Goal: Task Accomplishment & Management: Use online tool/utility

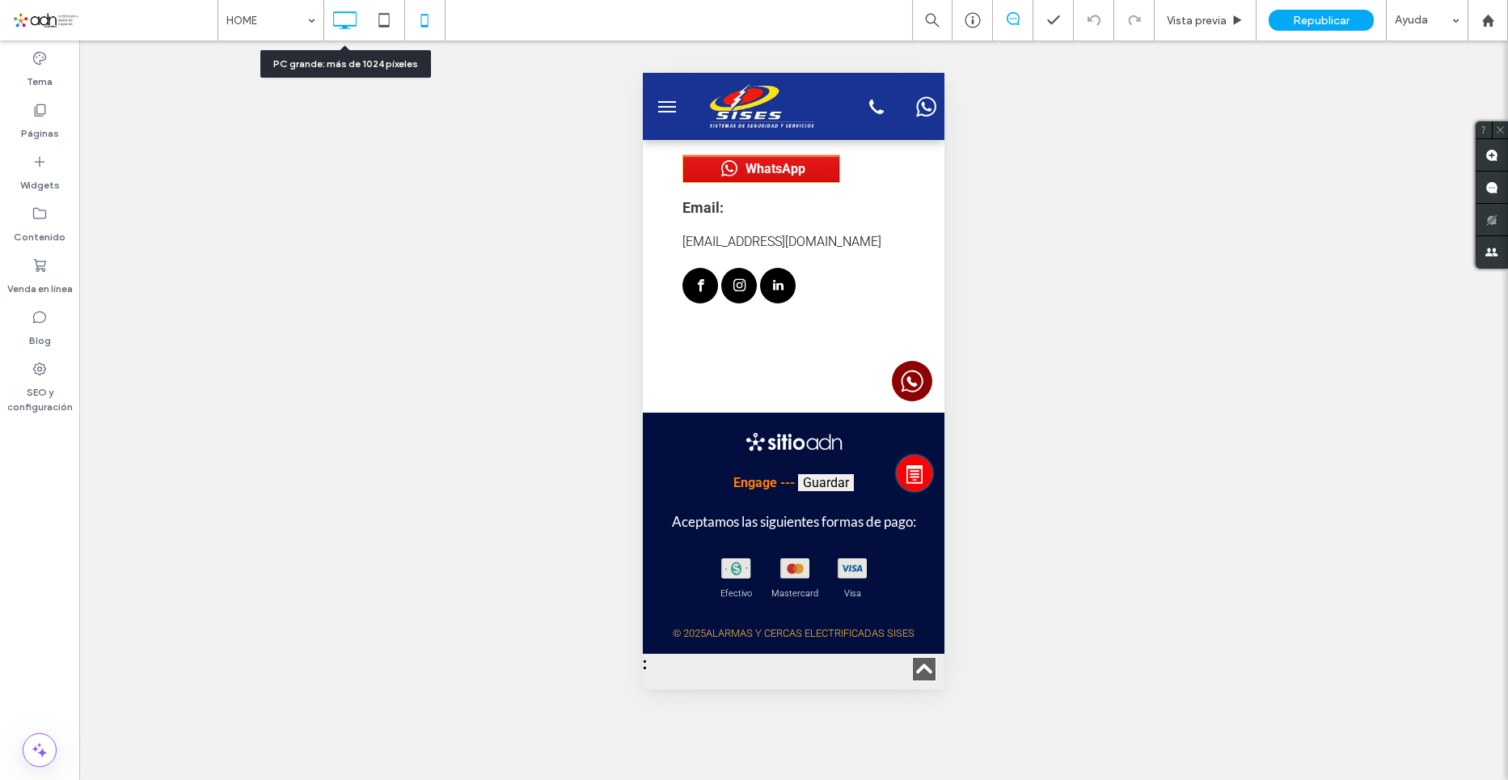
click at [331, 23] on icon at bounding box center [344, 20] width 32 height 32
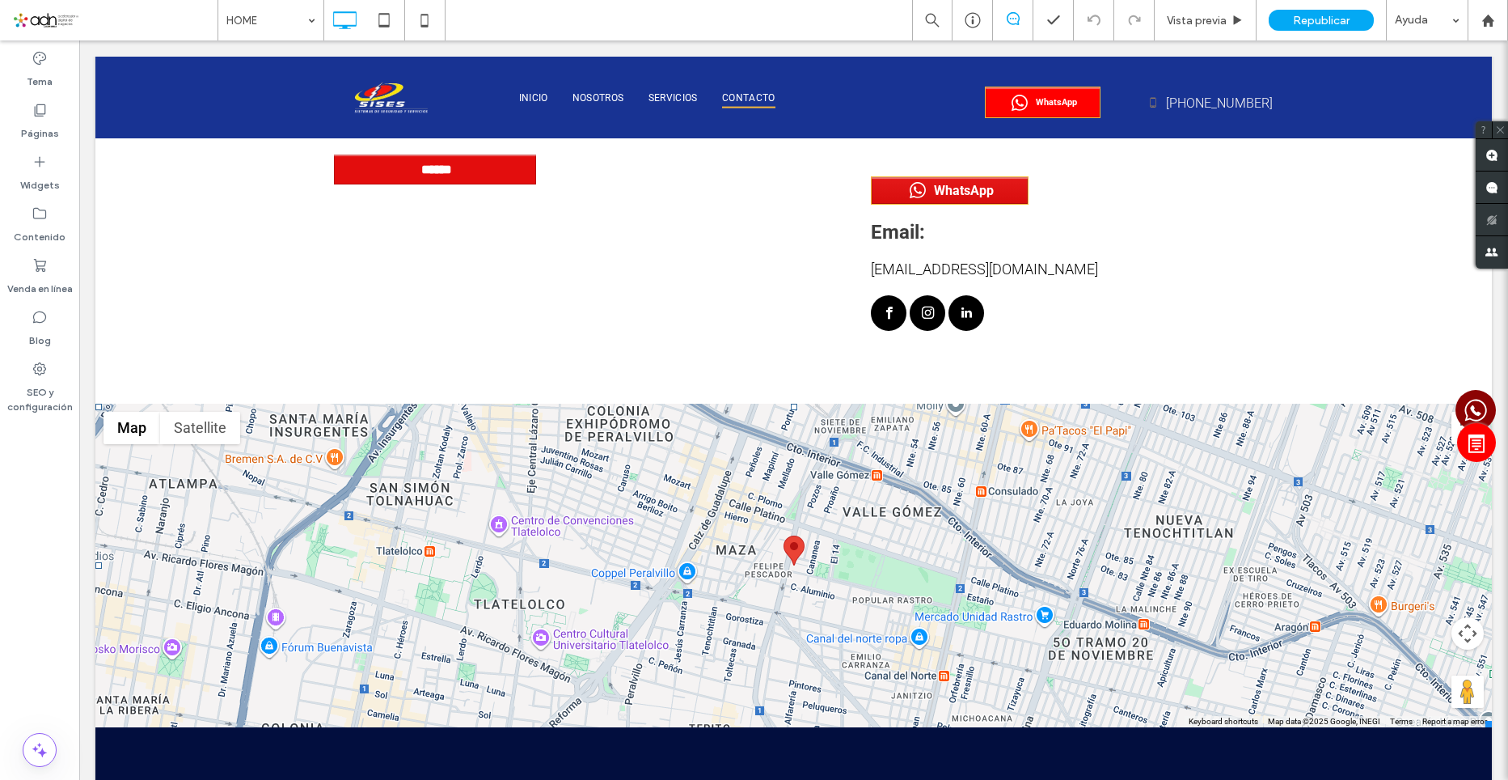
scroll to position [7346, 0]
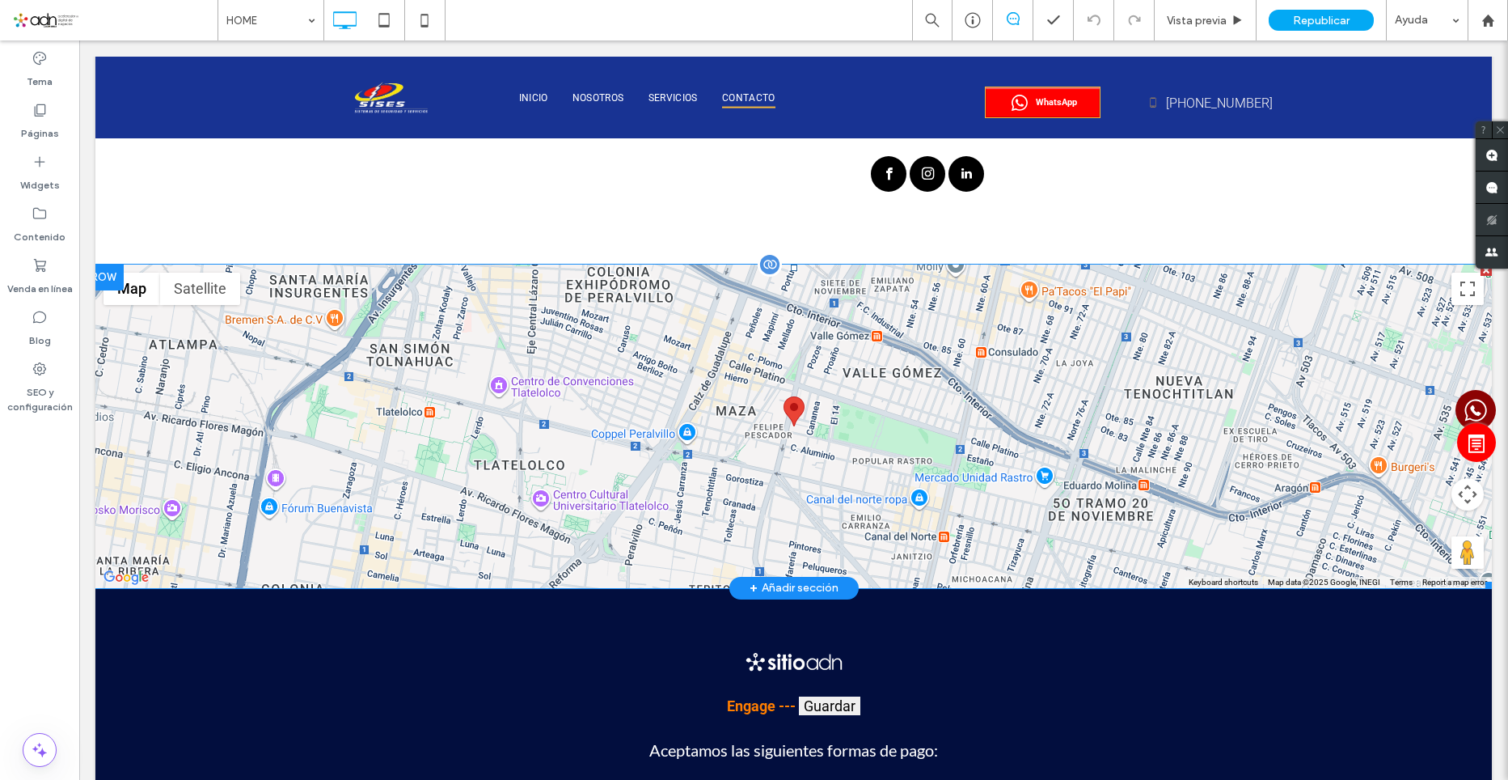
click at [1349, 314] on span at bounding box center [793, 425] width 1397 height 323
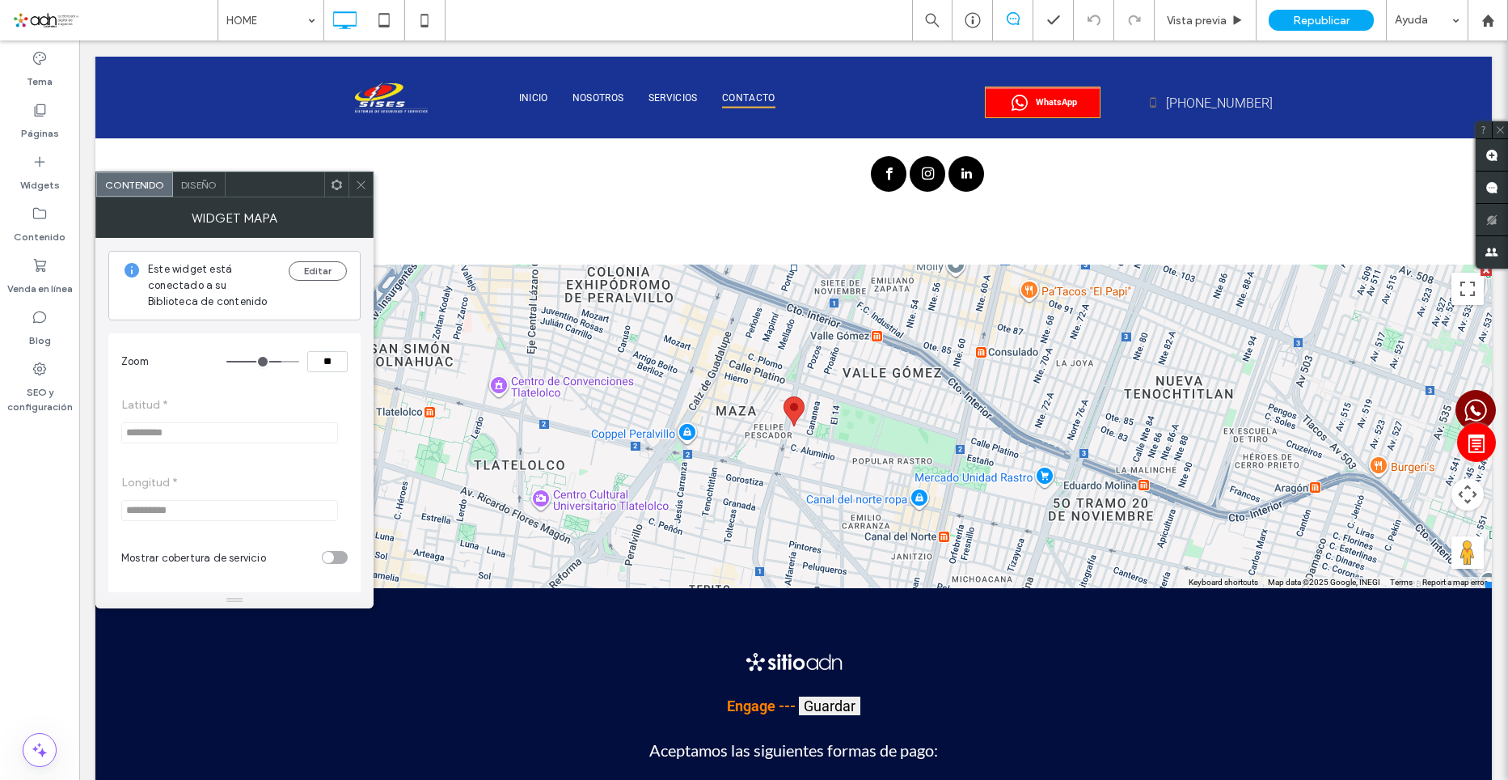
click at [363, 187] on use at bounding box center [361, 184] width 8 height 8
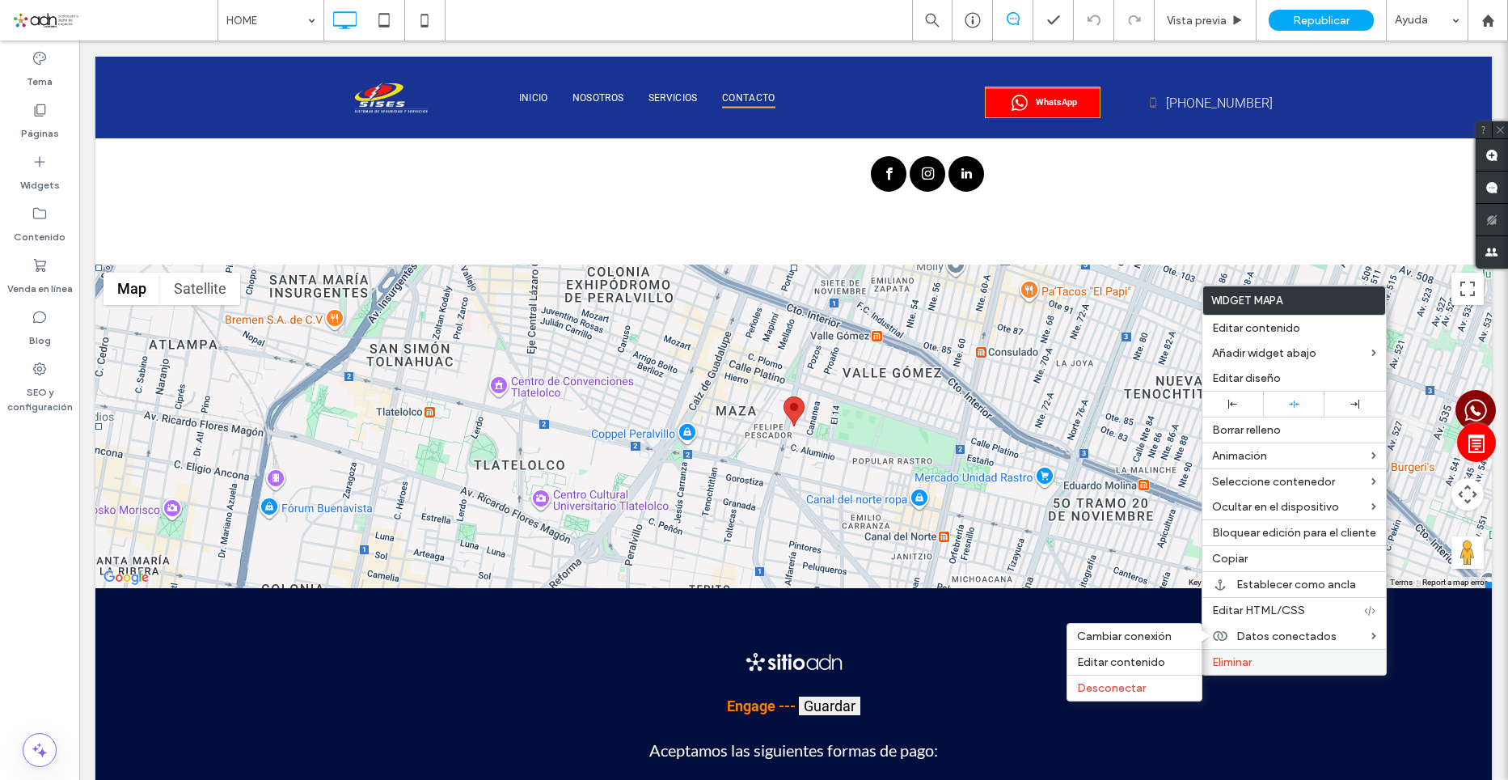
click at [1248, 662] on span "Eliminar" at bounding box center [1232, 662] width 40 height 14
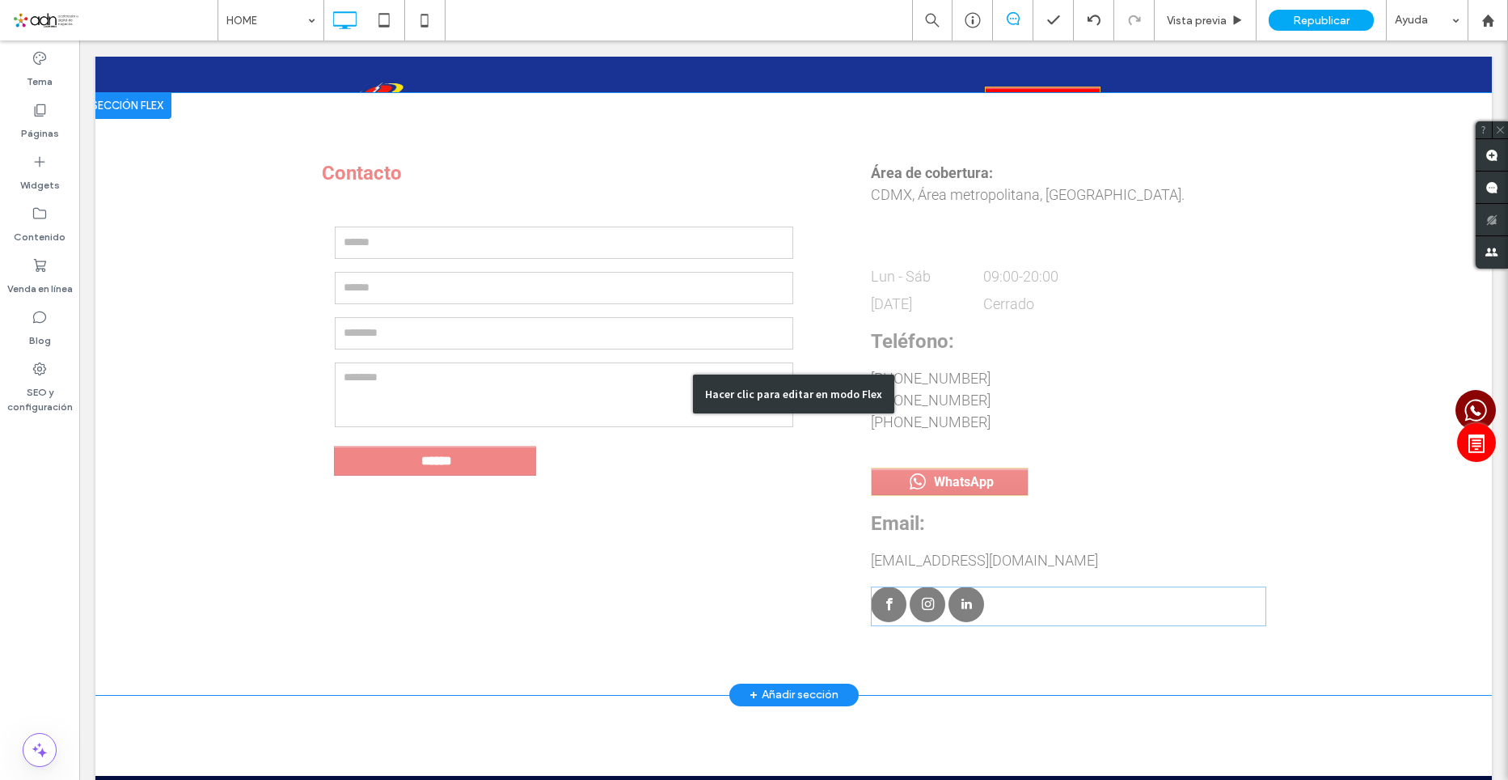
scroll to position [6829, 0]
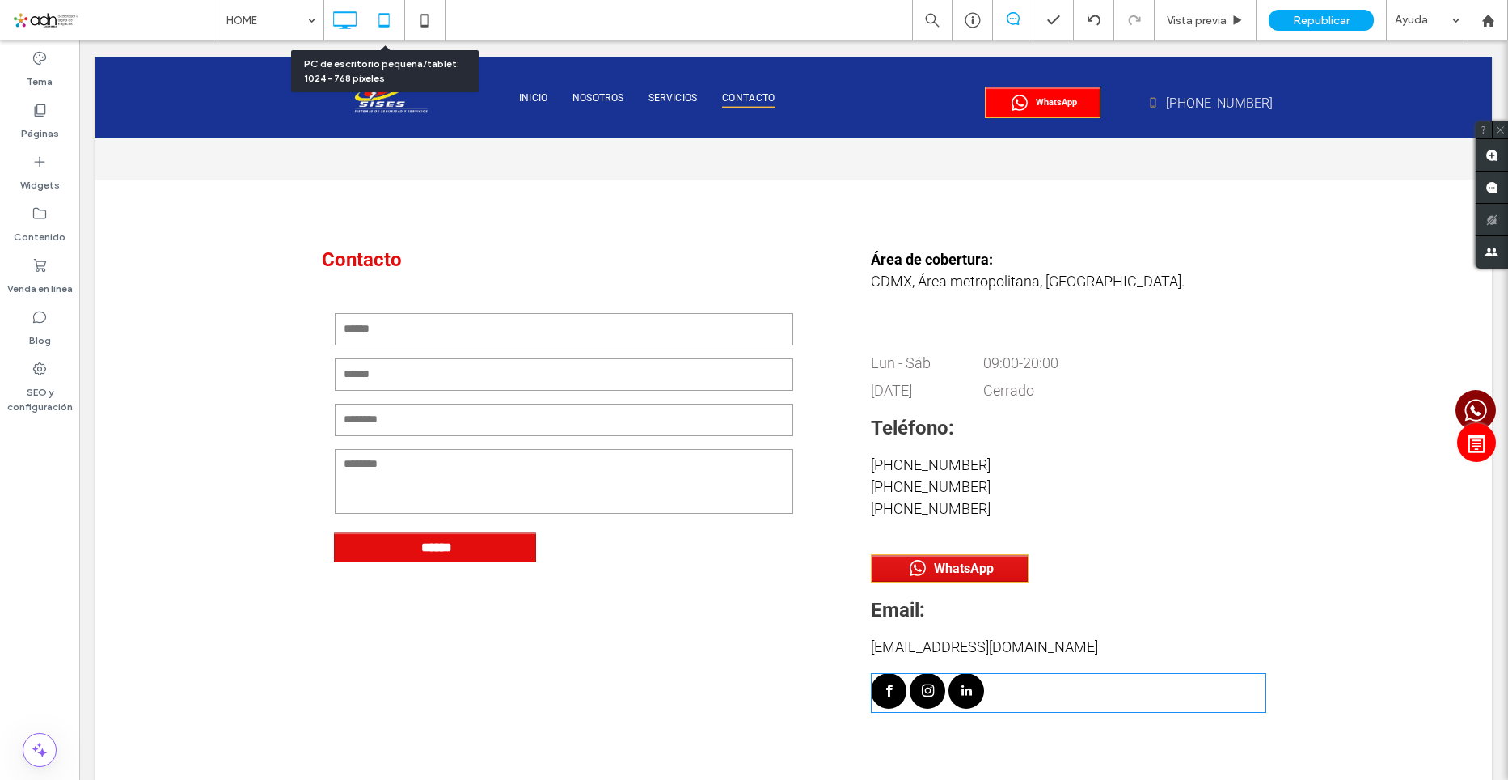
click at [384, 27] on use at bounding box center [383, 20] width 11 height 14
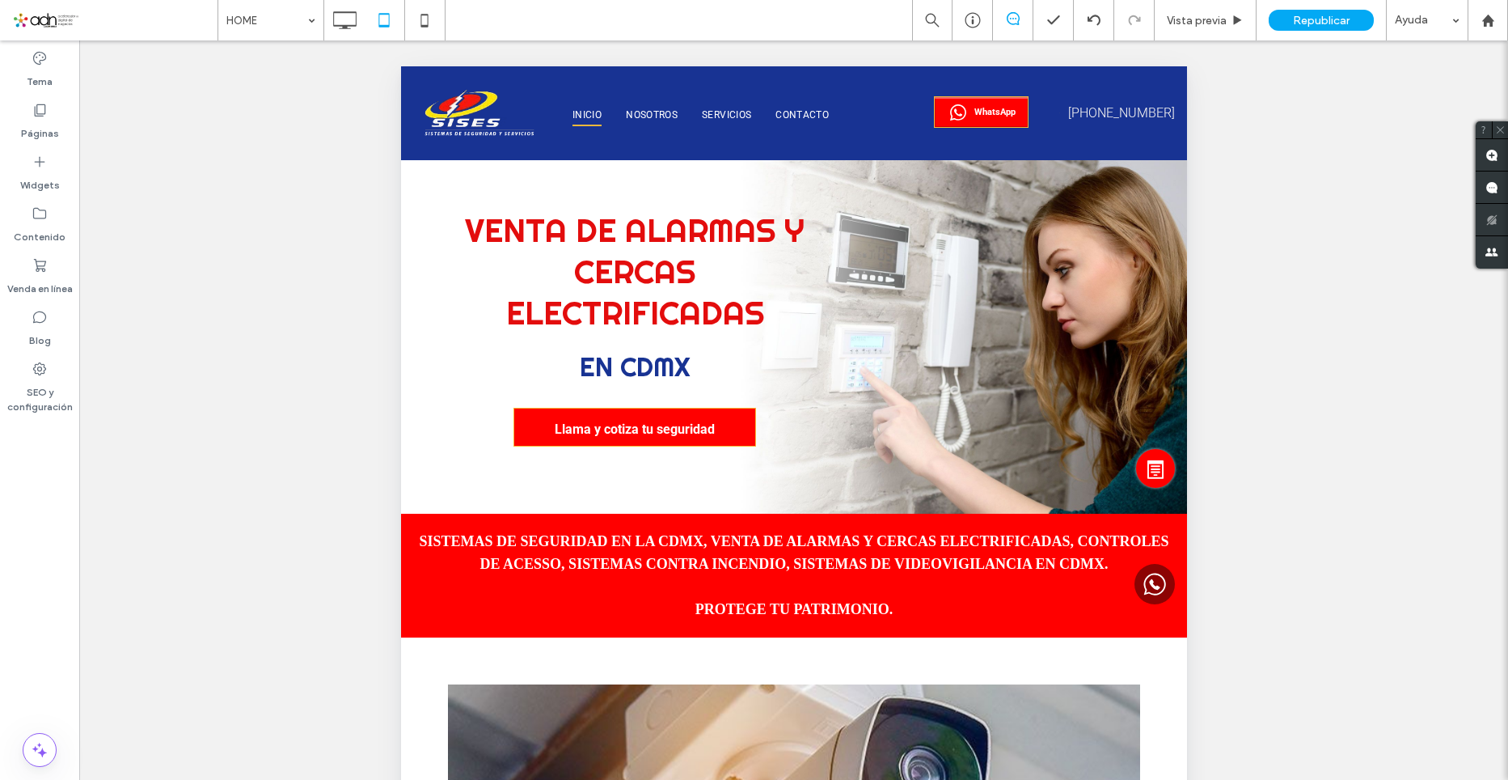
scroll to position [0, 0]
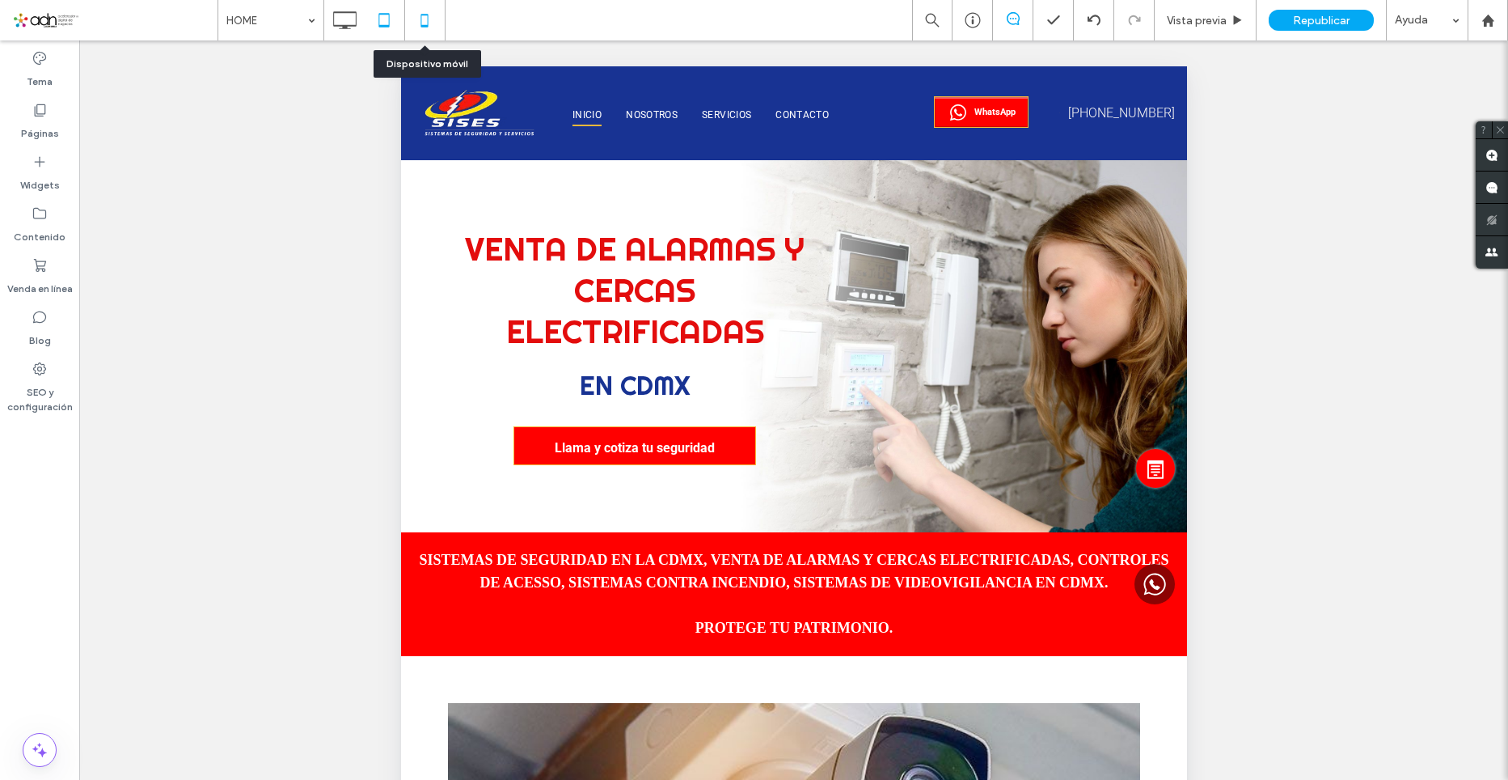
click at [416, 22] on icon at bounding box center [424, 20] width 32 height 32
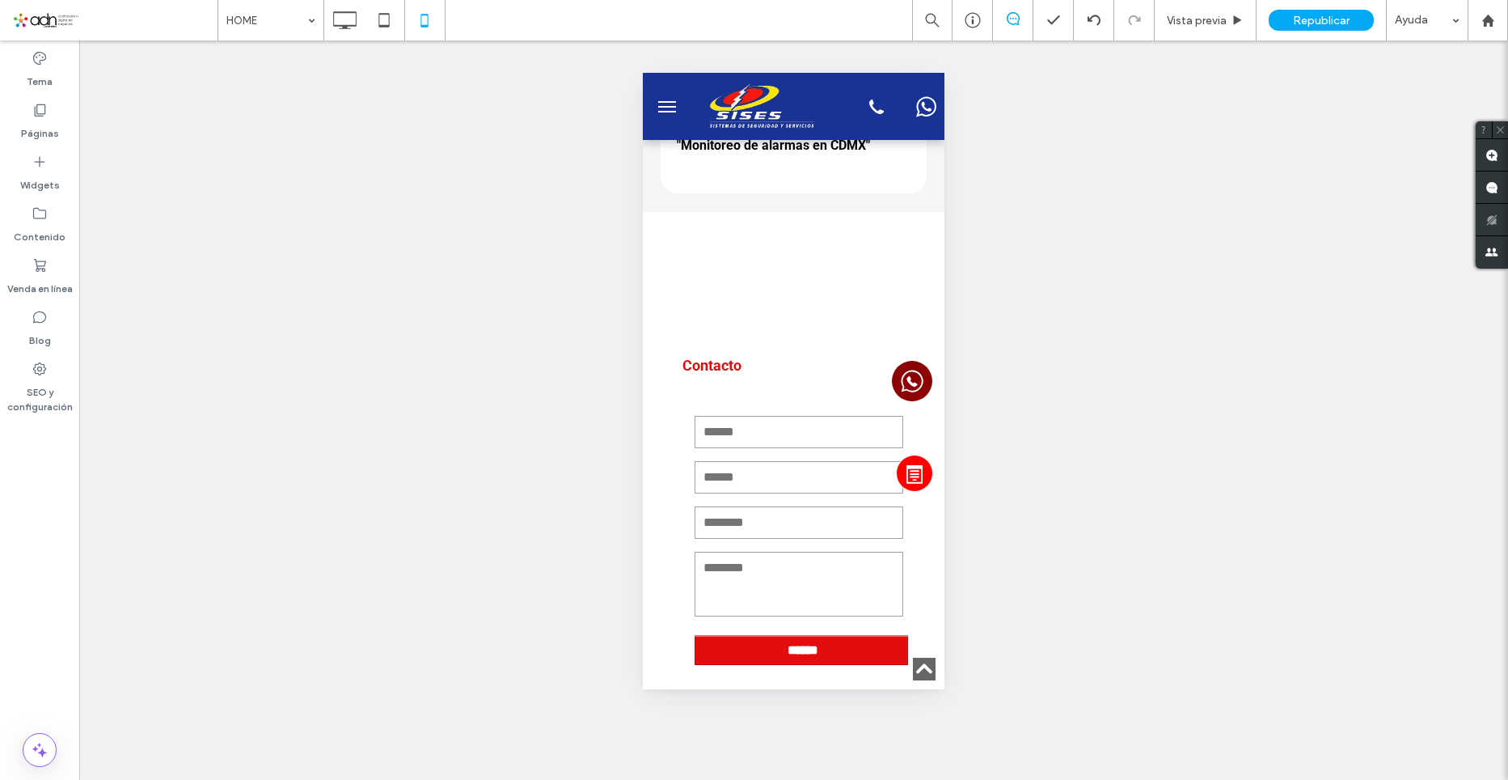
scroll to position [10755, 0]
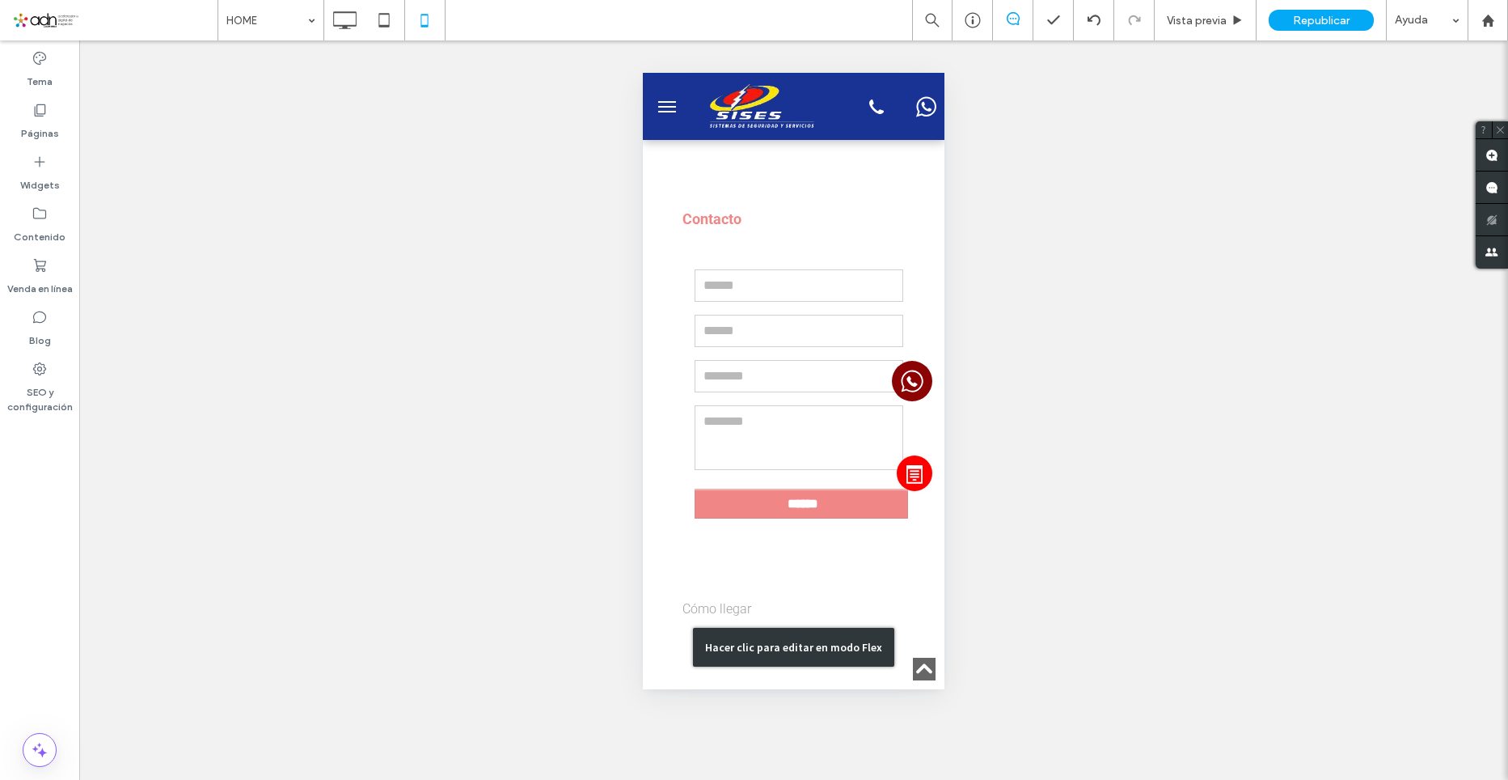
click at [784, 283] on div "Hacer clic para editar en modo Flex" at bounding box center [794, 646] width 302 height 1163
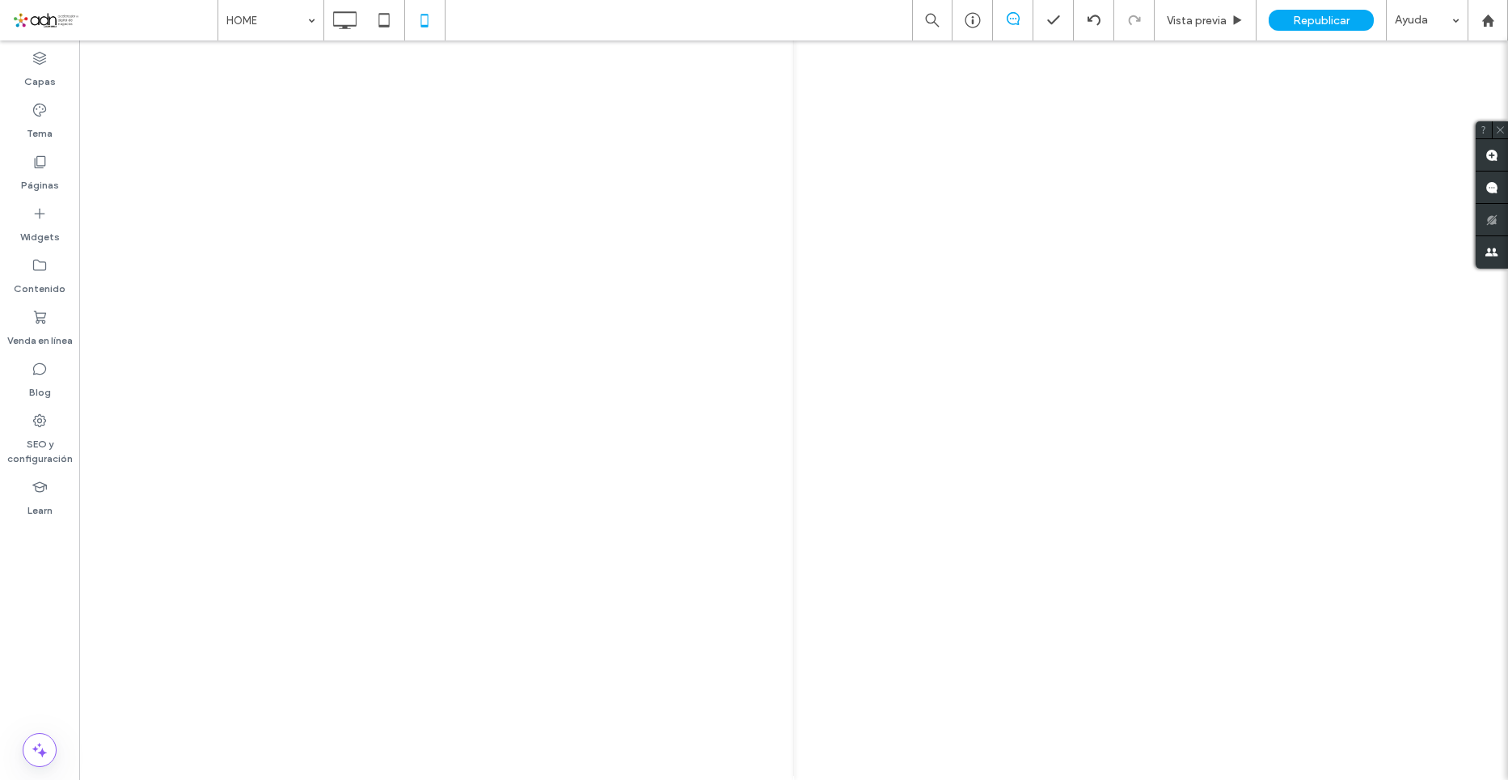
scroll to position [11717, 0]
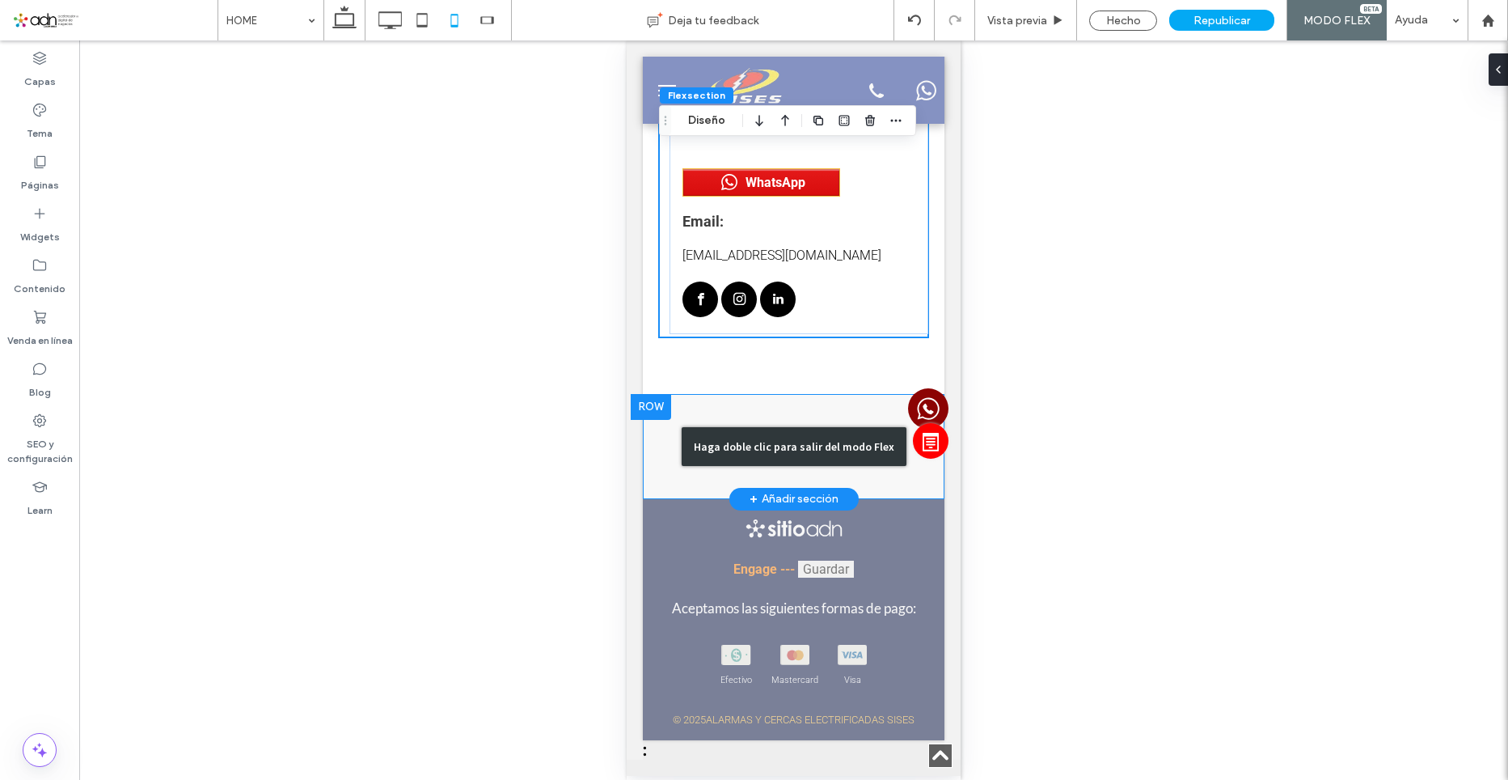
click at [788, 412] on div "Haga doble clic para salir del modo Flex" at bounding box center [794, 446] width 302 height 105
click at [760, 401] on div "Haga doble clic para salir del modo Flex" at bounding box center [794, 446] width 302 height 105
click at [848, 465] on div "Click To Paste Click To Paste" at bounding box center [794, 446] width 302 height 81
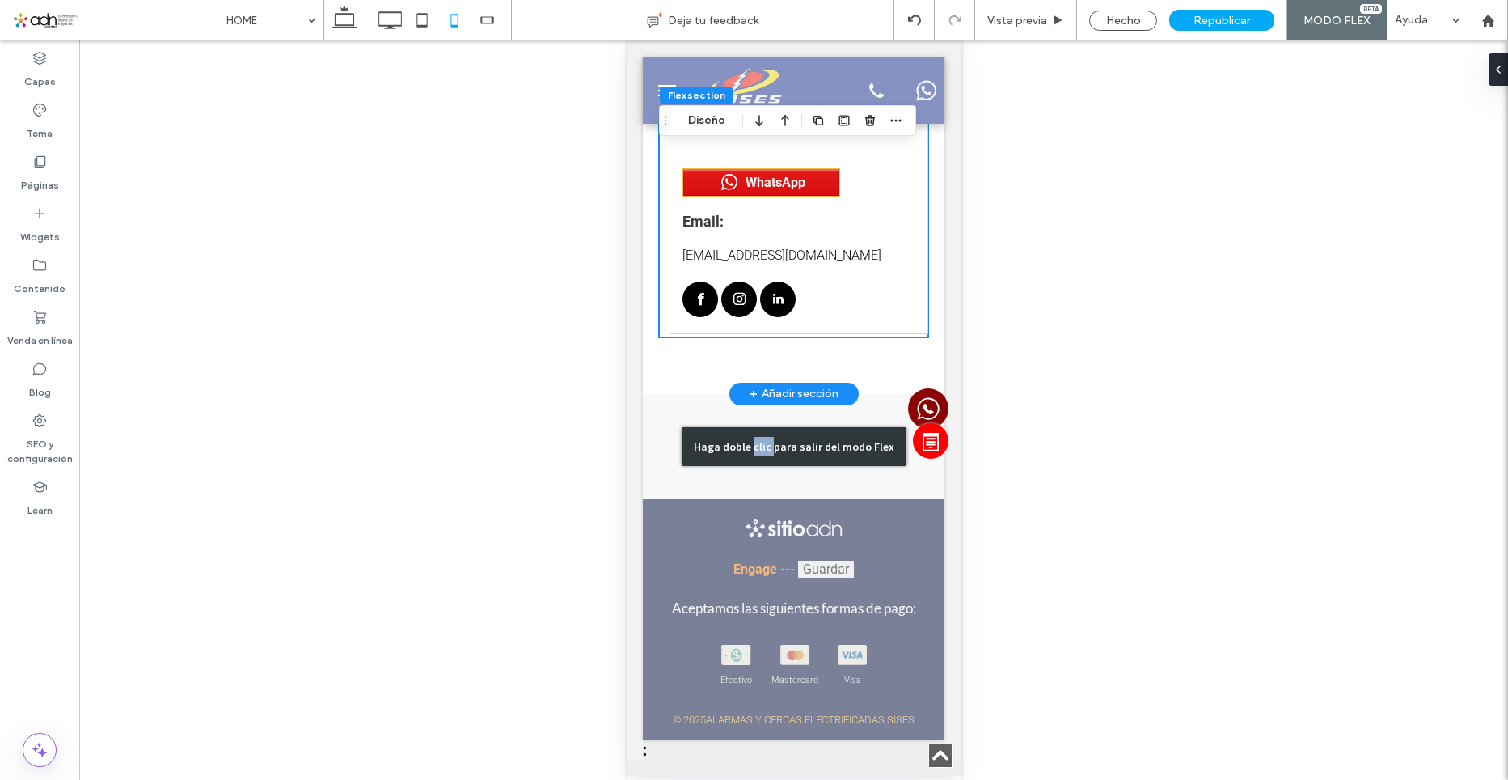
click at [773, 398] on div "Click To Paste Click To Paste Fila Haga doble clic para salir del modo Flex + A…" at bounding box center [794, 446] width 302 height 105
click at [627, 40] on div "Hacer clic para editar en modo Flex" at bounding box center [627, 40] width 0 height 0
click at [784, 357] on div "Hacer visible? Sí Hacer visible? Sí" at bounding box center [793, 409] width 1429 height 739
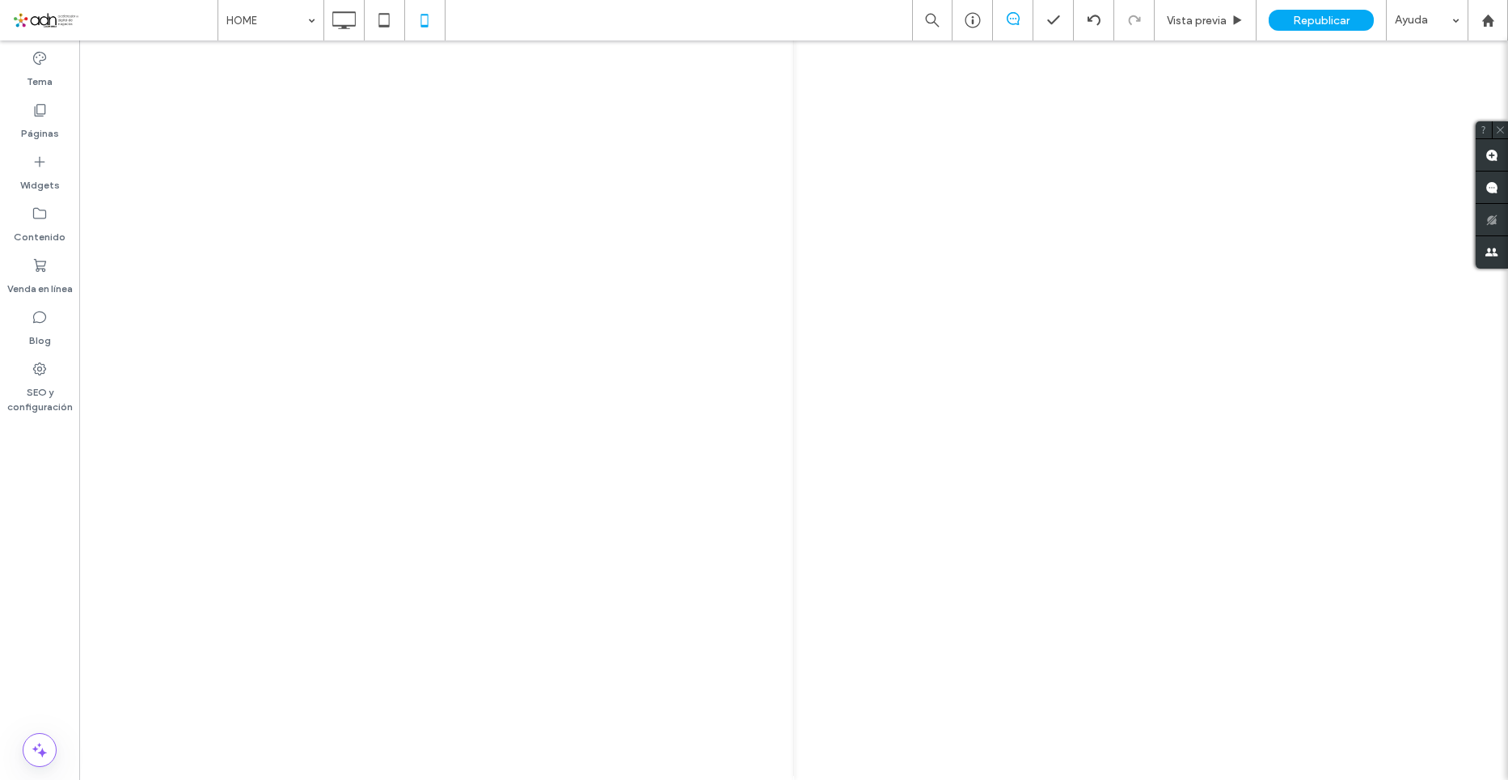
click at [803, 404] on div "Hacer visible? Sí Hacer visible? Sí" at bounding box center [793, 409] width 1429 height 739
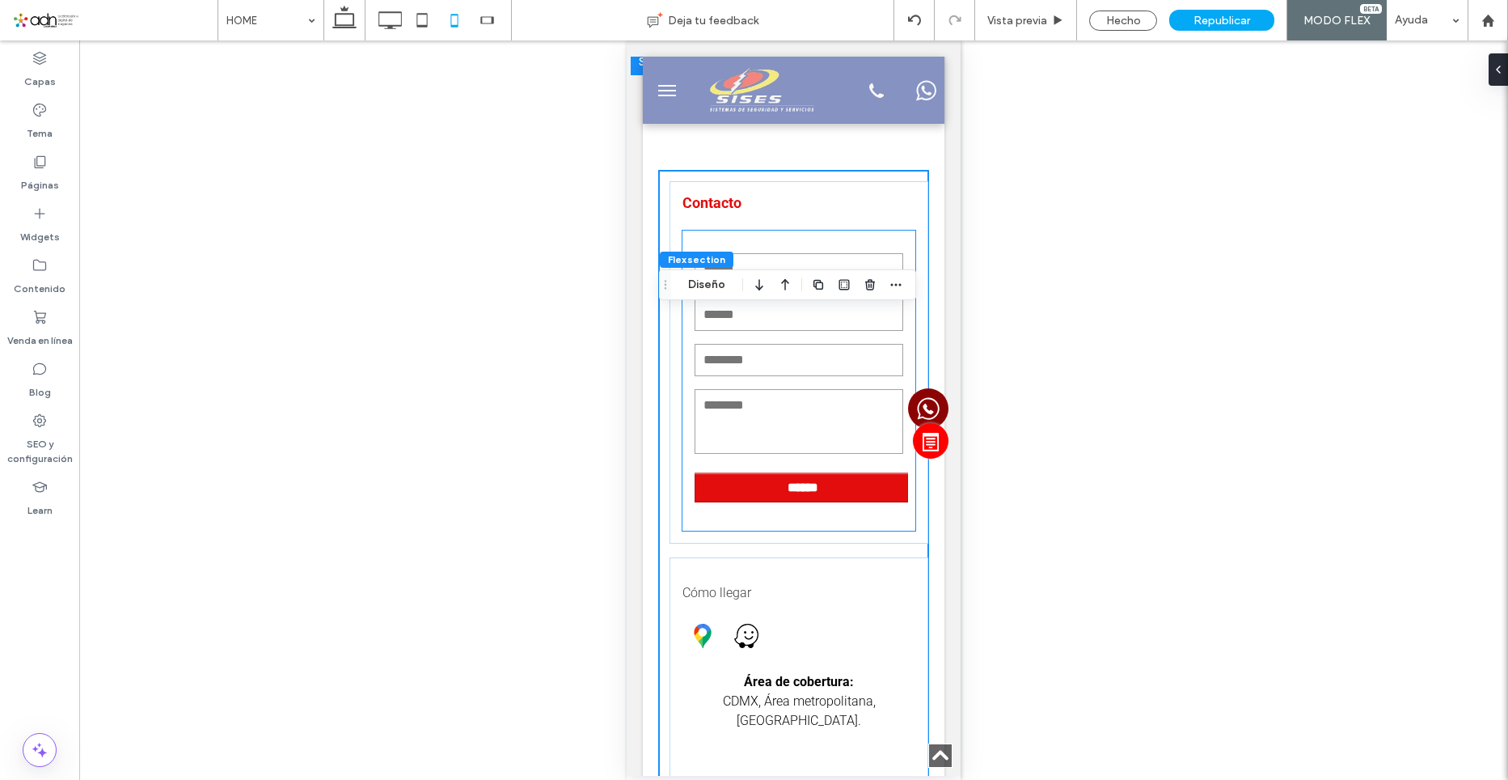
scroll to position [11159, 0]
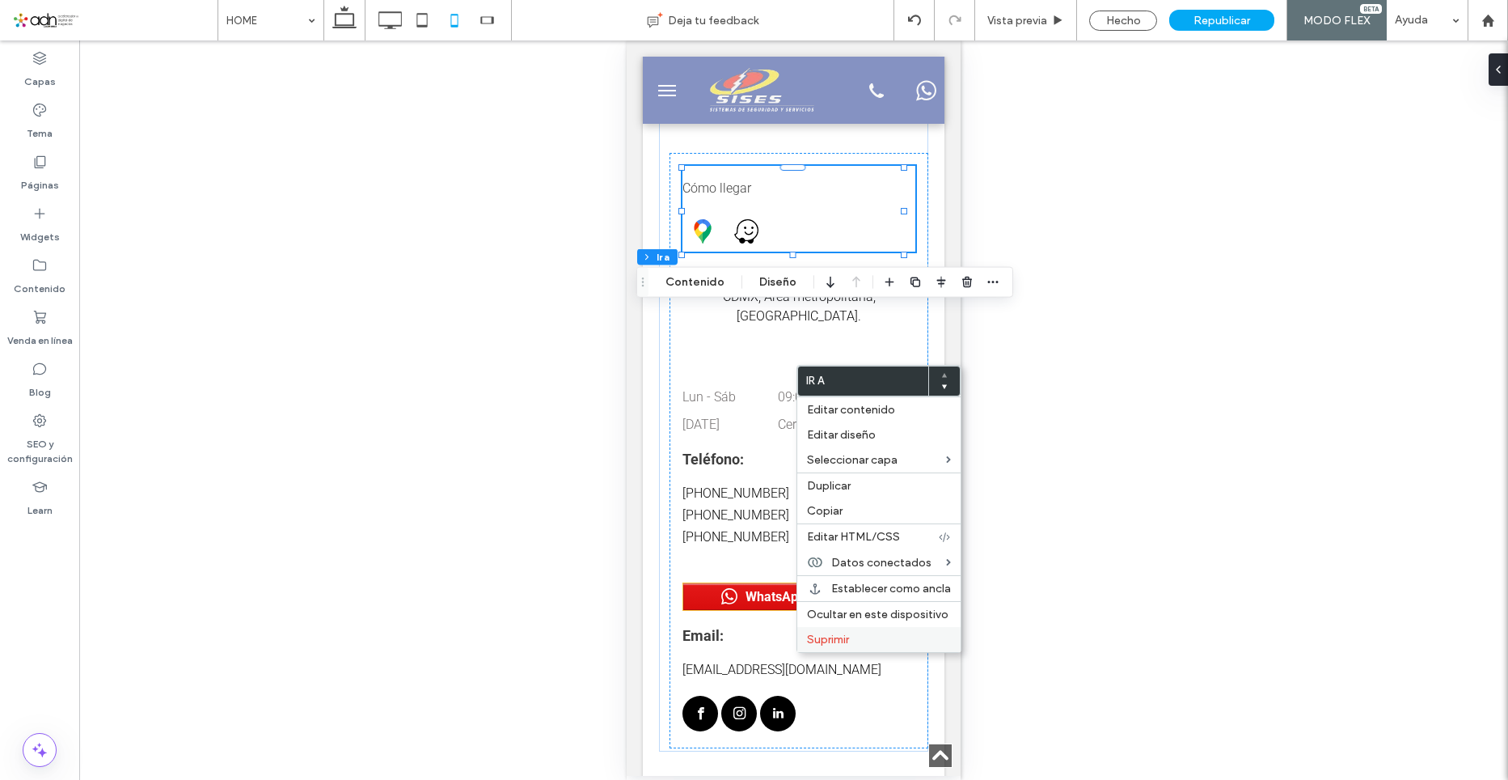
click at [843, 633] on span "Suprimir" at bounding box center [828, 639] width 42 height 14
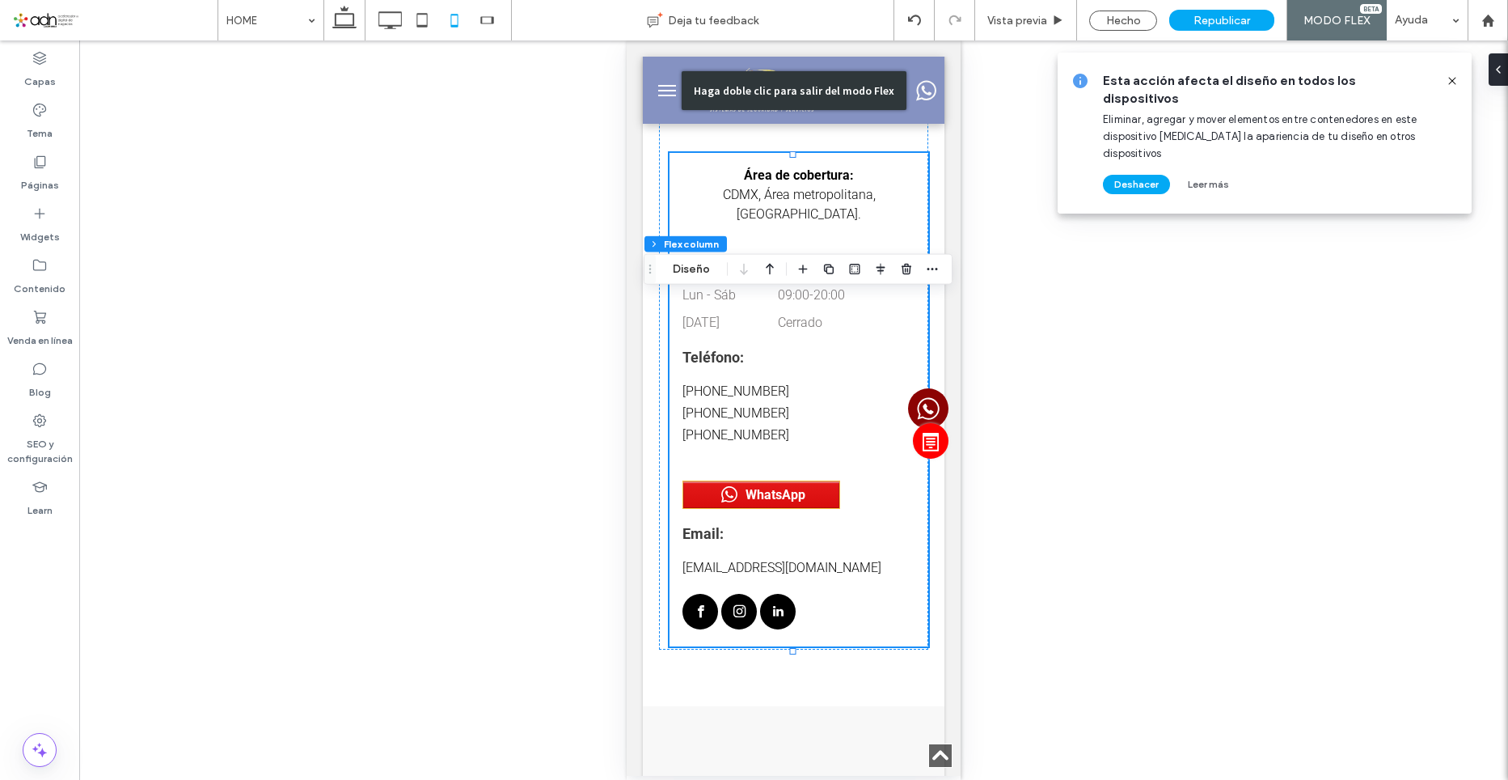
click at [1211, 22] on span "Republicar" at bounding box center [1222, 21] width 57 height 14
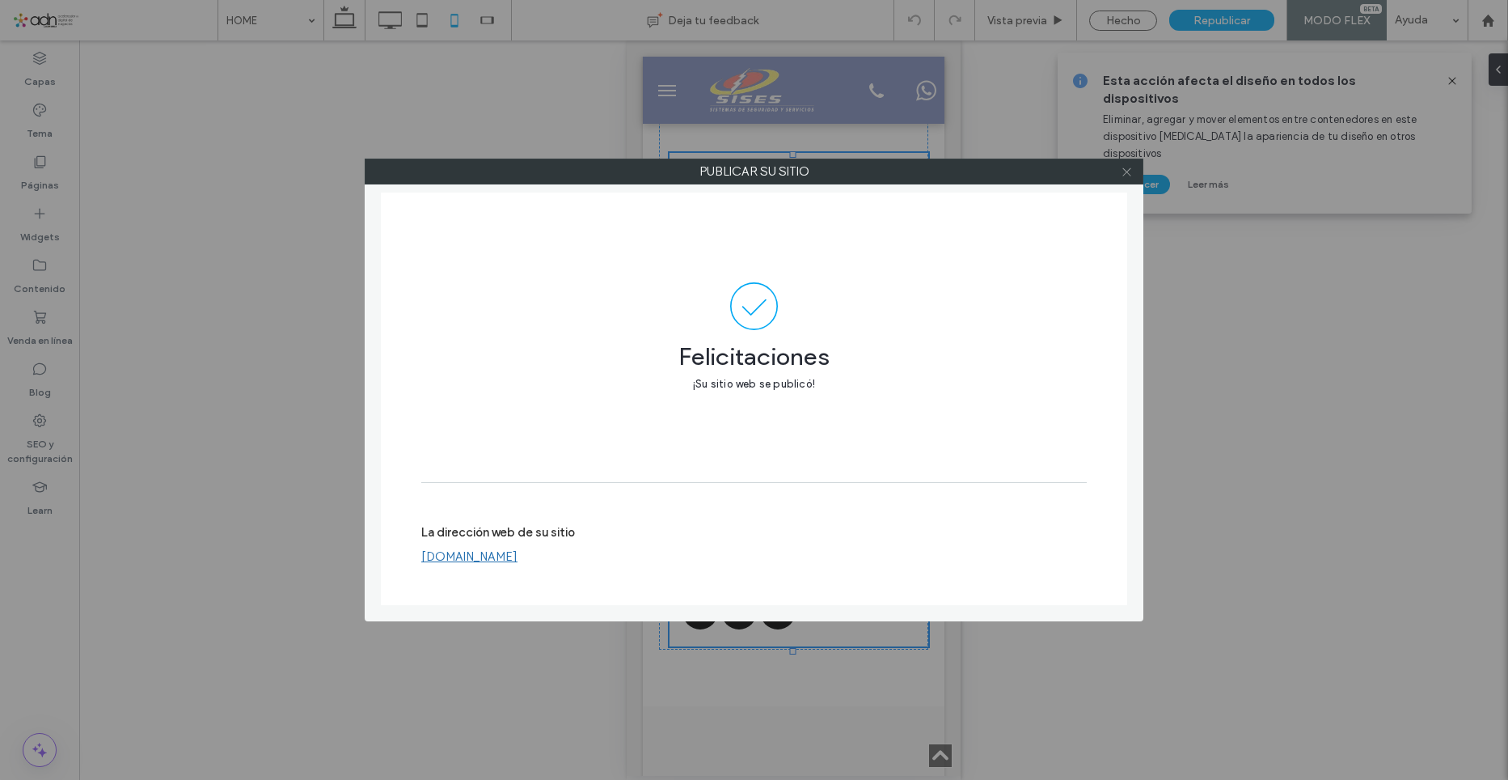
click at [1121, 175] on icon at bounding box center [1127, 172] width 12 height 12
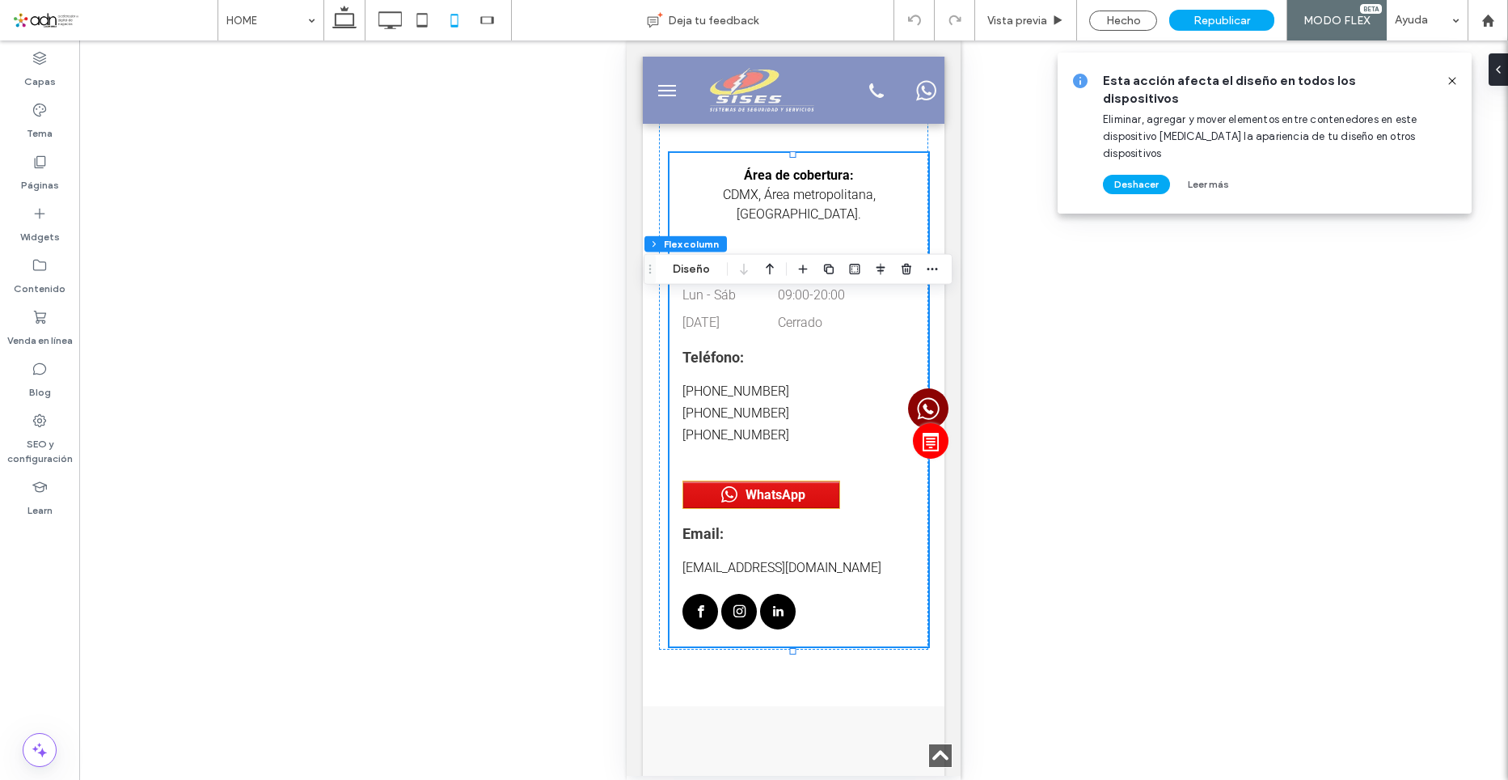
click at [1449, 82] on icon at bounding box center [1452, 80] width 13 height 13
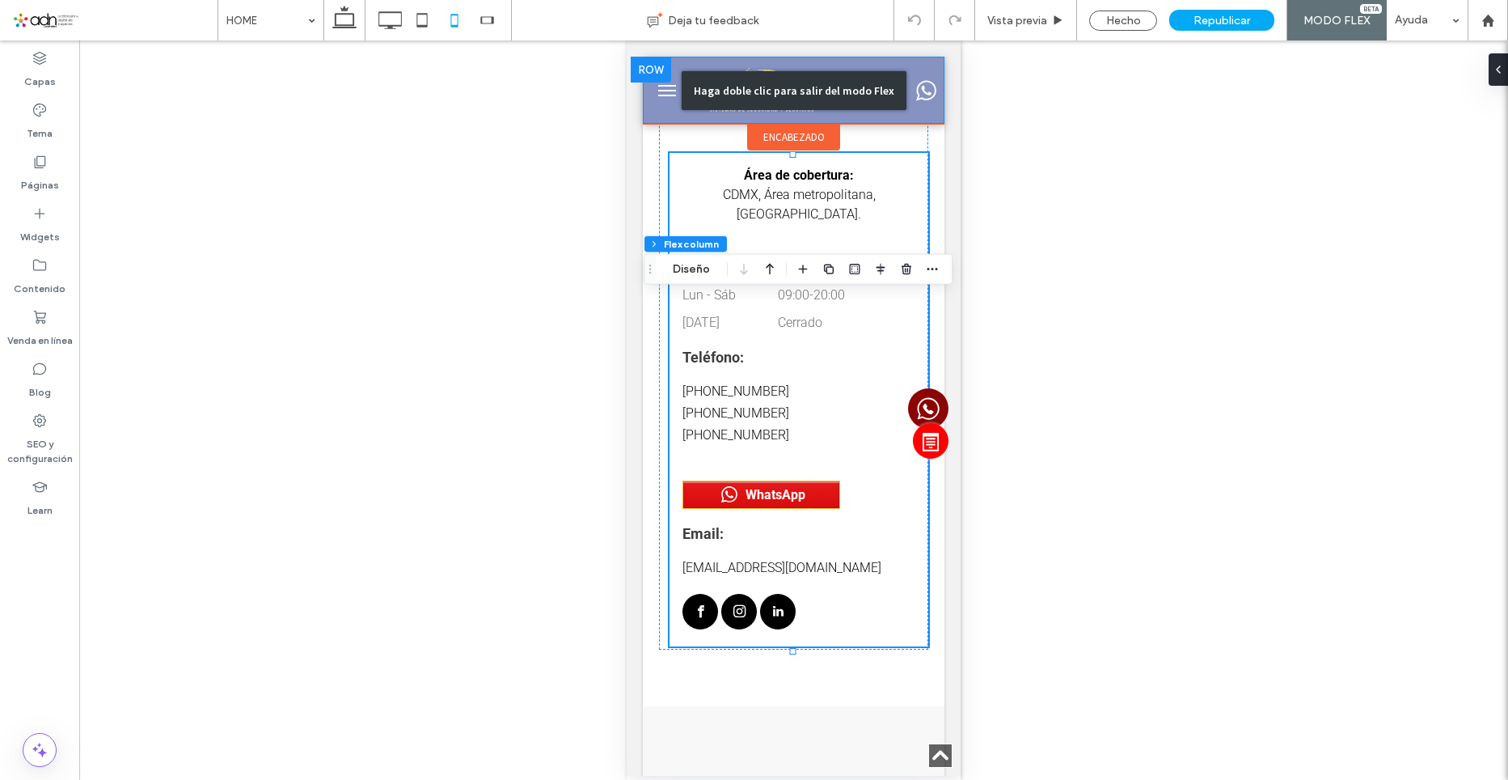
click at [648, 99] on div "Haga doble clic para salir del modo Flex" at bounding box center [794, 90] width 302 height 67
click at [649, 94] on div "Haga doble clic para salir del modo Flex" at bounding box center [794, 90] width 302 height 67
click at [651, 82] on button "menu" at bounding box center [667, 90] width 32 height 32
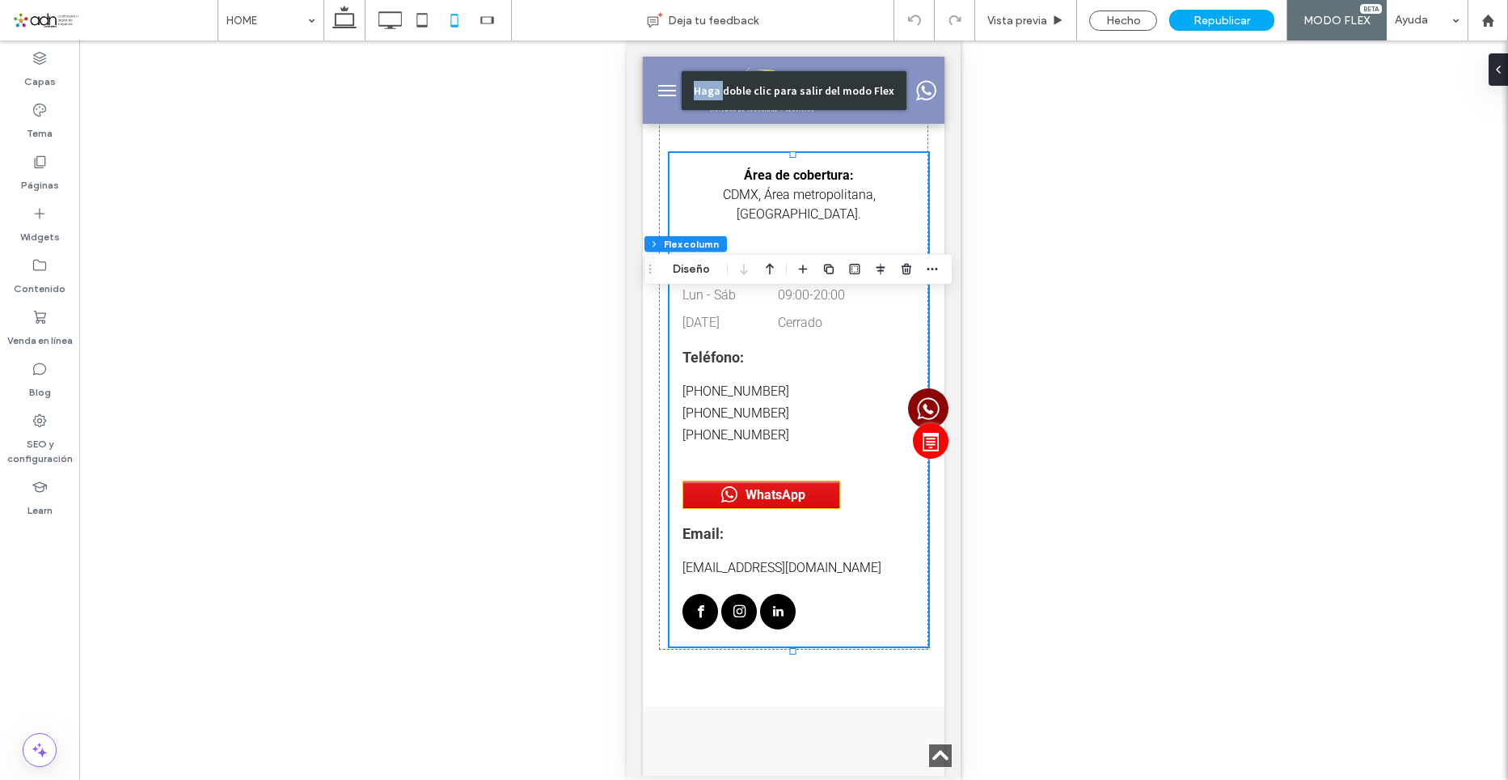
click at [651, 82] on button "menu" at bounding box center [667, 90] width 32 height 32
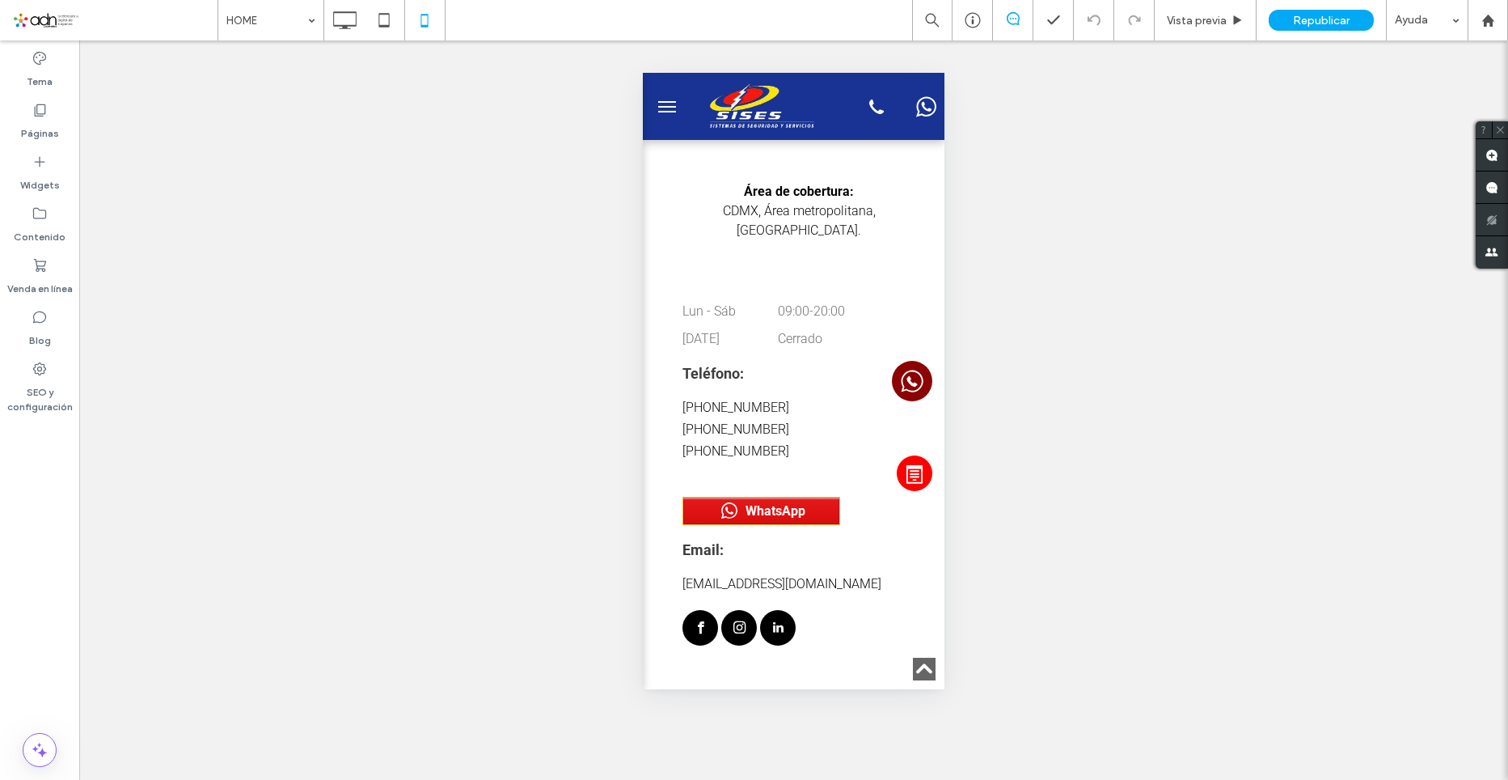
scroll to position [0, 0]
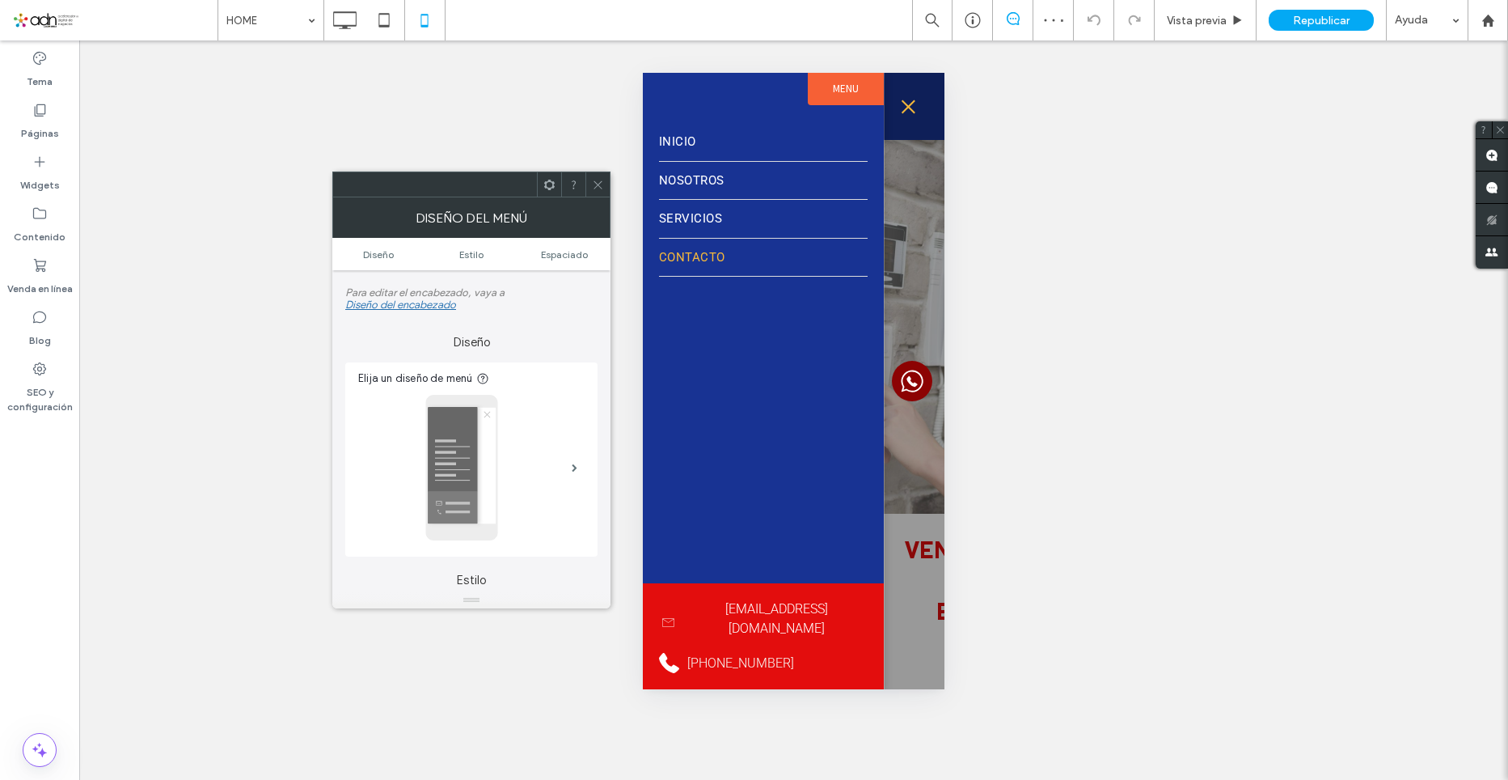
click at [602, 180] on icon at bounding box center [598, 185] width 12 height 12
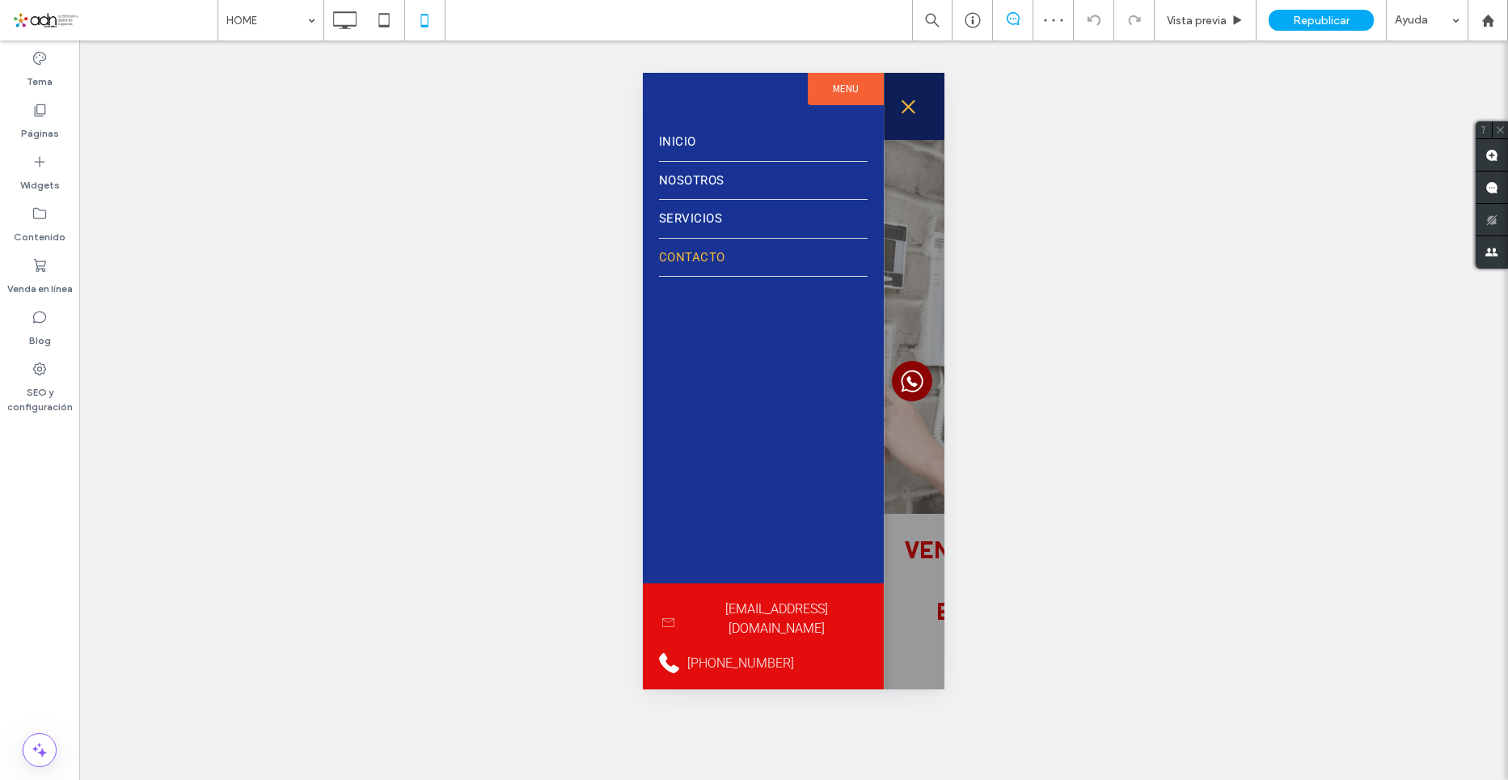
click at [902, 104] on button "menu" at bounding box center [908, 107] width 32 height 32
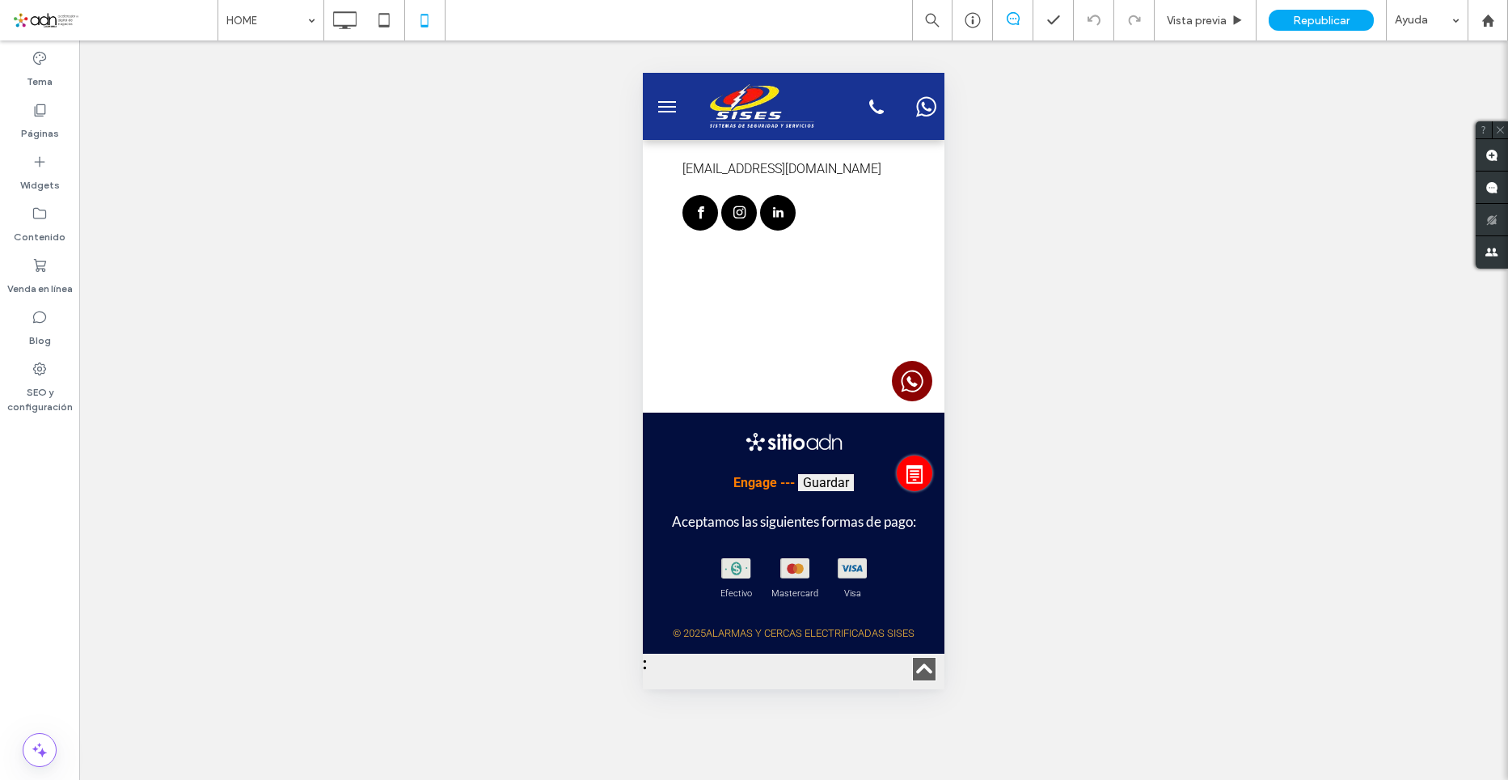
scroll to position [11718, 0]
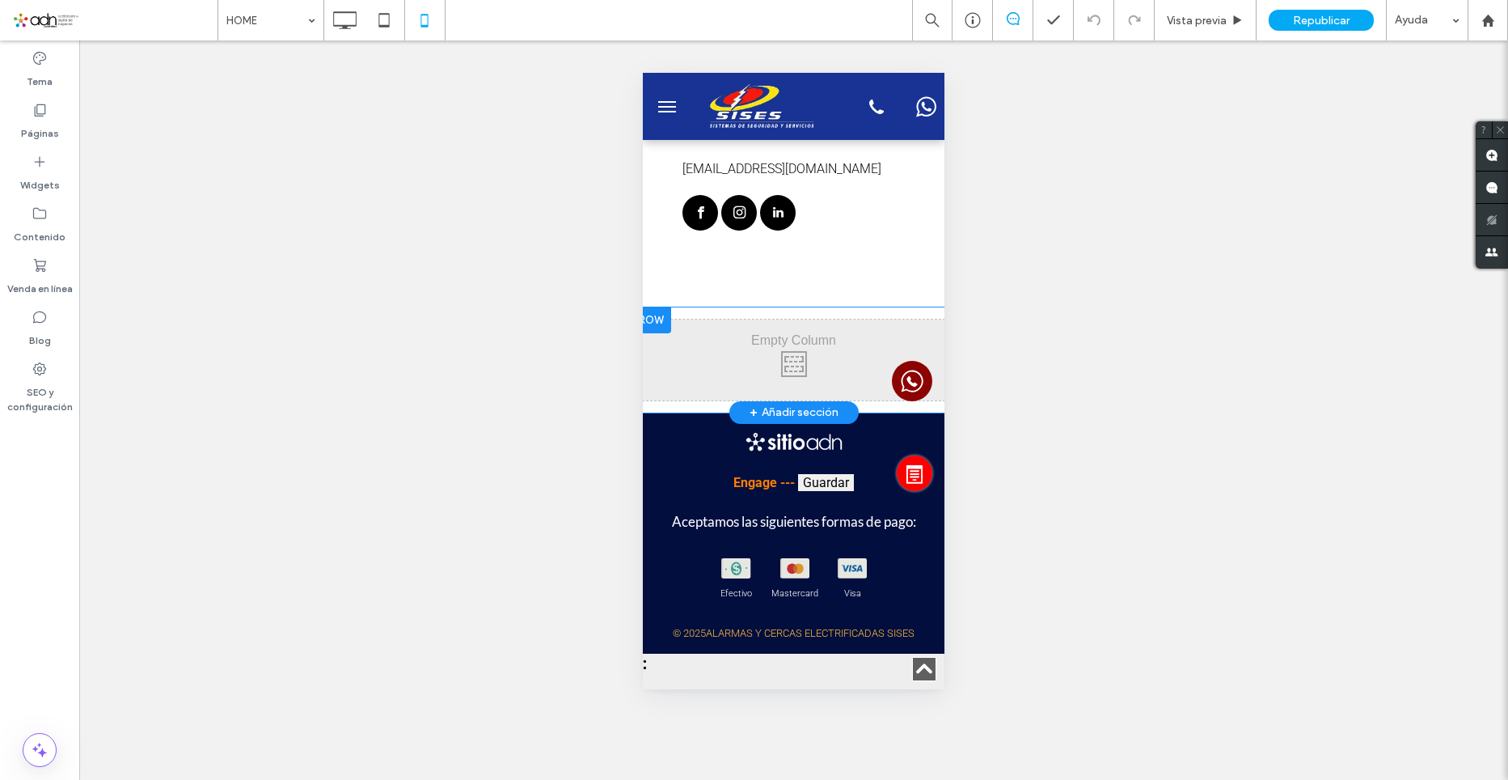
click at [797, 340] on div "Click To Paste Click To Paste Click To Paste Click To Paste Click To Paste Clic…" at bounding box center [794, 359] width 302 height 81
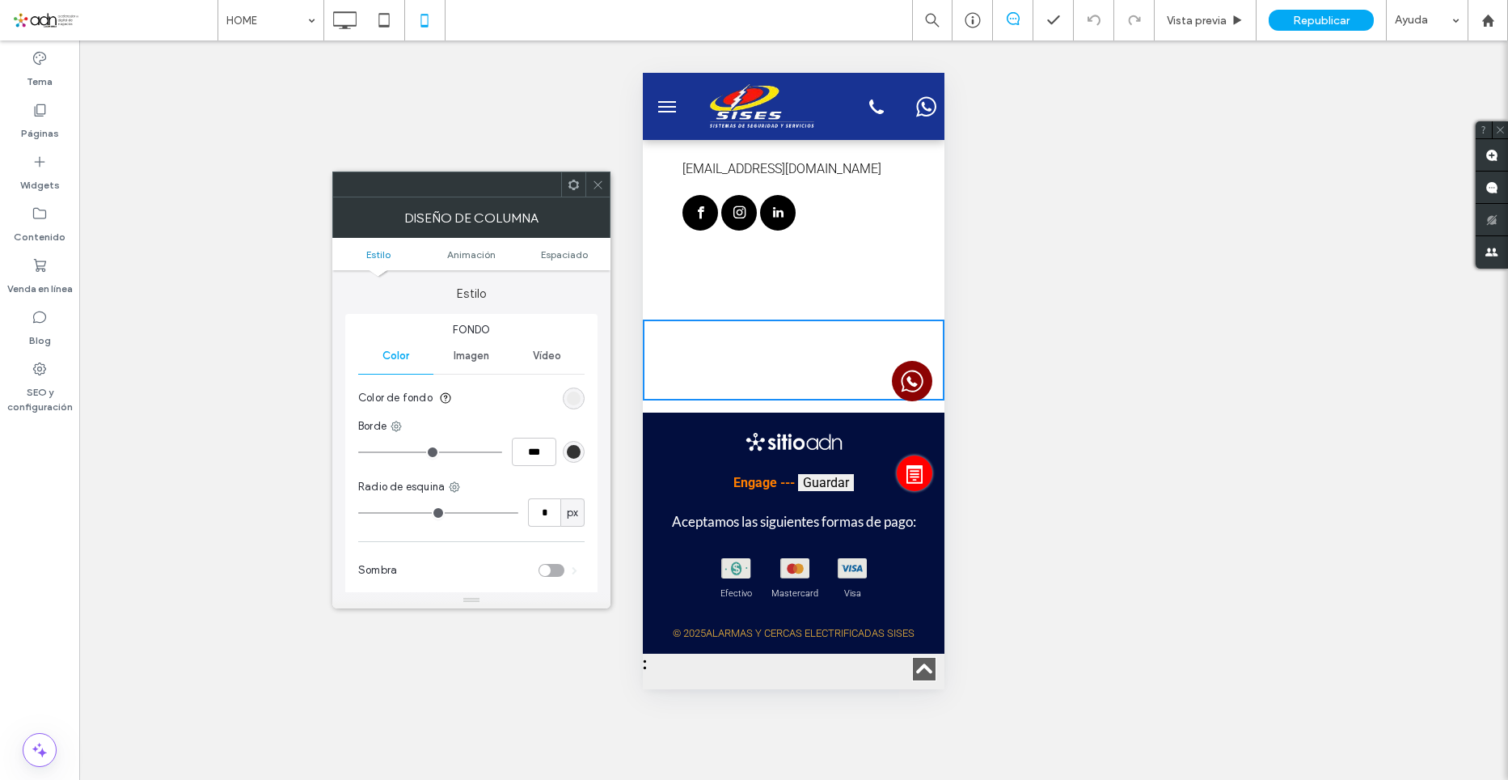
click at [598, 193] on span at bounding box center [598, 184] width 12 height 24
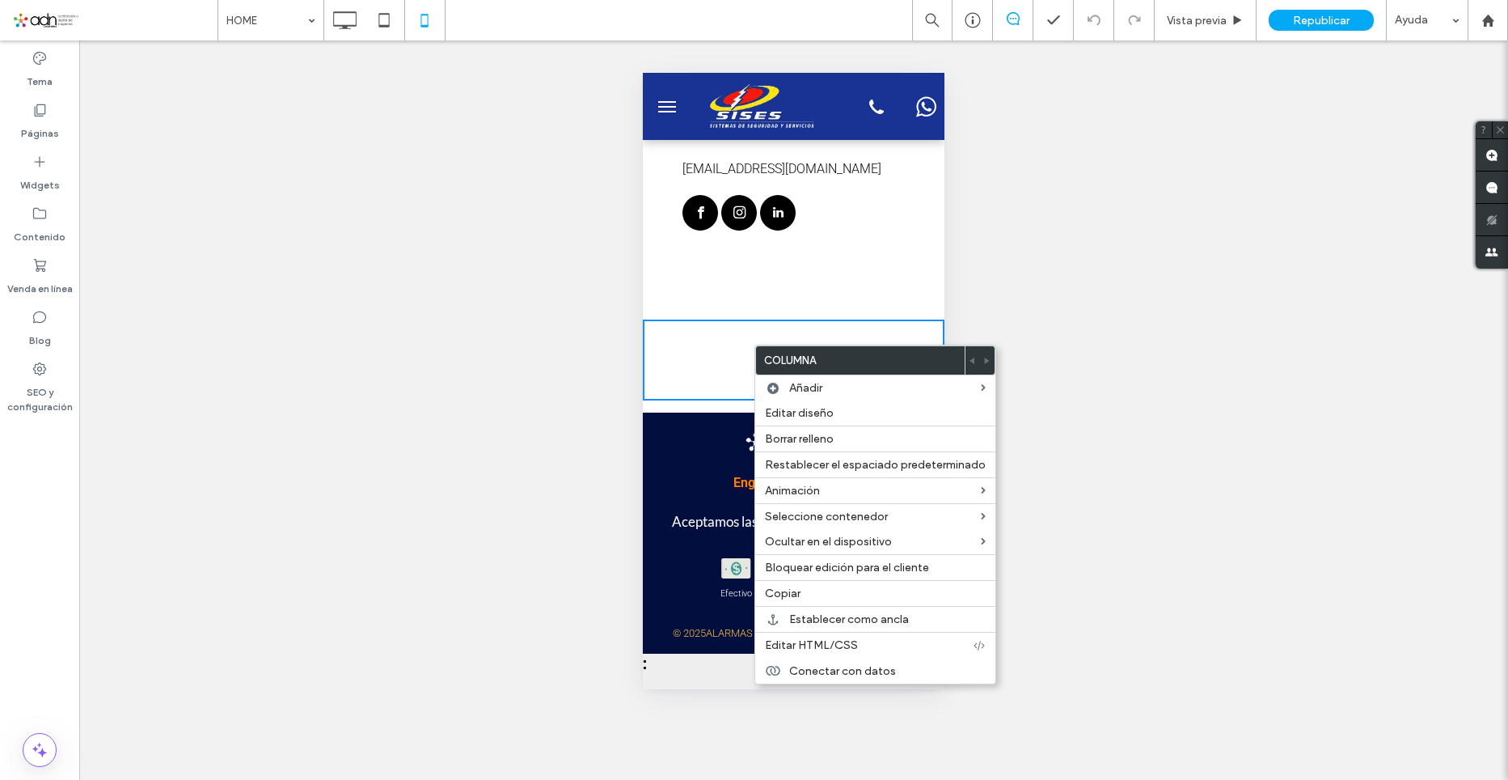
click at [704, 324] on div "Click To Paste Click To Paste Click To Paste Click To Paste Click To Paste Clic…" at bounding box center [794, 359] width 302 height 81
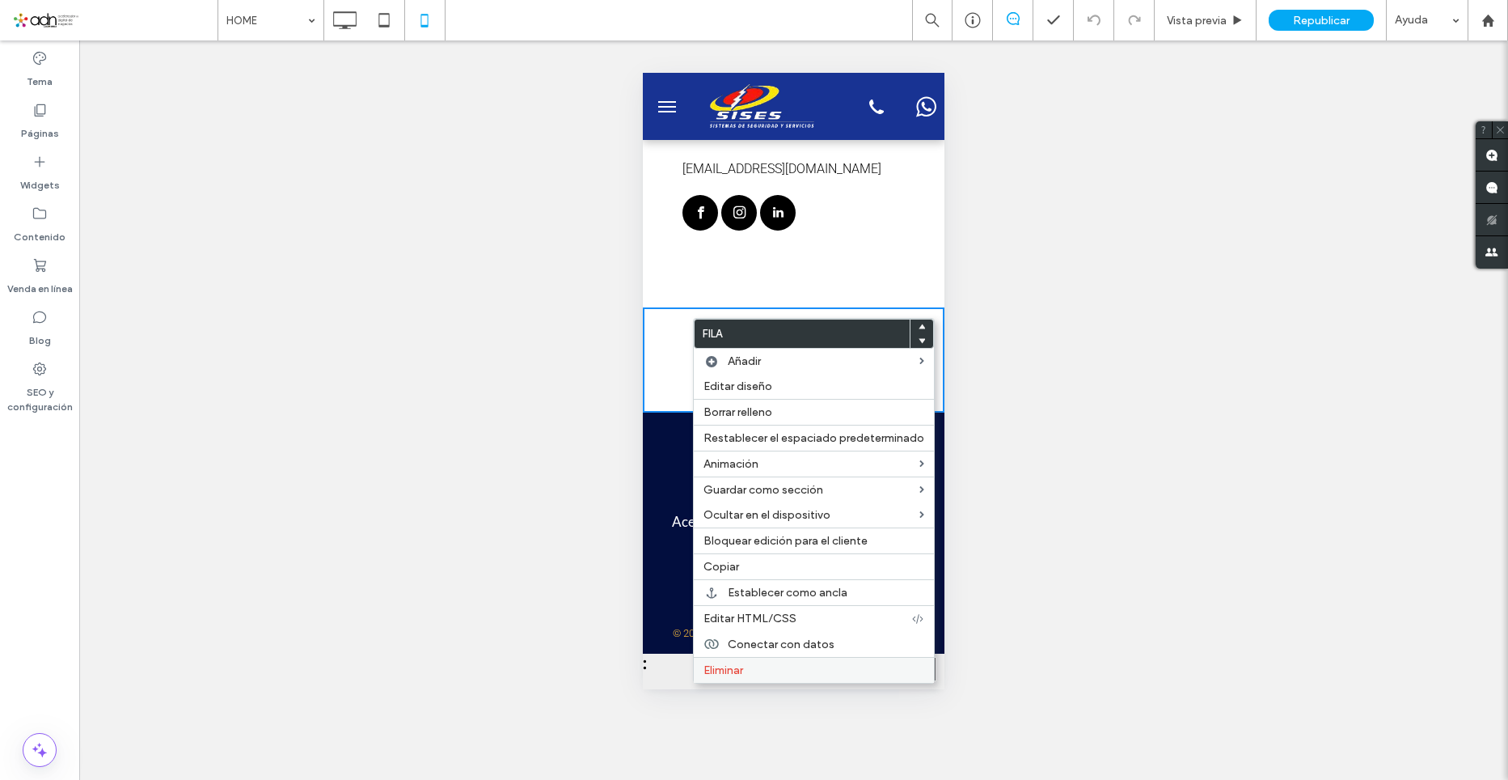
click at [753, 664] on label "Eliminar" at bounding box center [814, 670] width 221 height 14
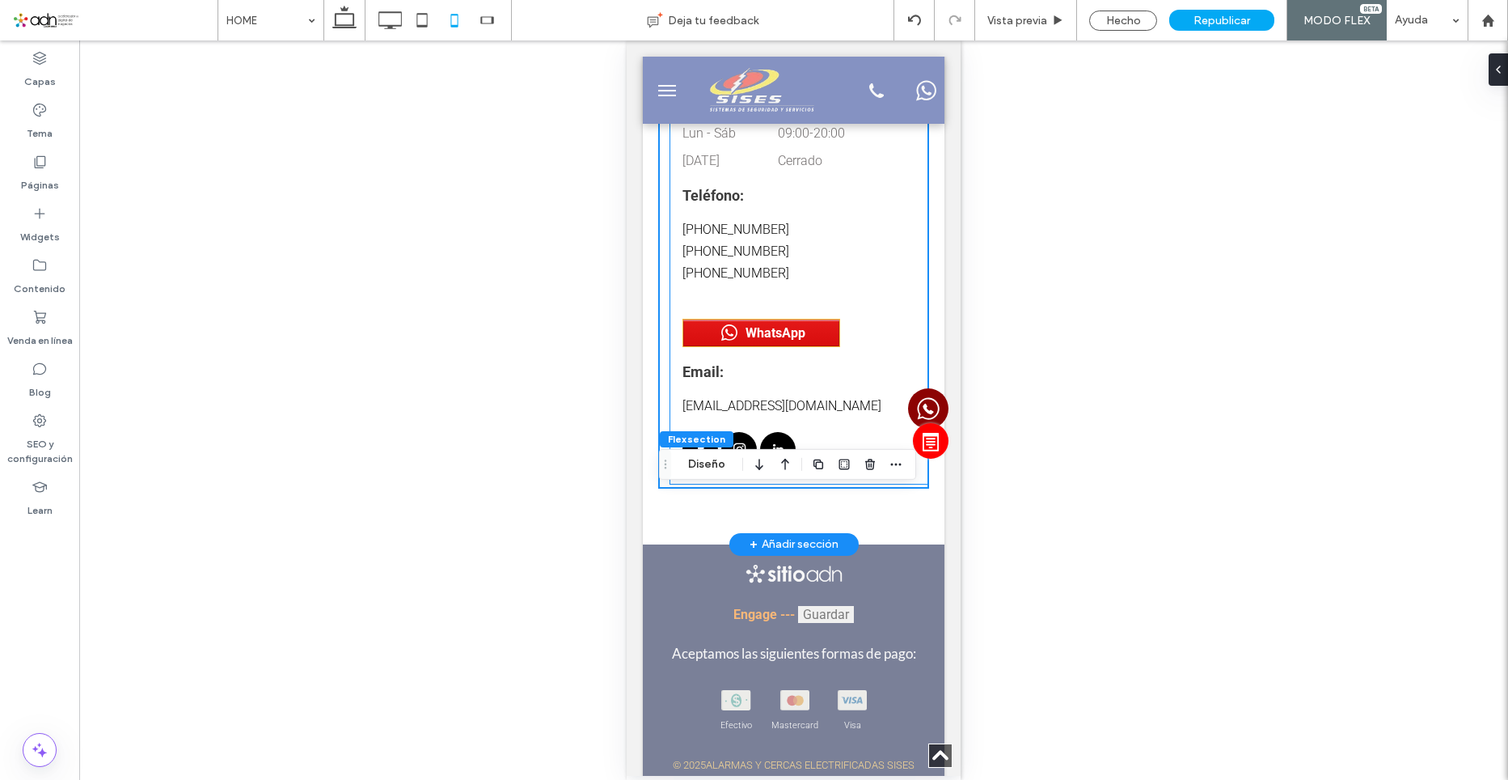
scroll to position [10575, 0]
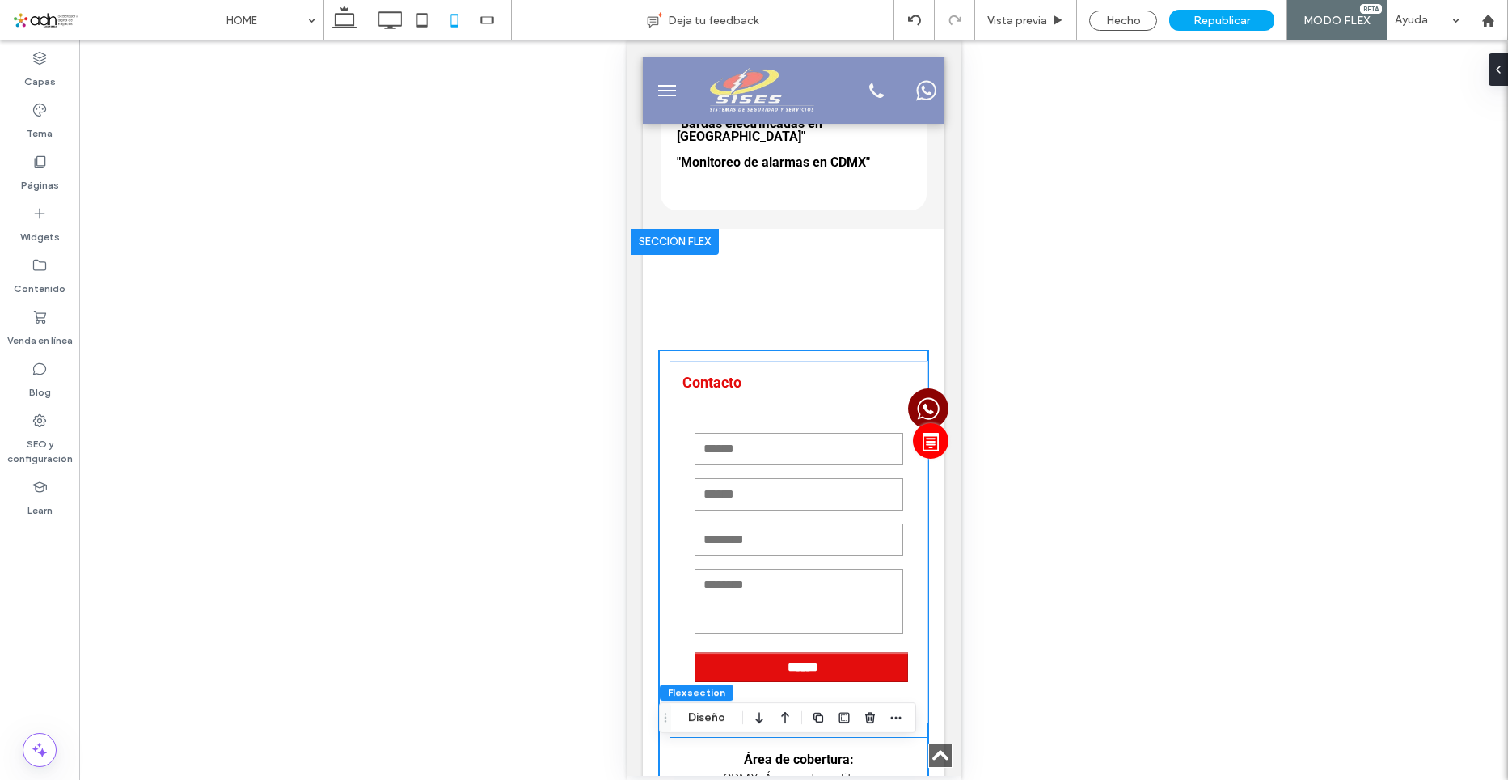
click at [1242, 27] on div "Republicar" at bounding box center [1221, 20] width 105 height 21
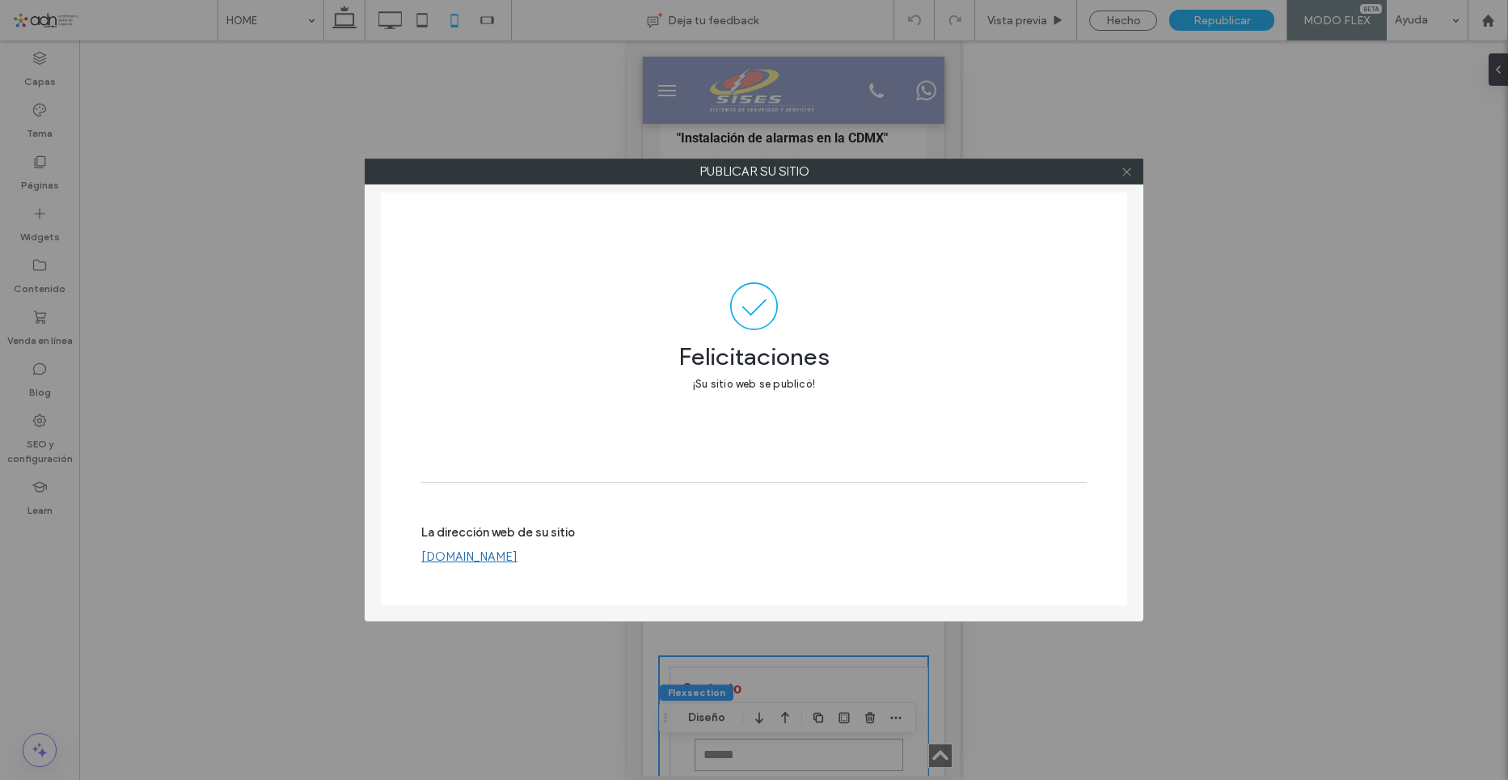
click at [1132, 174] on icon at bounding box center [1127, 172] width 12 height 12
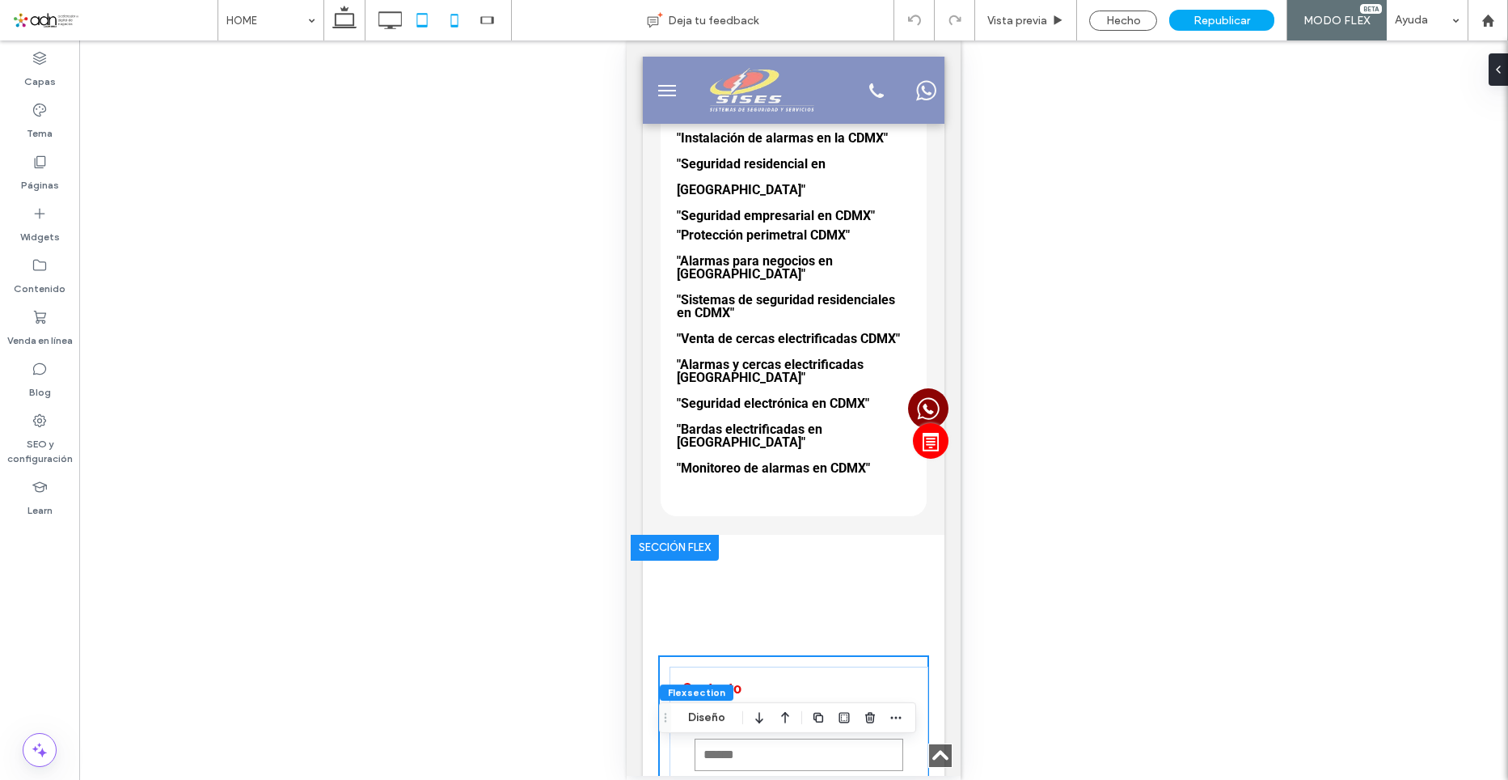
click at [416, 23] on icon at bounding box center [422, 20] width 32 height 32
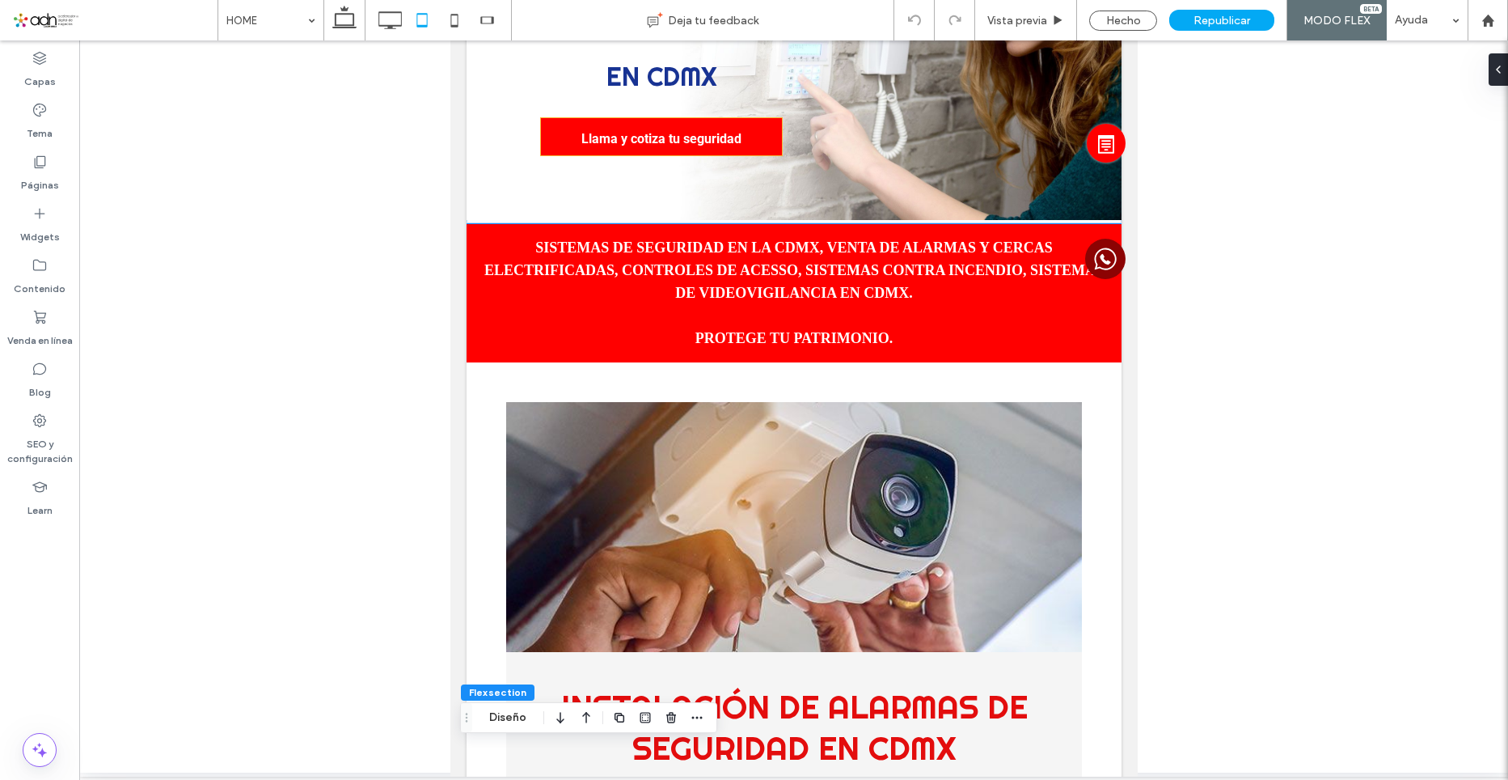
scroll to position [0, 0]
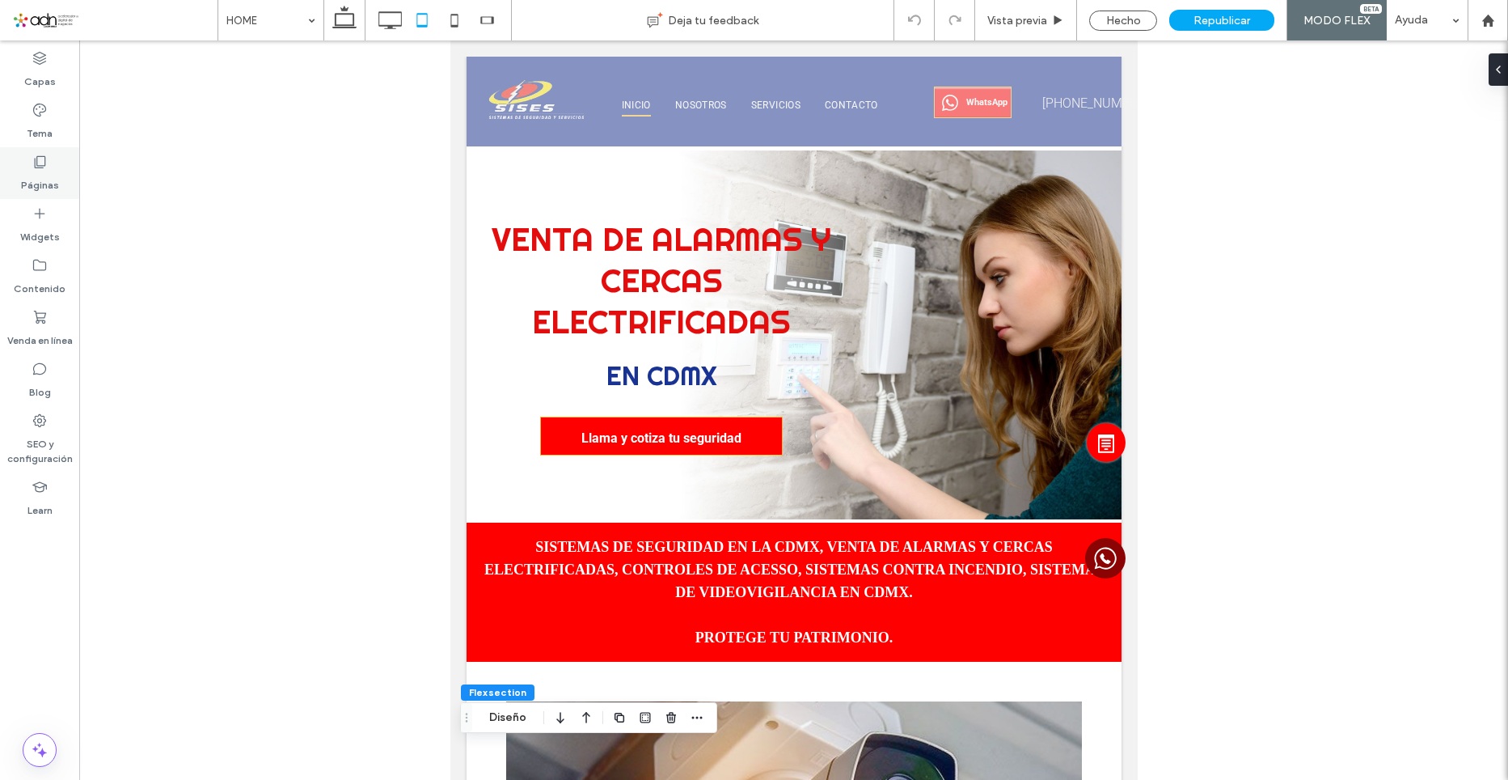
click at [52, 173] on label "Páginas" at bounding box center [40, 181] width 38 height 23
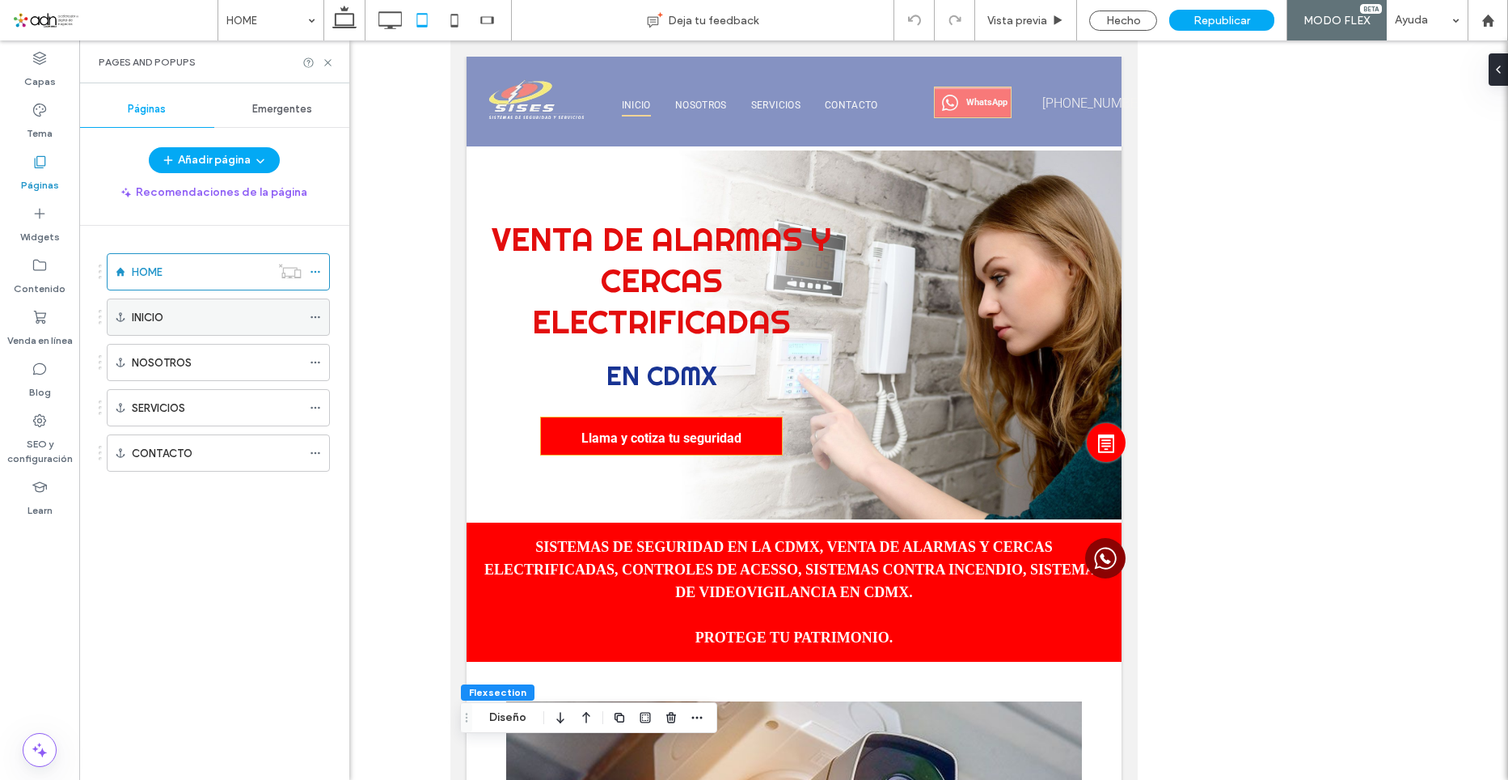
click at [180, 321] on div "INICIO" at bounding box center [217, 317] width 170 height 17
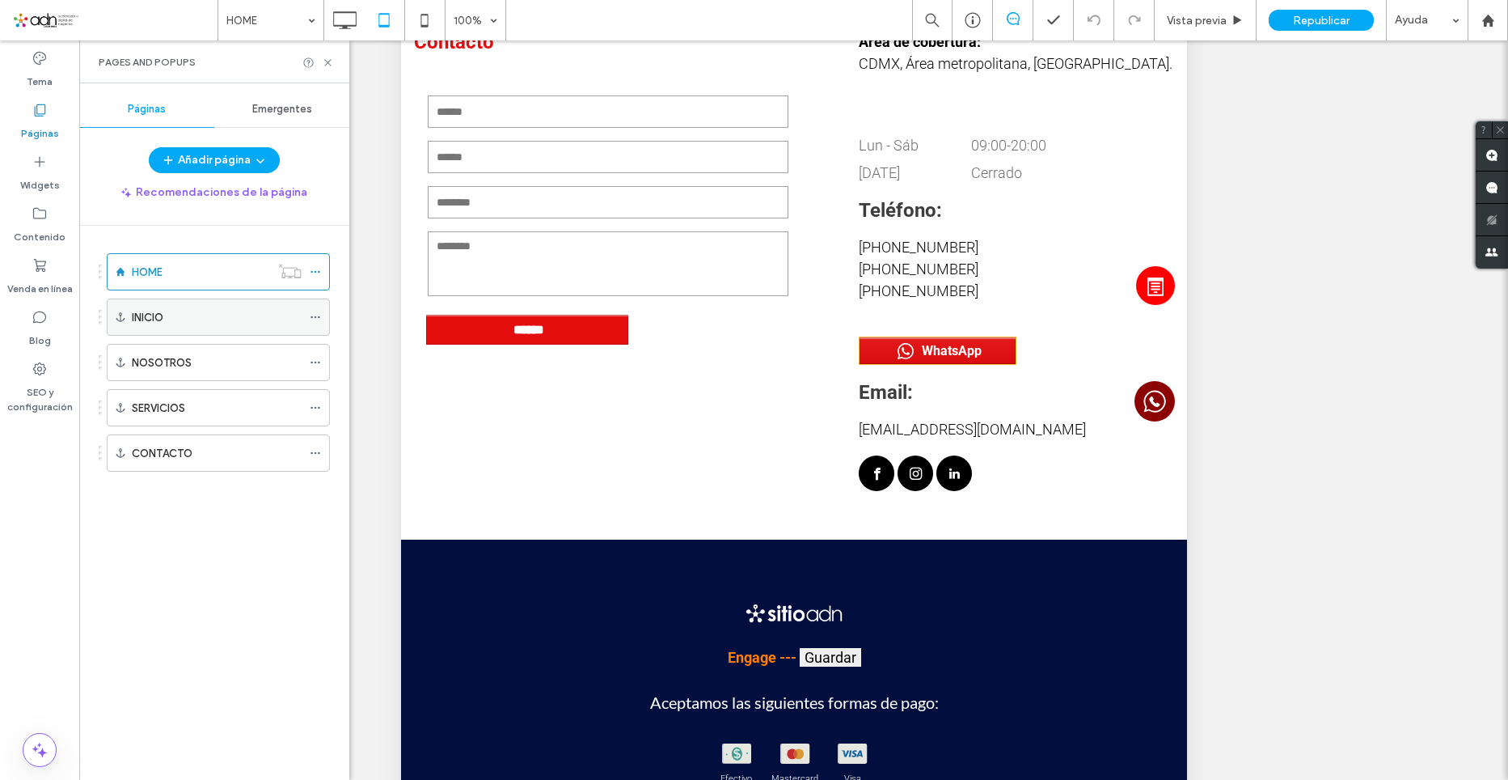
scroll to position [348, 0]
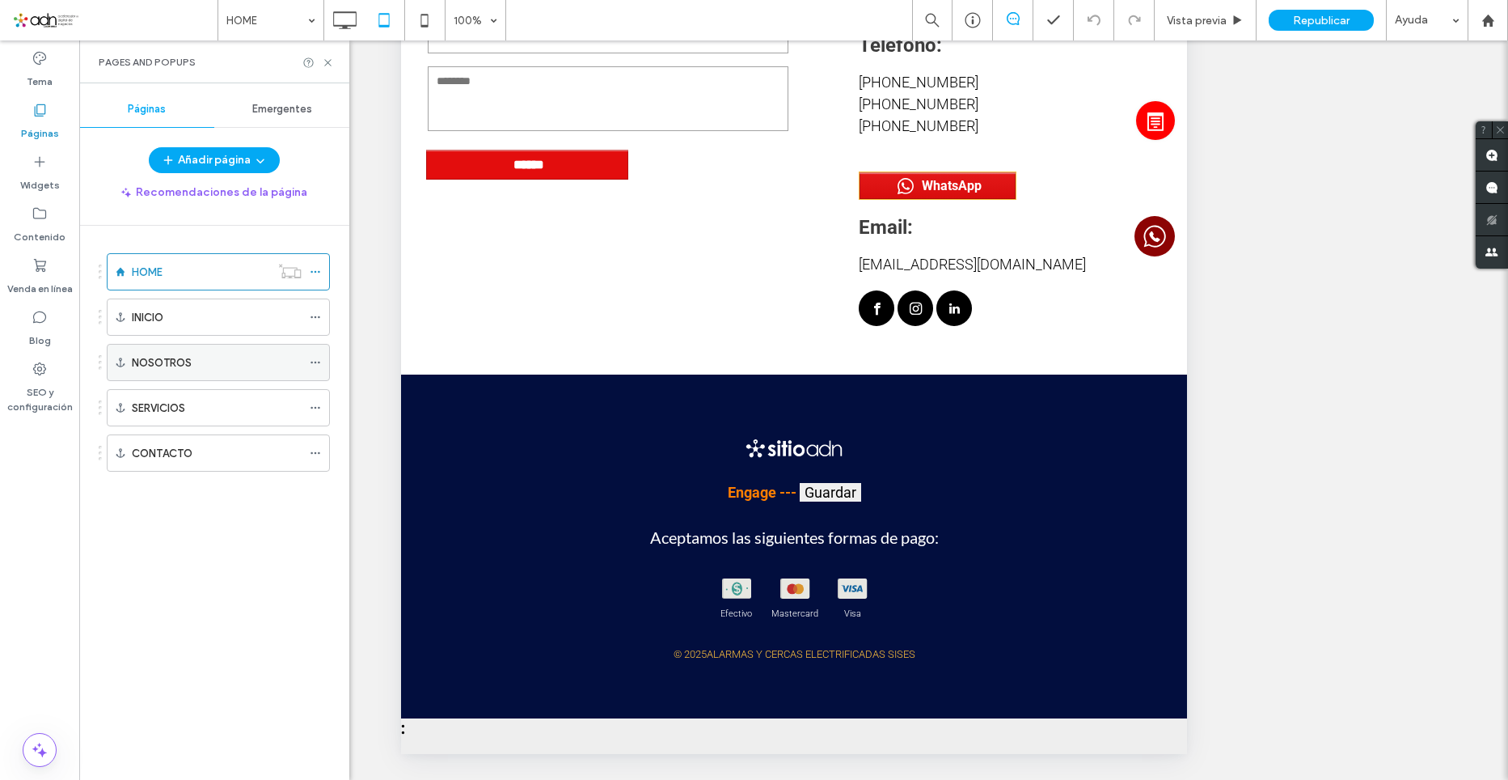
click at [179, 370] on label "NOSOTROS" at bounding box center [162, 363] width 60 height 28
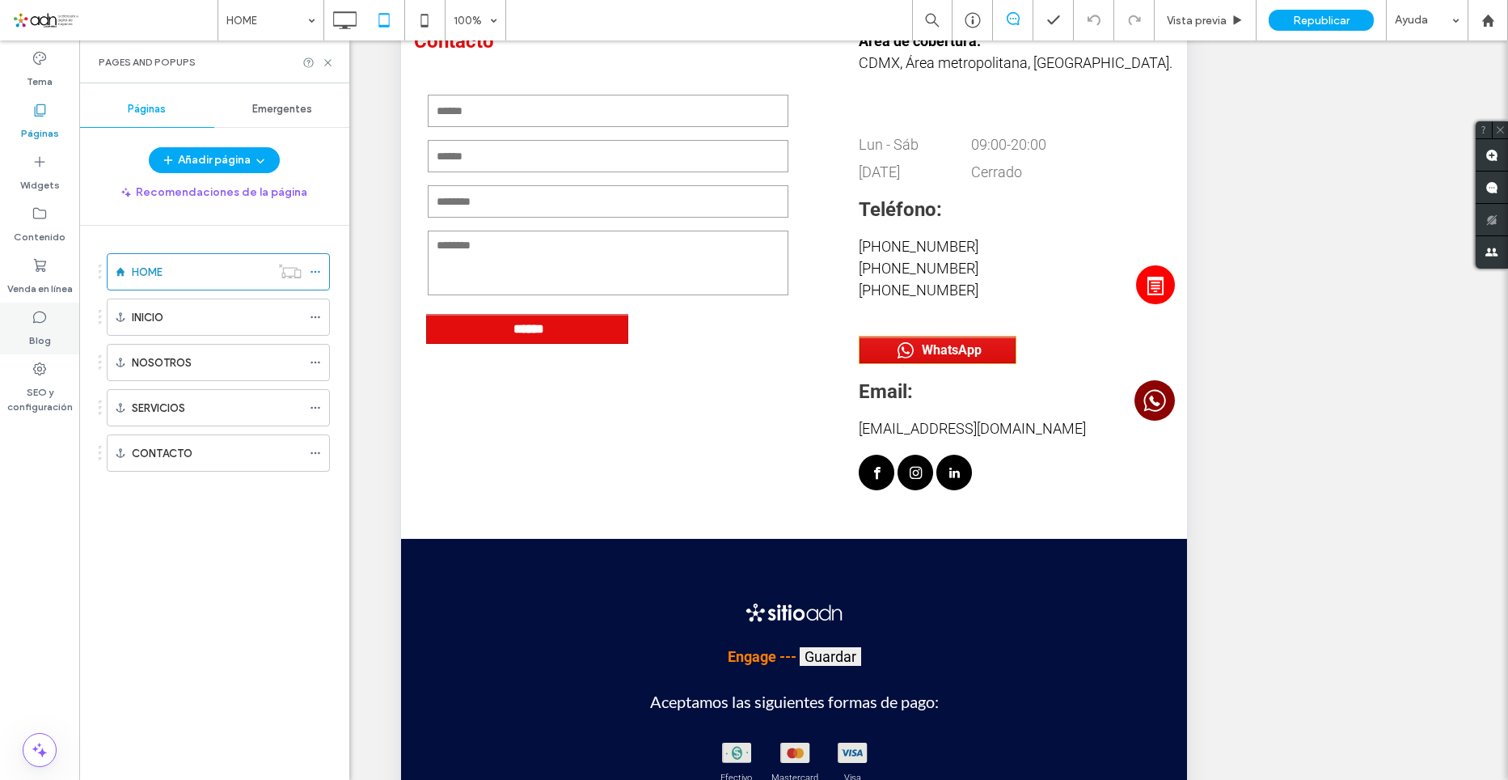
scroll to position [188, 0]
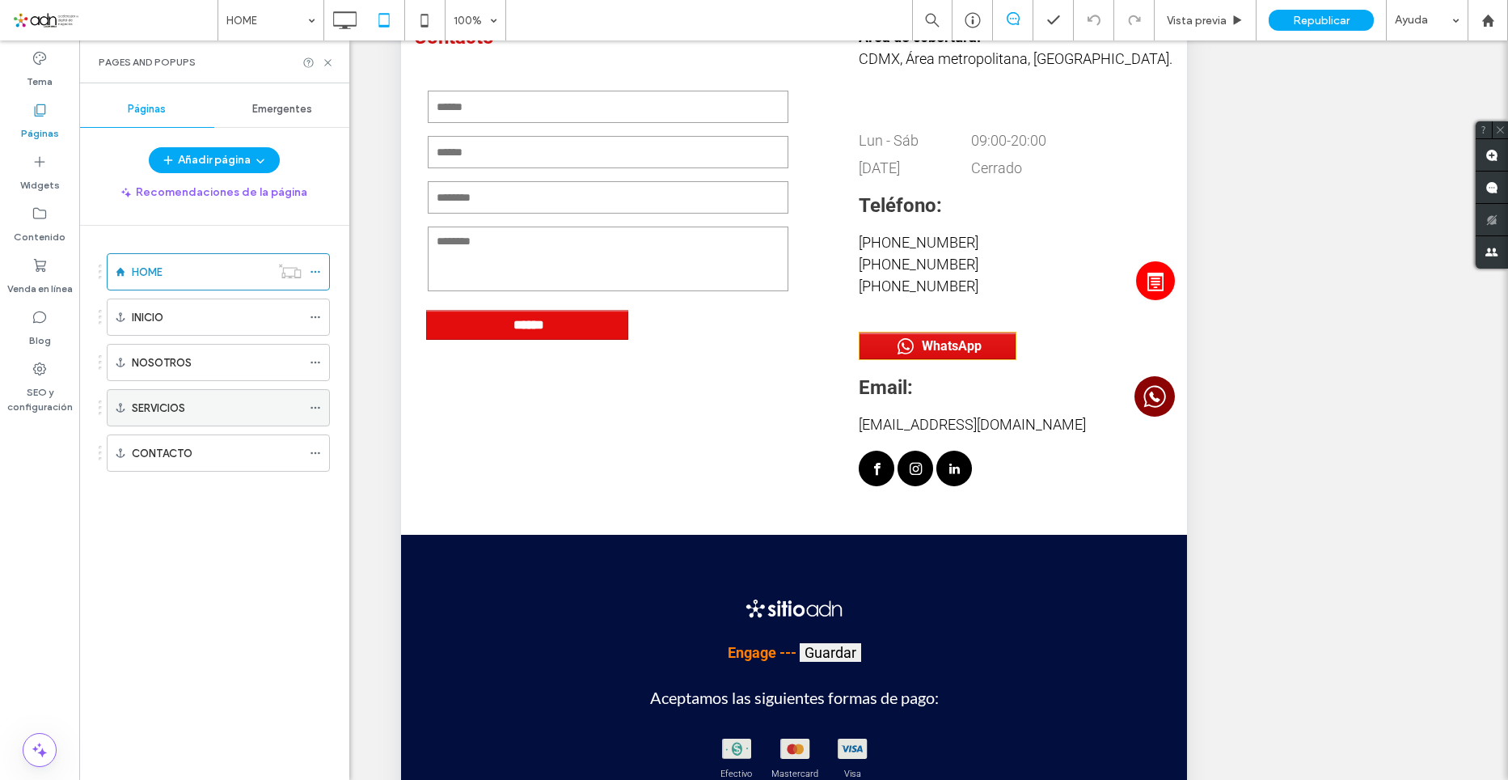
click at [175, 416] on label "SERVICIOS" at bounding box center [158, 408] width 53 height 28
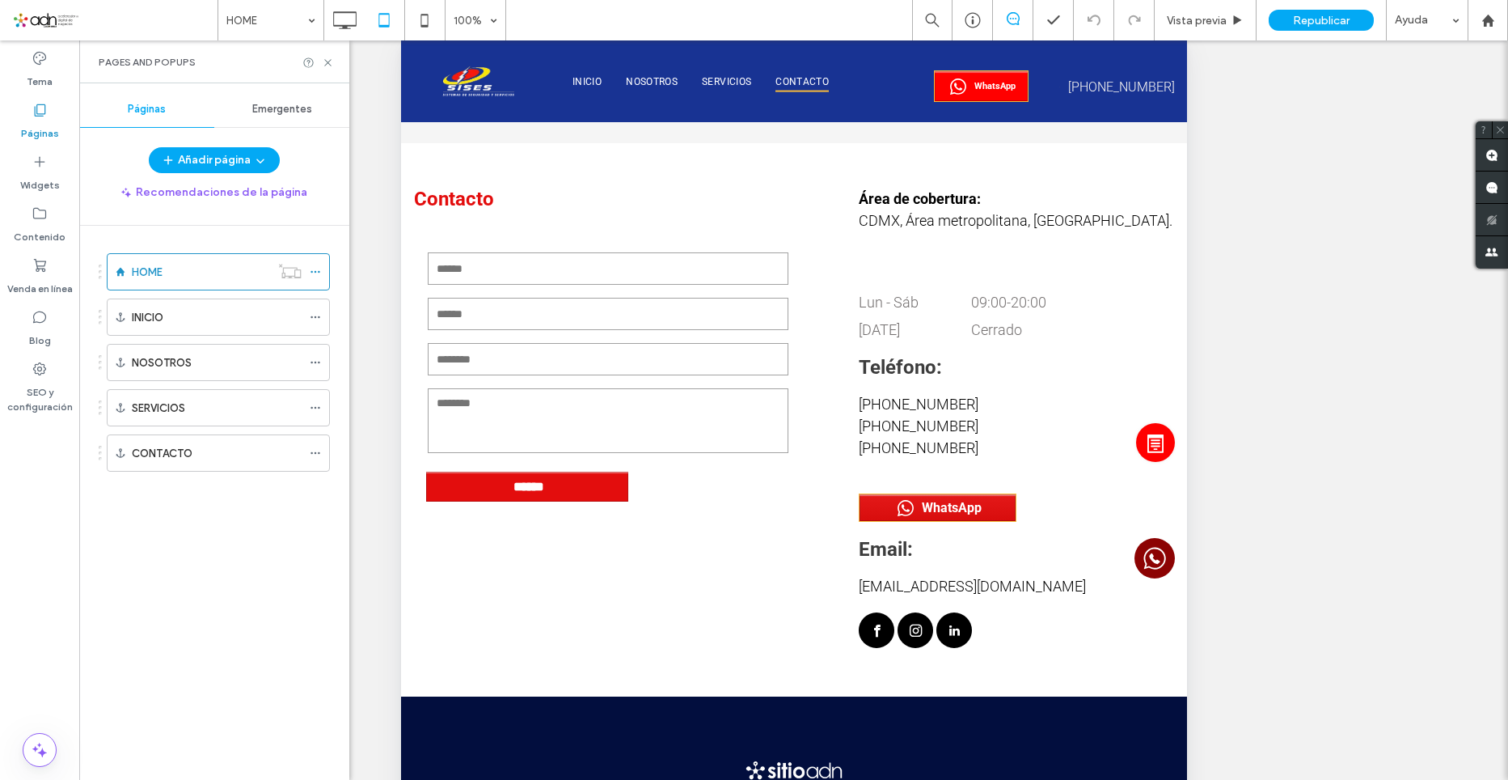
scroll to position [7721, 0]
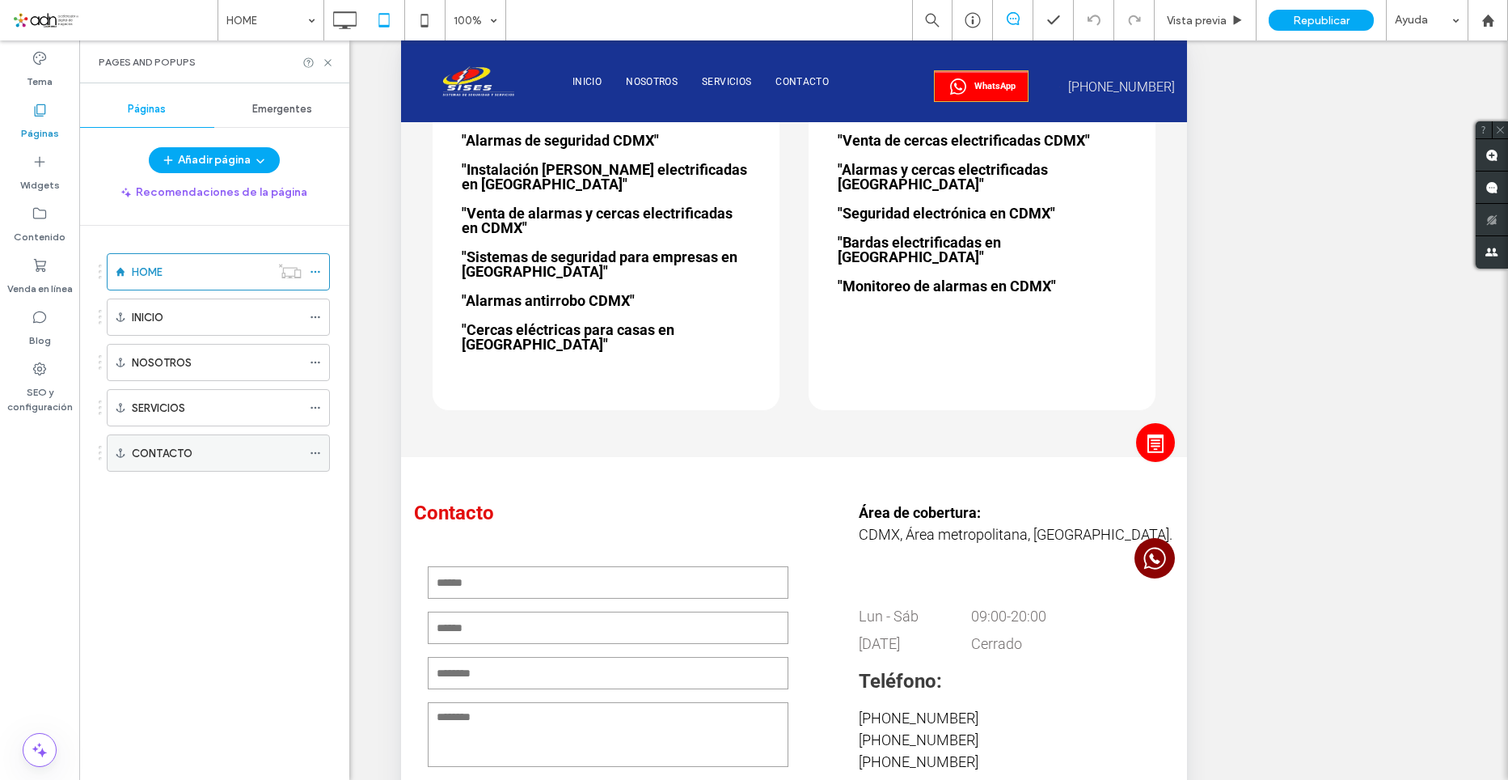
click at [169, 467] on div "CONTACTO" at bounding box center [217, 453] width 170 height 36
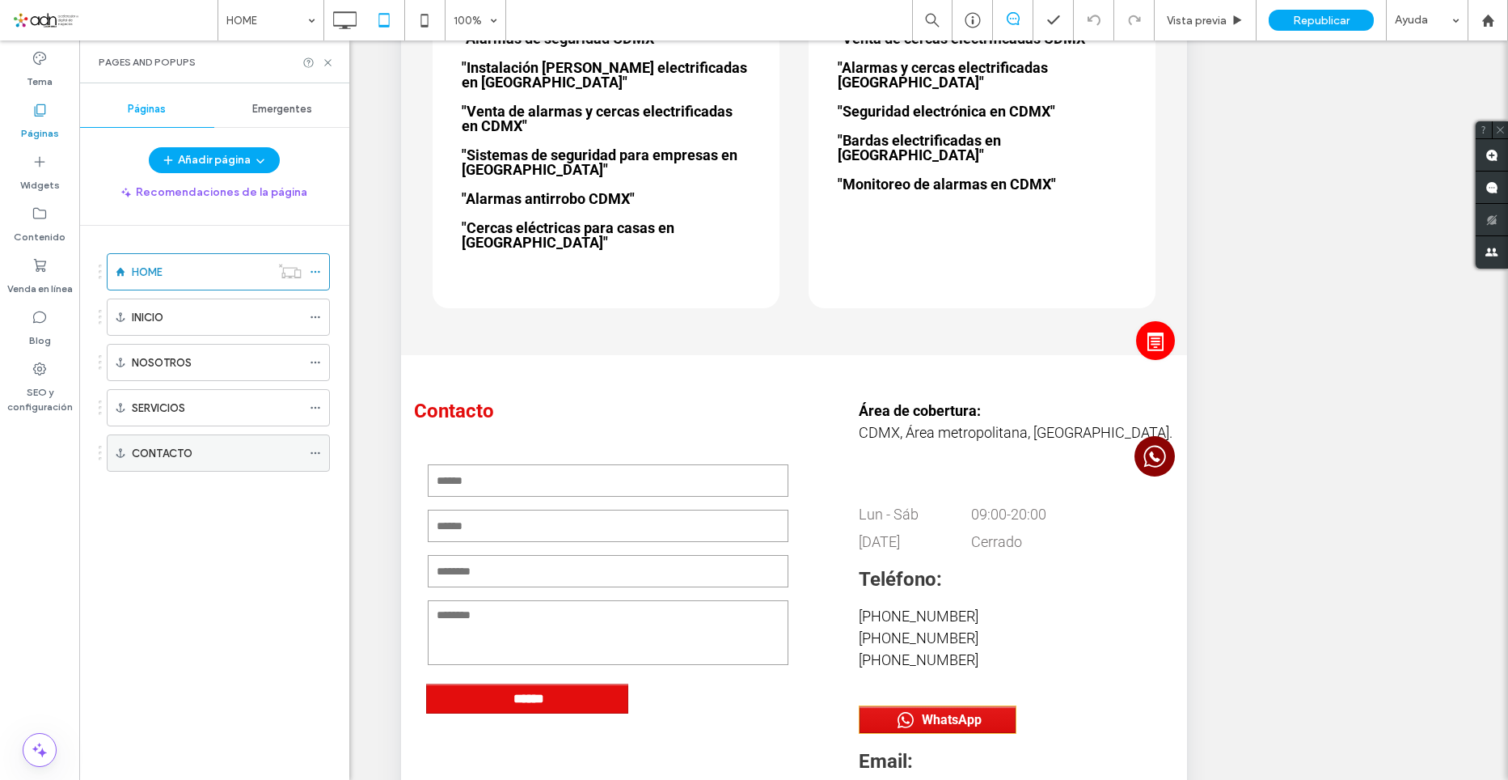
scroll to position [8044, 0]
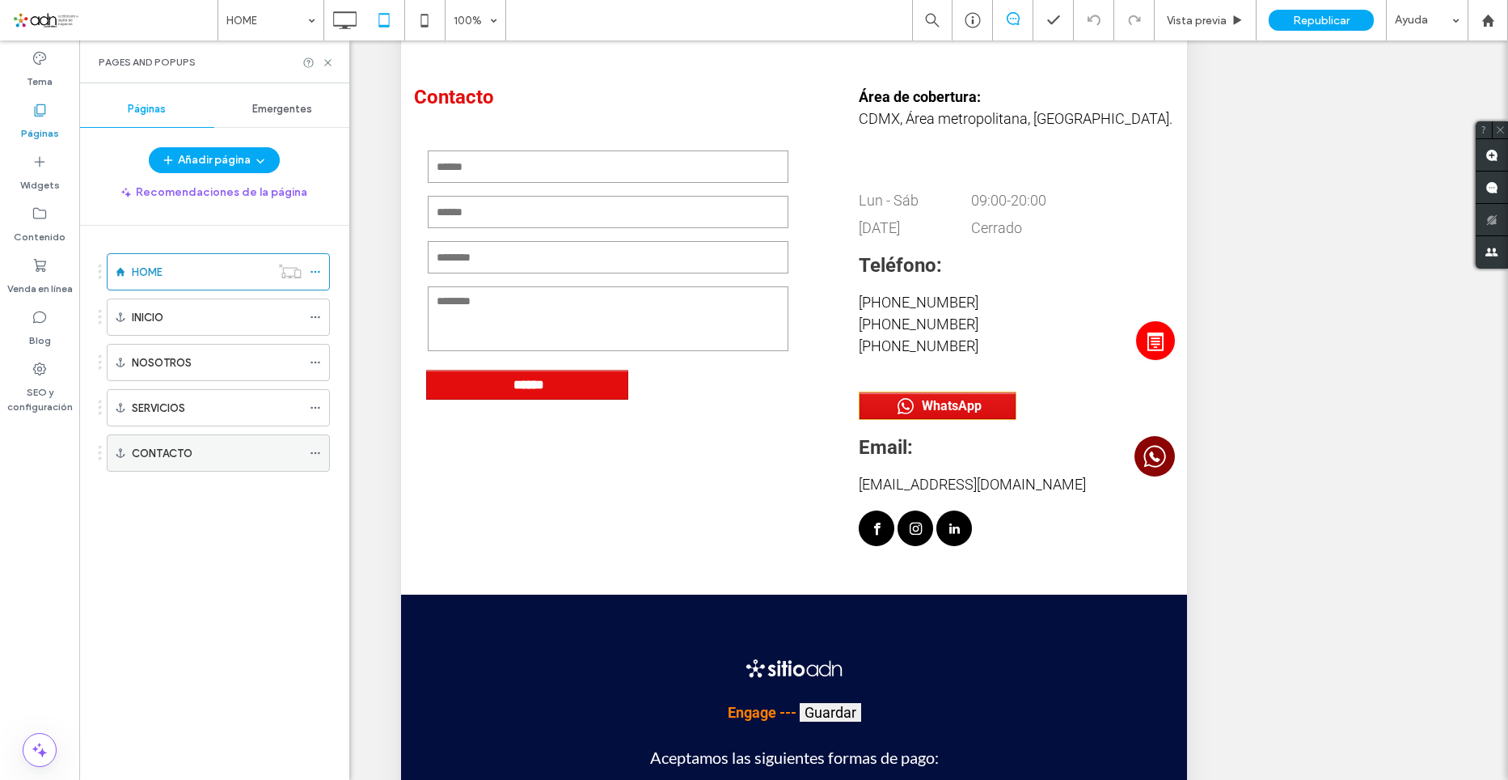
click at [177, 455] on label "CONTACTO" at bounding box center [162, 453] width 61 height 28
click at [324, 62] on icon at bounding box center [328, 63] width 12 height 12
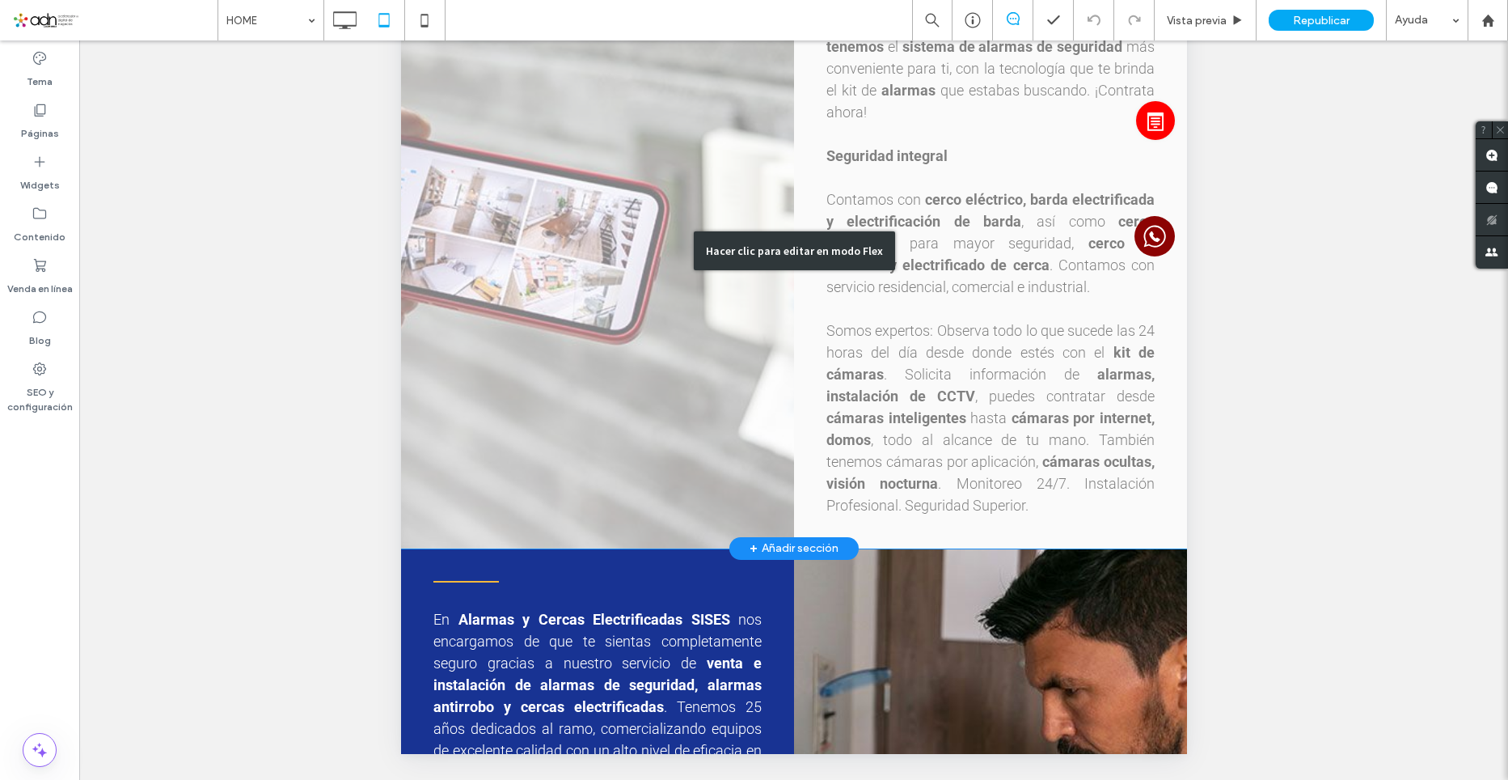
scroll to position [2303, 0]
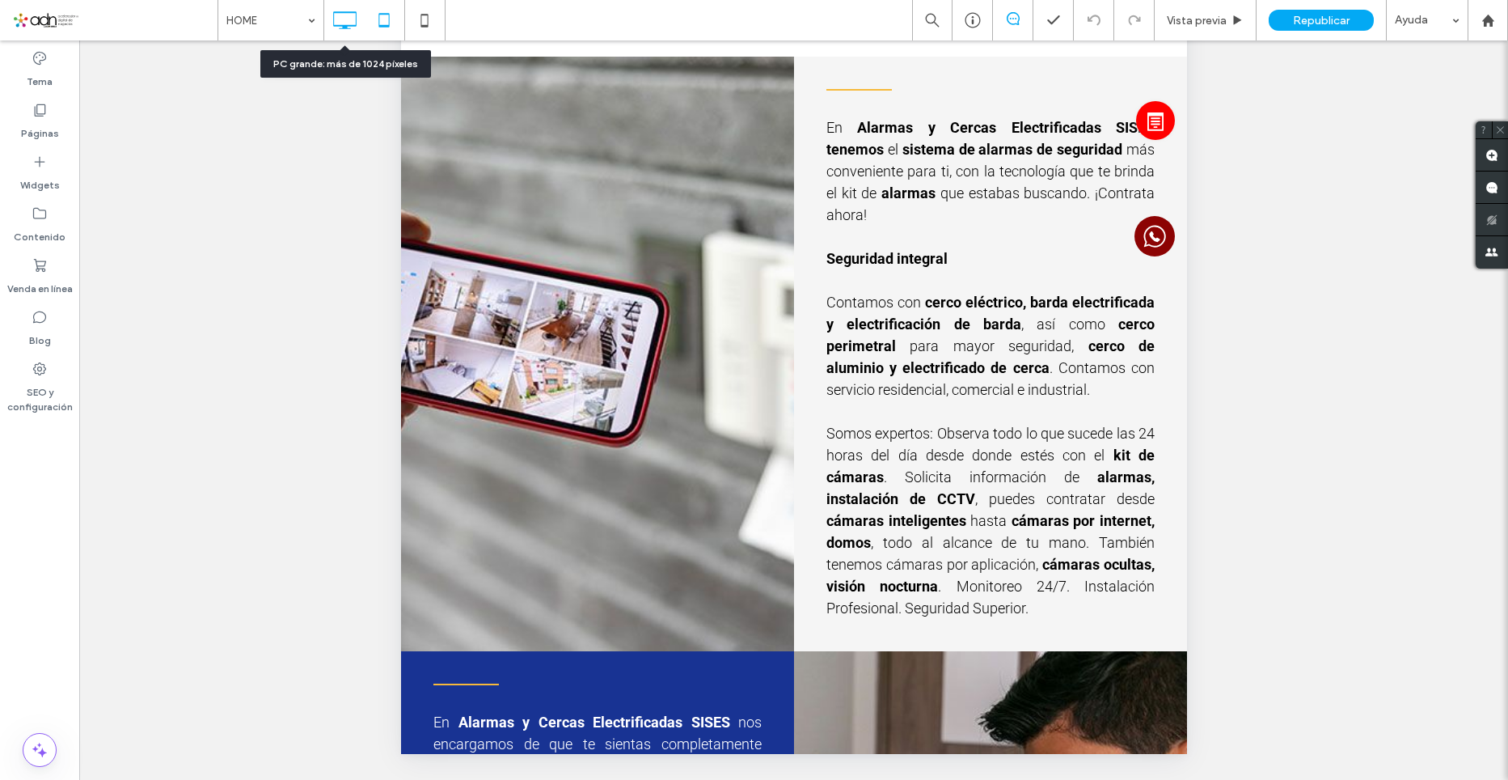
click at [342, 12] on use at bounding box center [344, 20] width 23 height 18
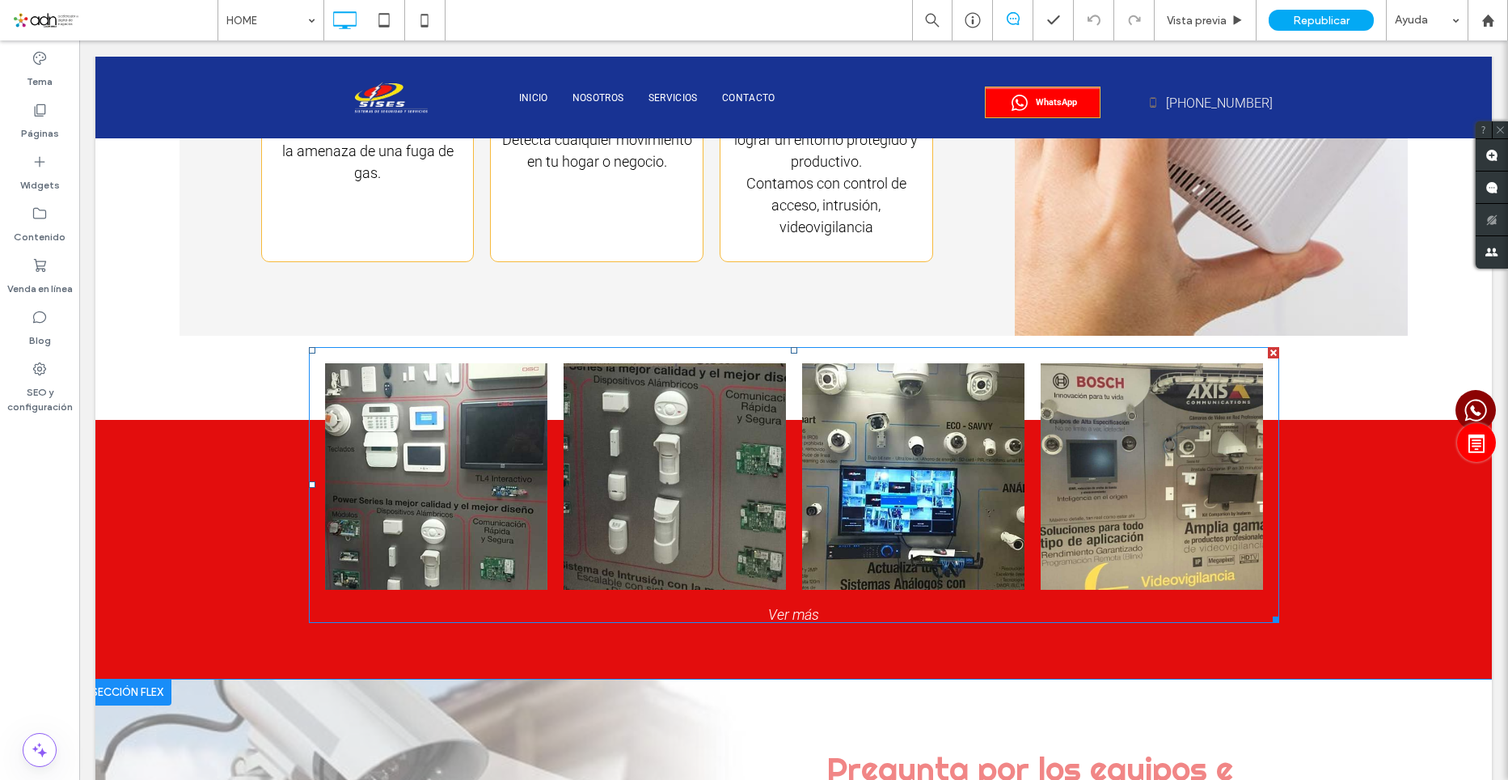
scroll to position [4486, 0]
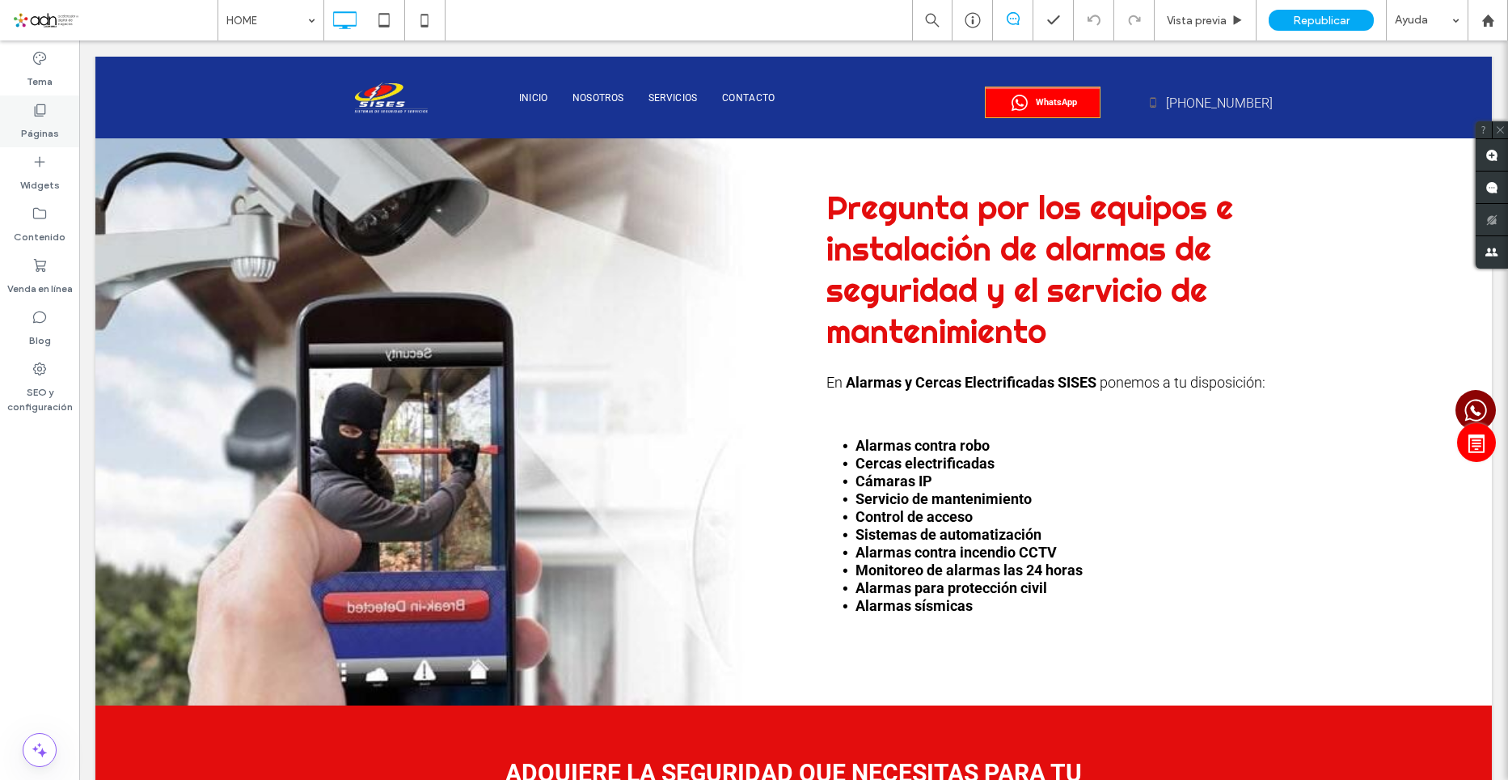
click at [41, 122] on label "Páginas" at bounding box center [40, 129] width 38 height 23
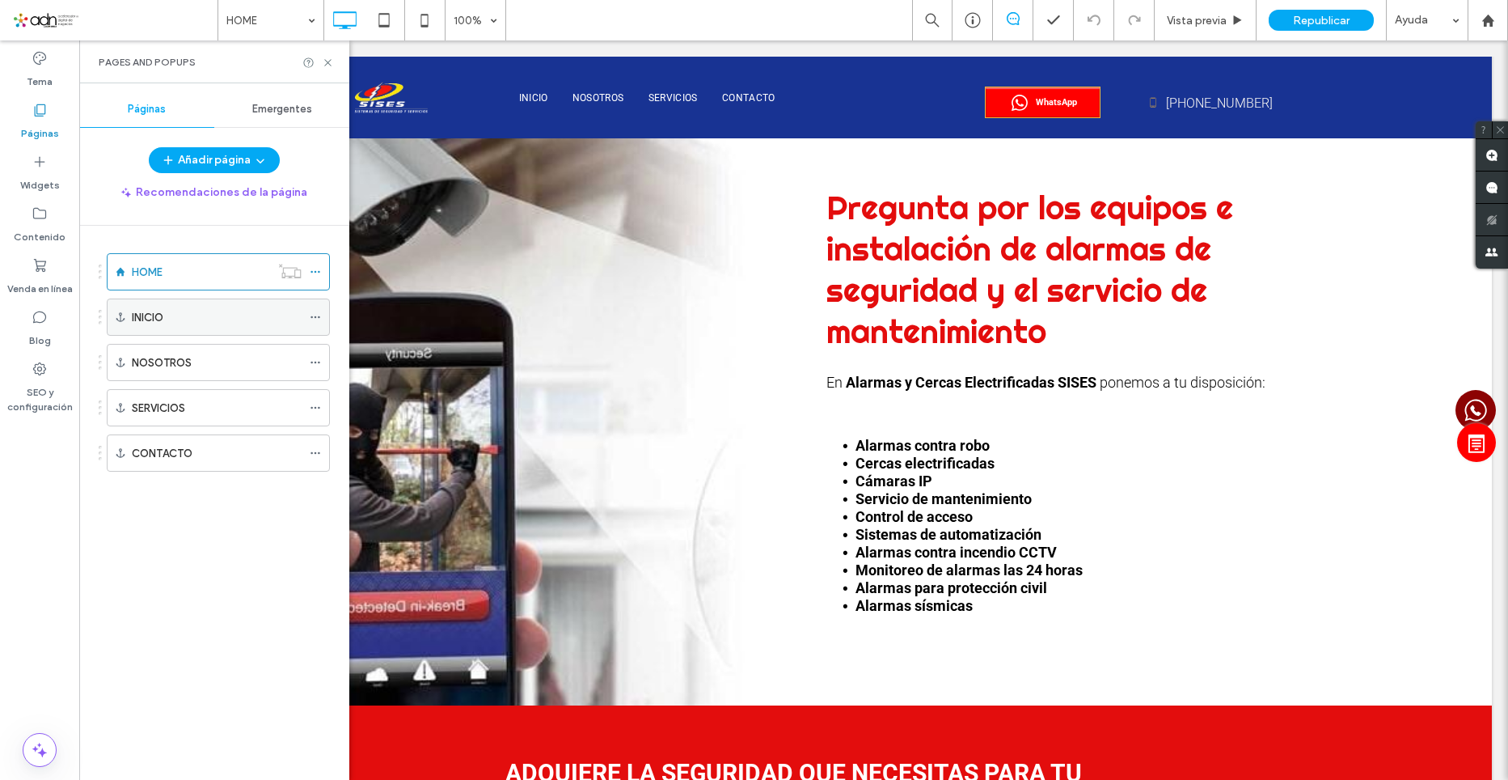
click at [158, 313] on label "INICIO" at bounding box center [148, 317] width 32 height 28
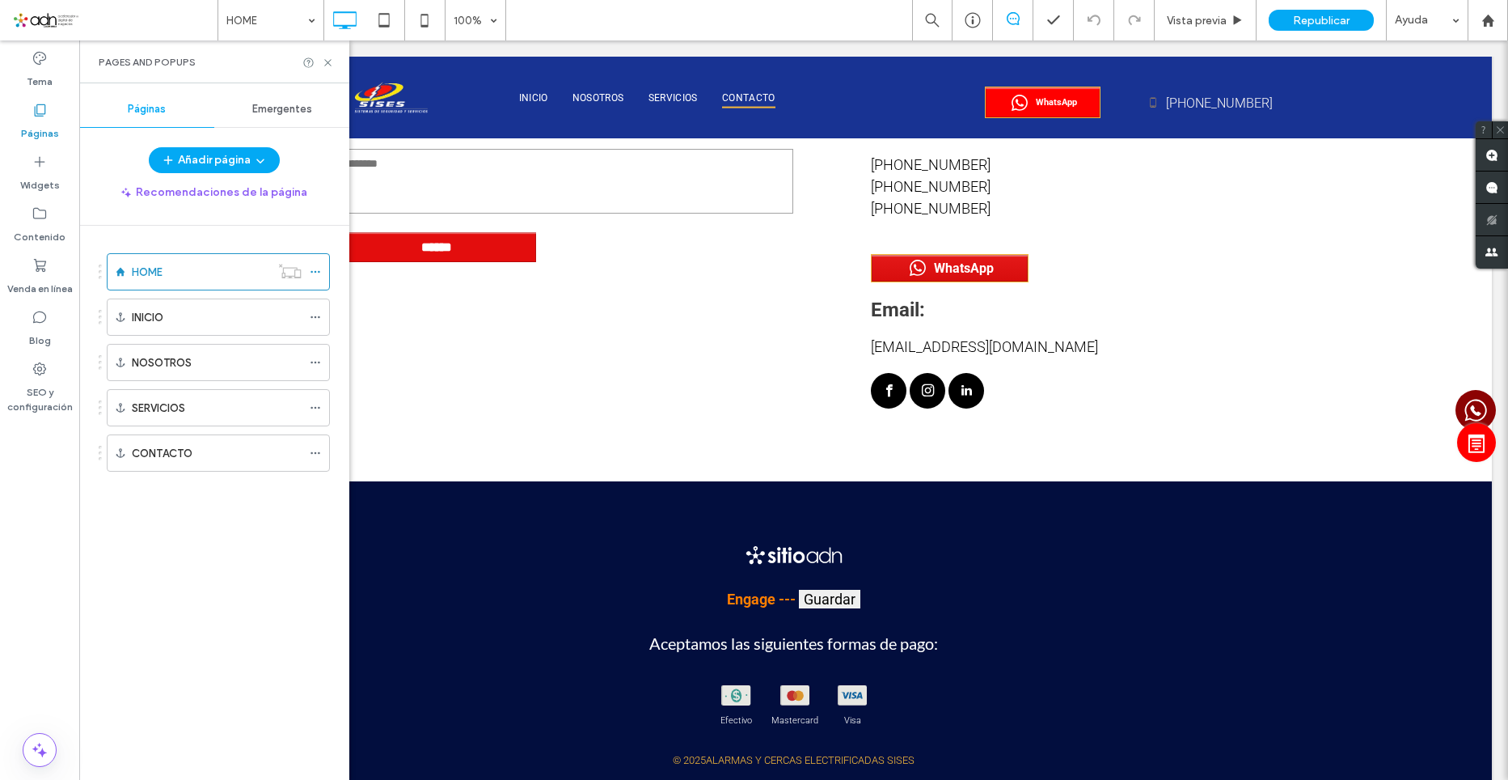
scroll to position [7233, 0]
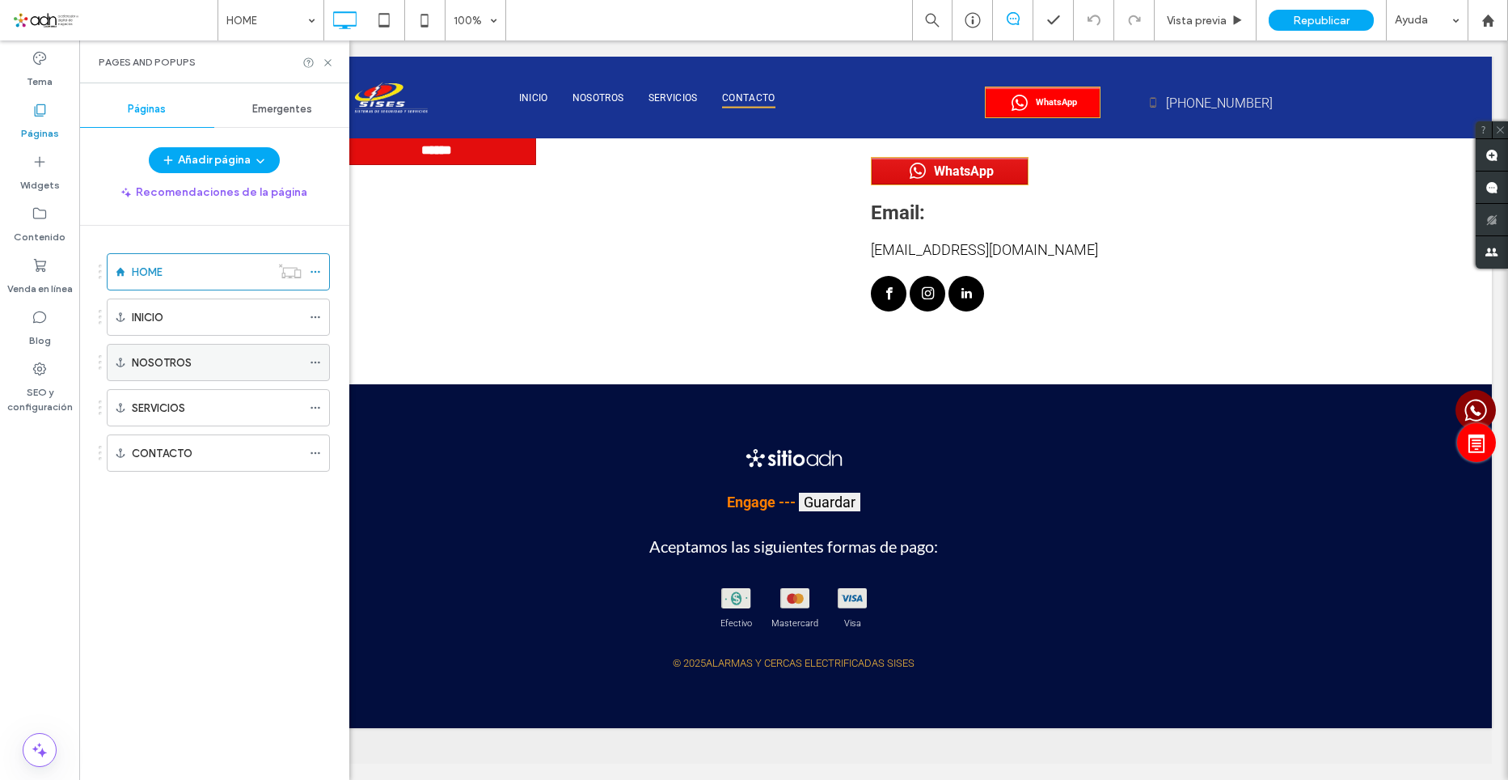
click at [189, 362] on label "NOSOTROS" at bounding box center [162, 363] width 60 height 28
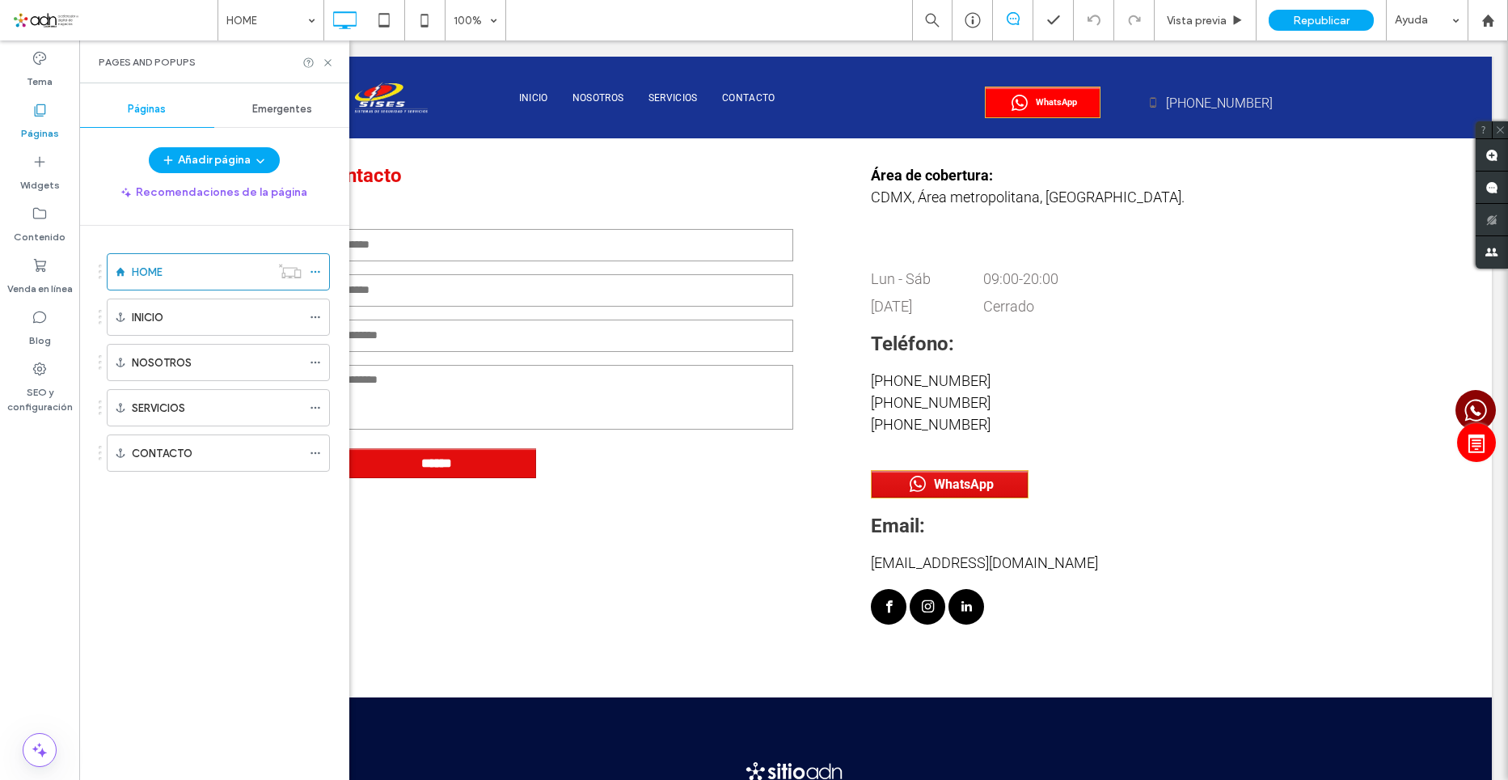
scroll to position [7055, 0]
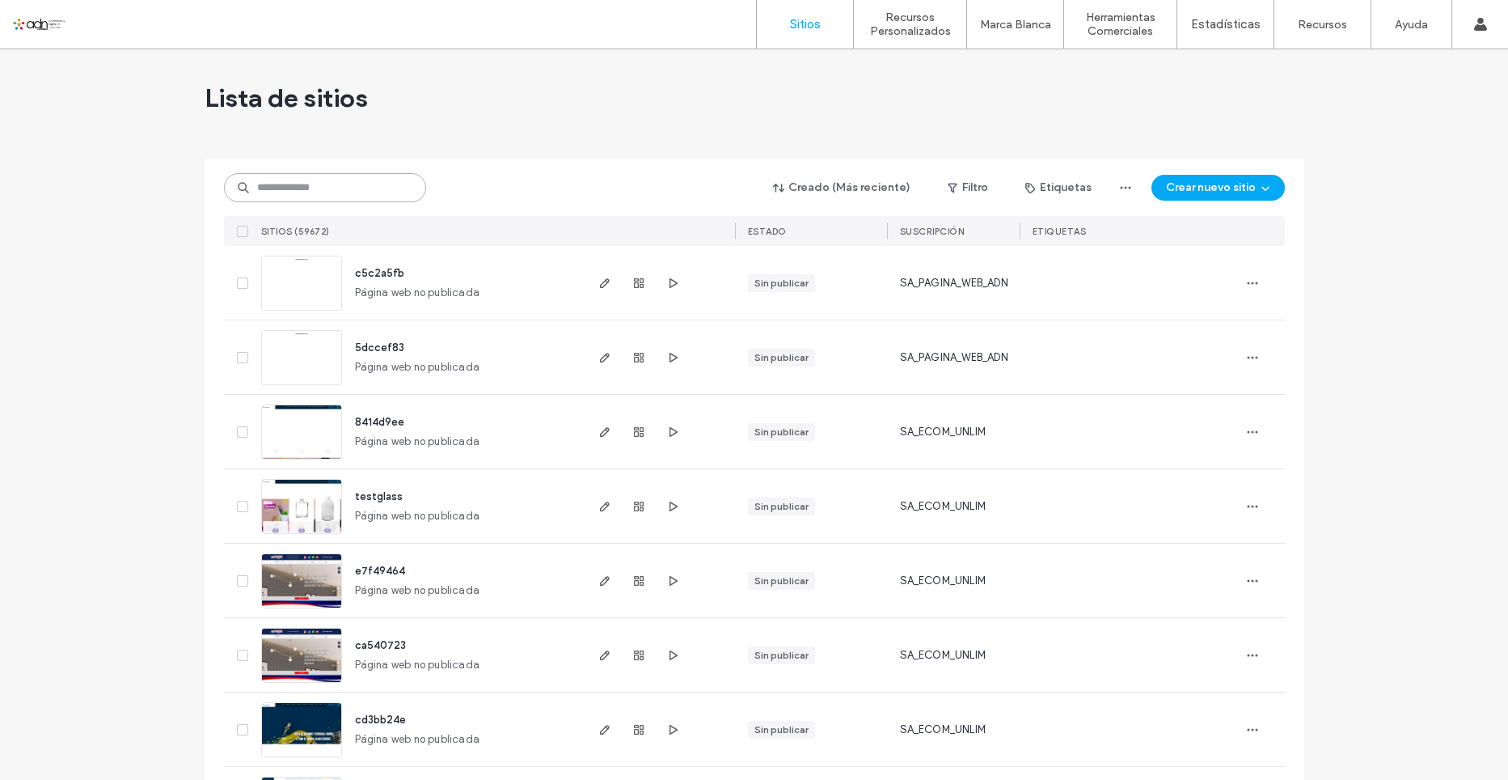
click at [321, 194] on input at bounding box center [325, 187] width 202 height 29
paste input "**********"
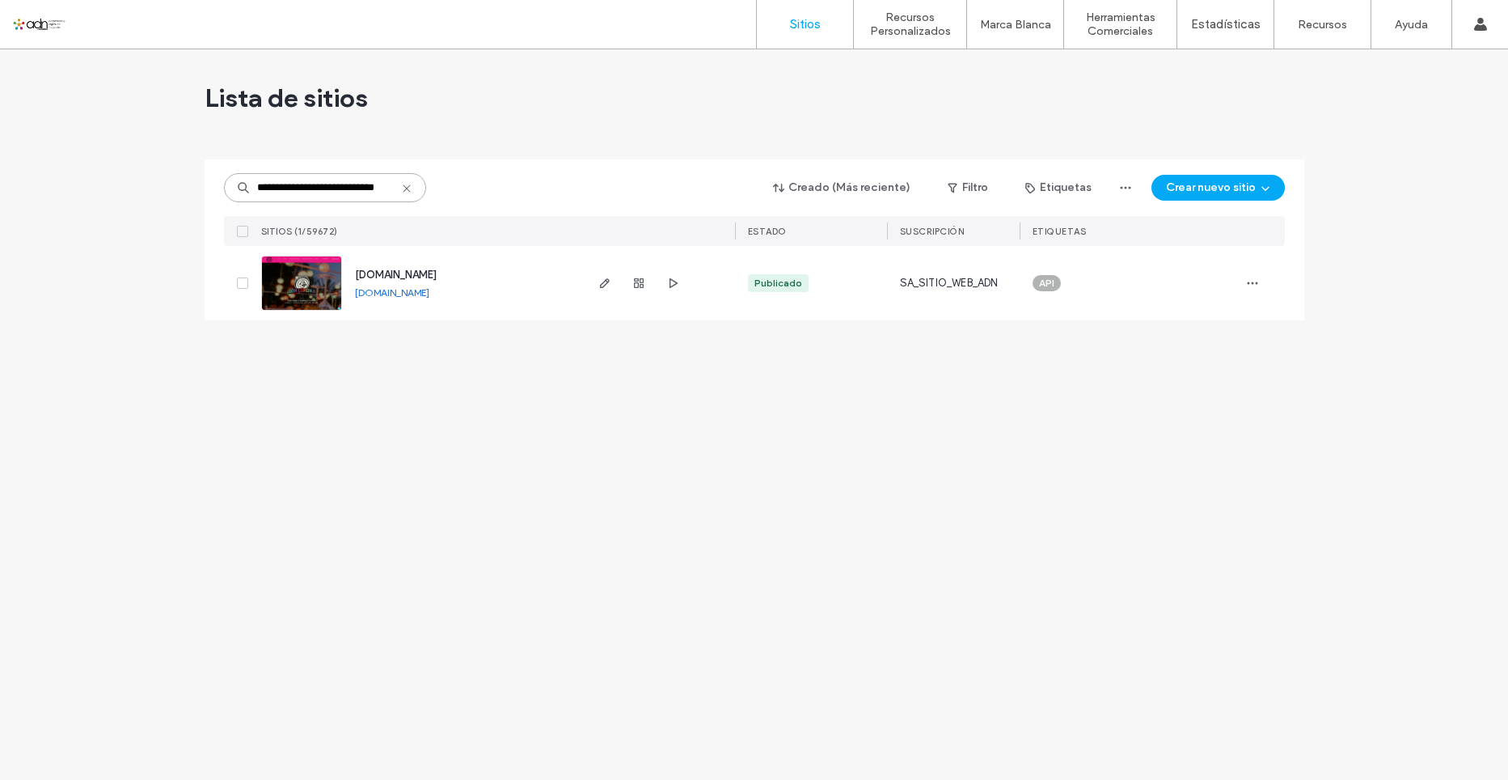
type input "**********"
click at [299, 300] on link at bounding box center [301, 283] width 81 height 55
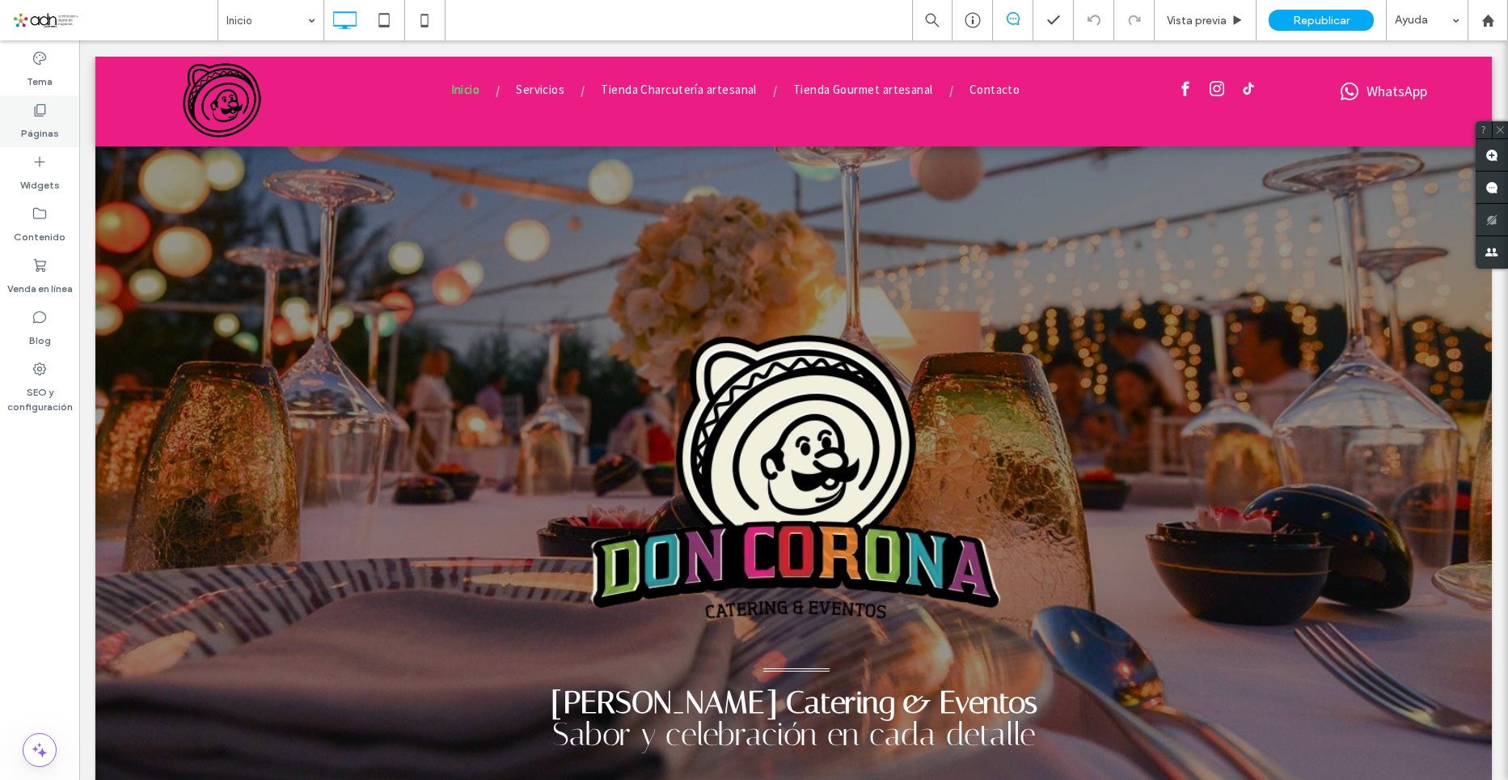
click at [53, 113] on div "Páginas" at bounding box center [39, 121] width 79 height 52
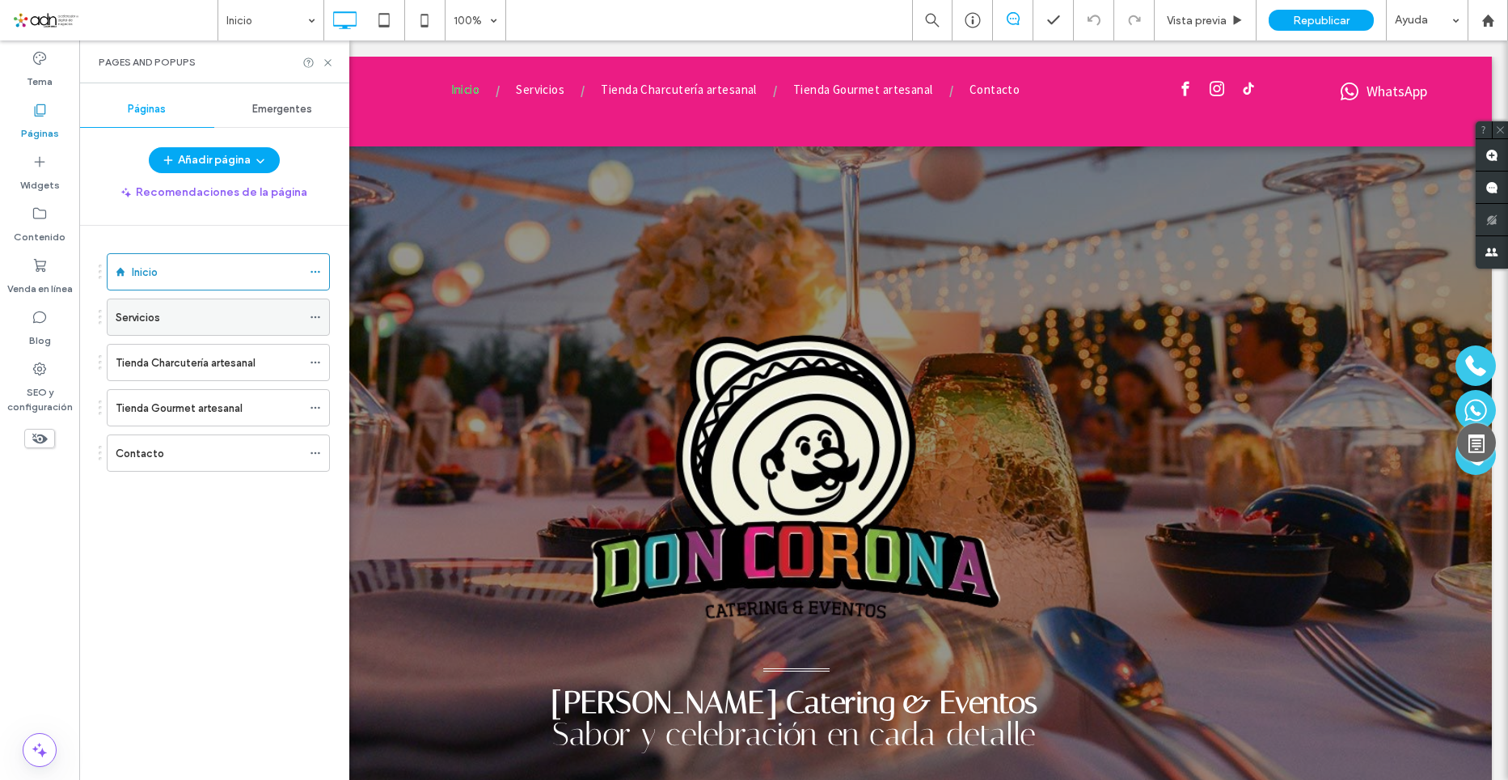
click at [191, 319] on div "Servicios" at bounding box center [209, 317] width 186 height 17
click at [329, 57] on icon at bounding box center [328, 63] width 12 height 12
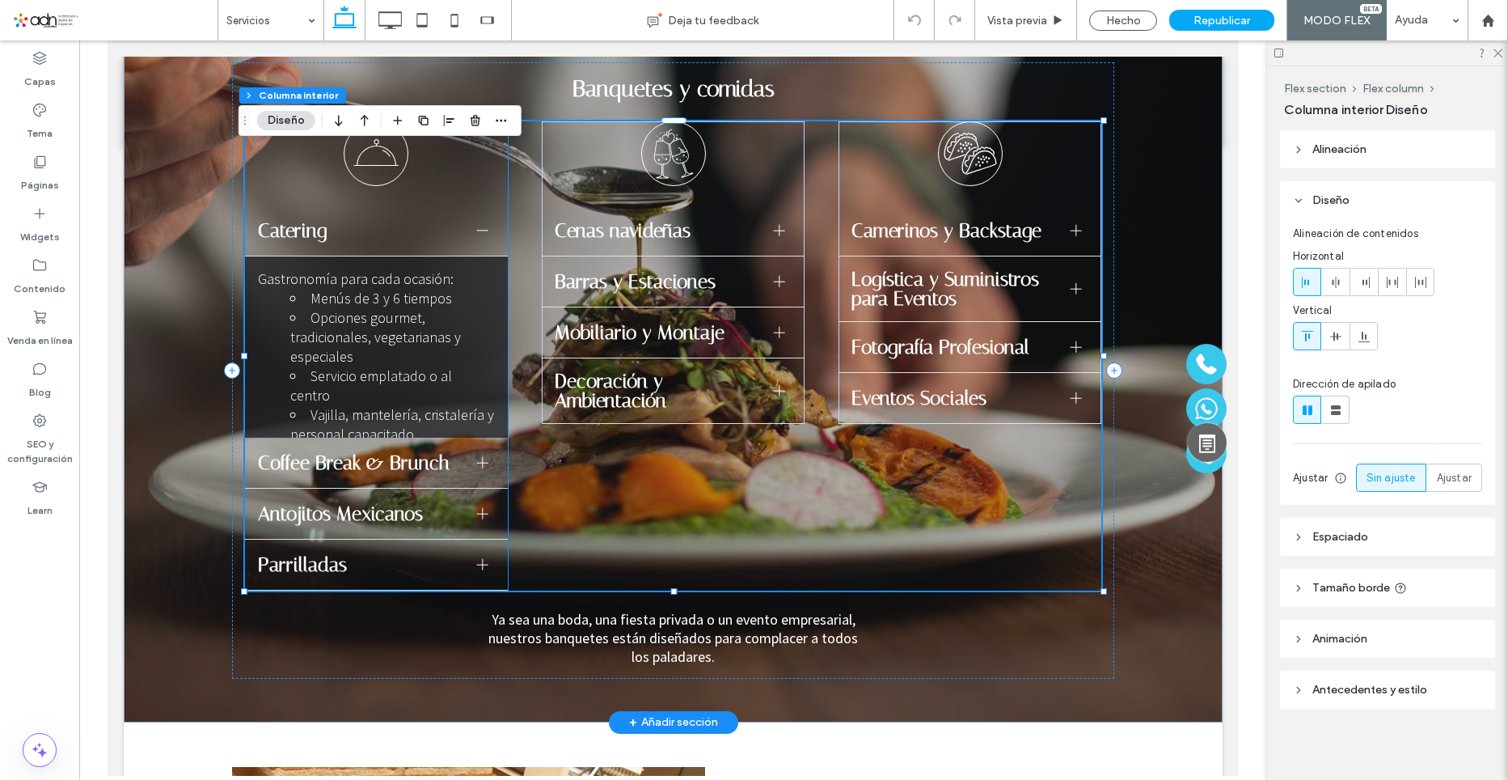
click at [473, 452] on div at bounding box center [483, 462] width 24 height 24
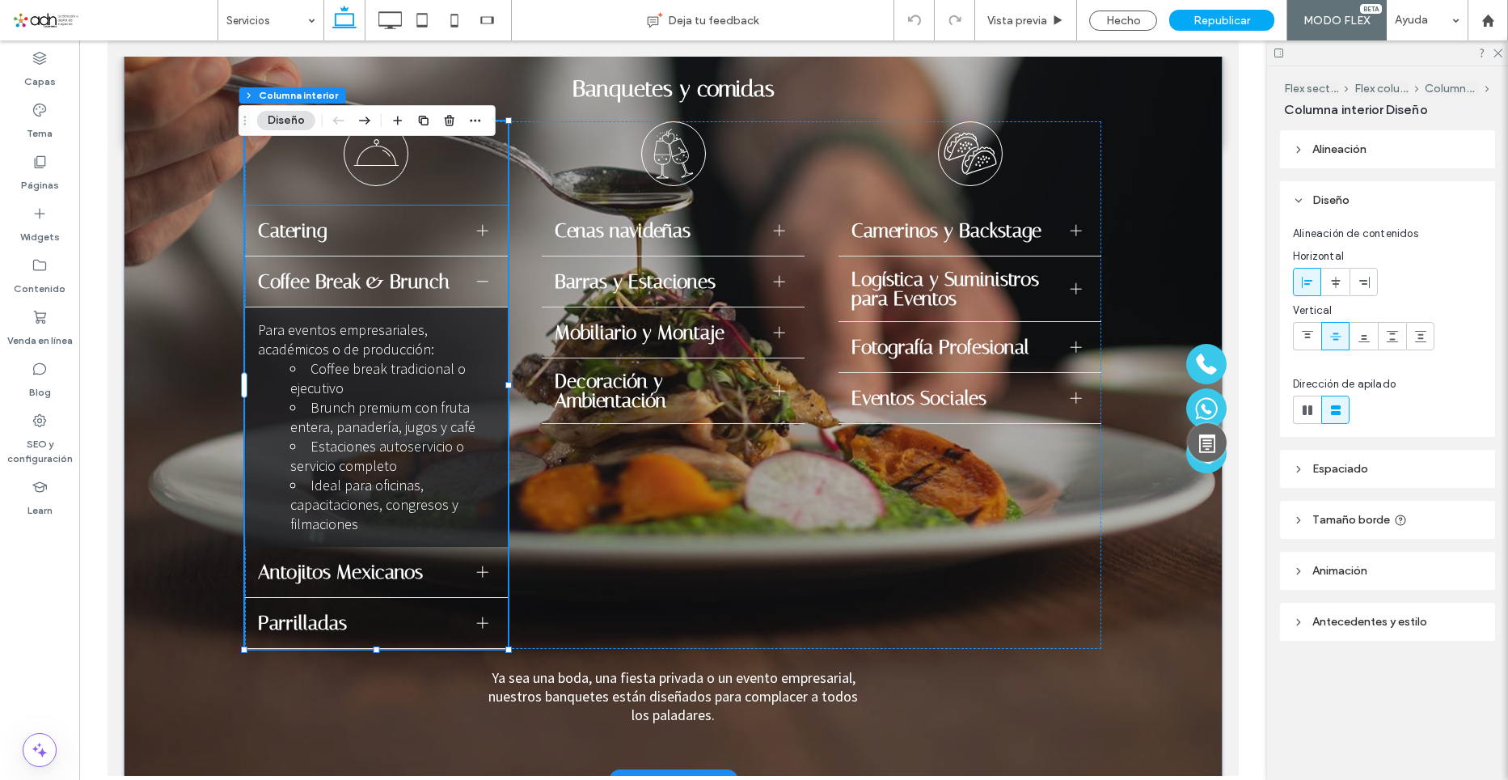
click at [482, 568] on div at bounding box center [483, 572] width 24 height 24
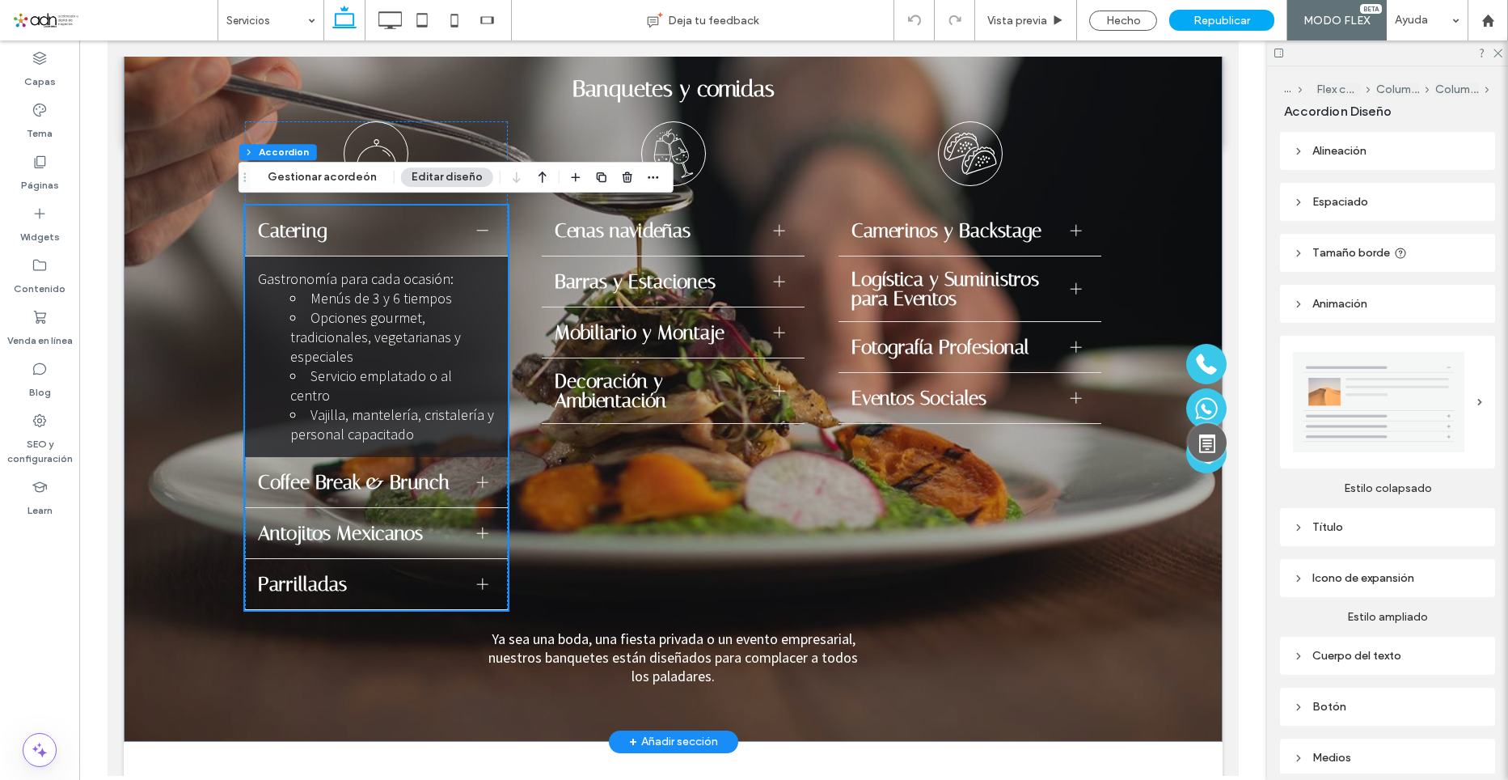
scroll to position [1189, 0]
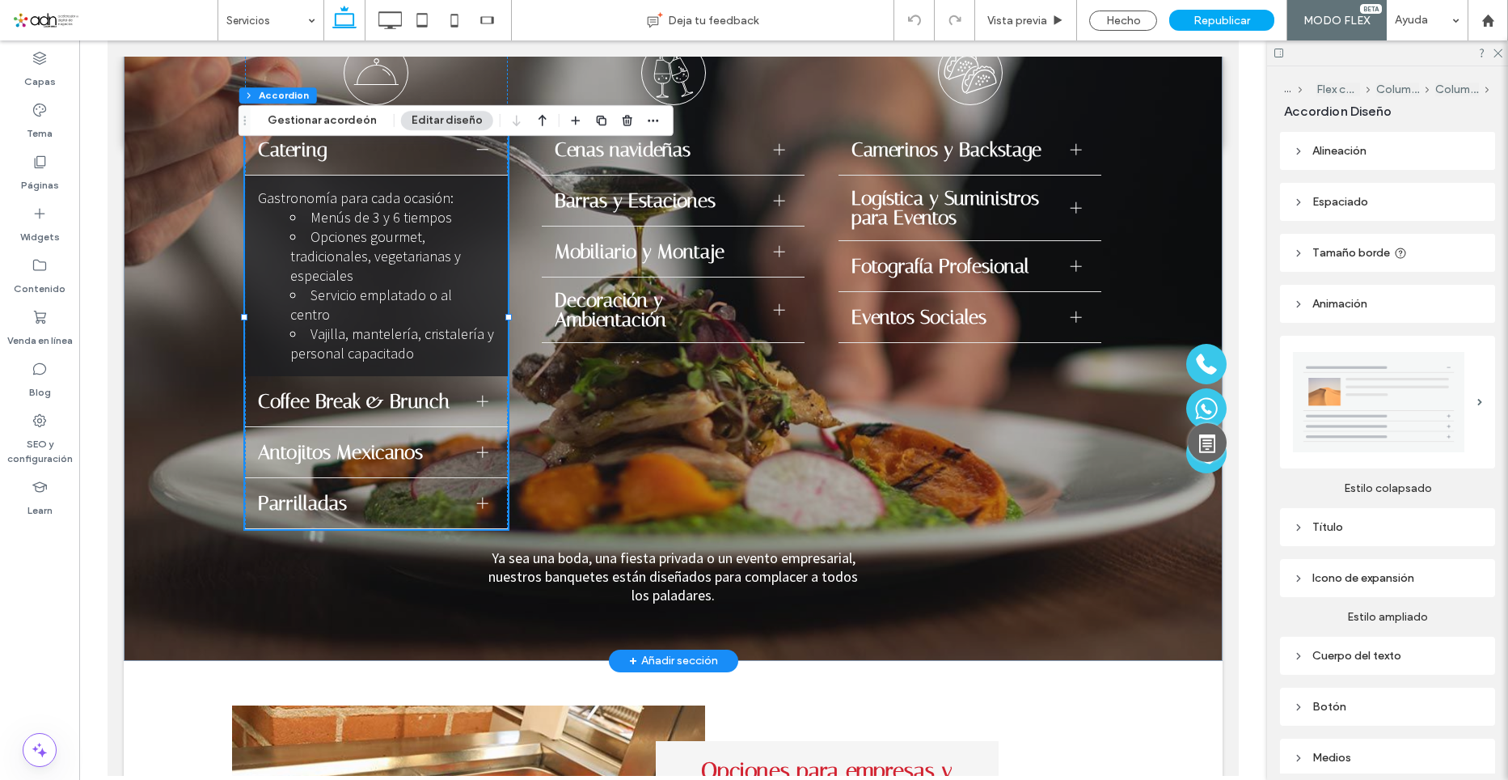
click at [477, 446] on div at bounding box center [482, 451] width 11 height 11
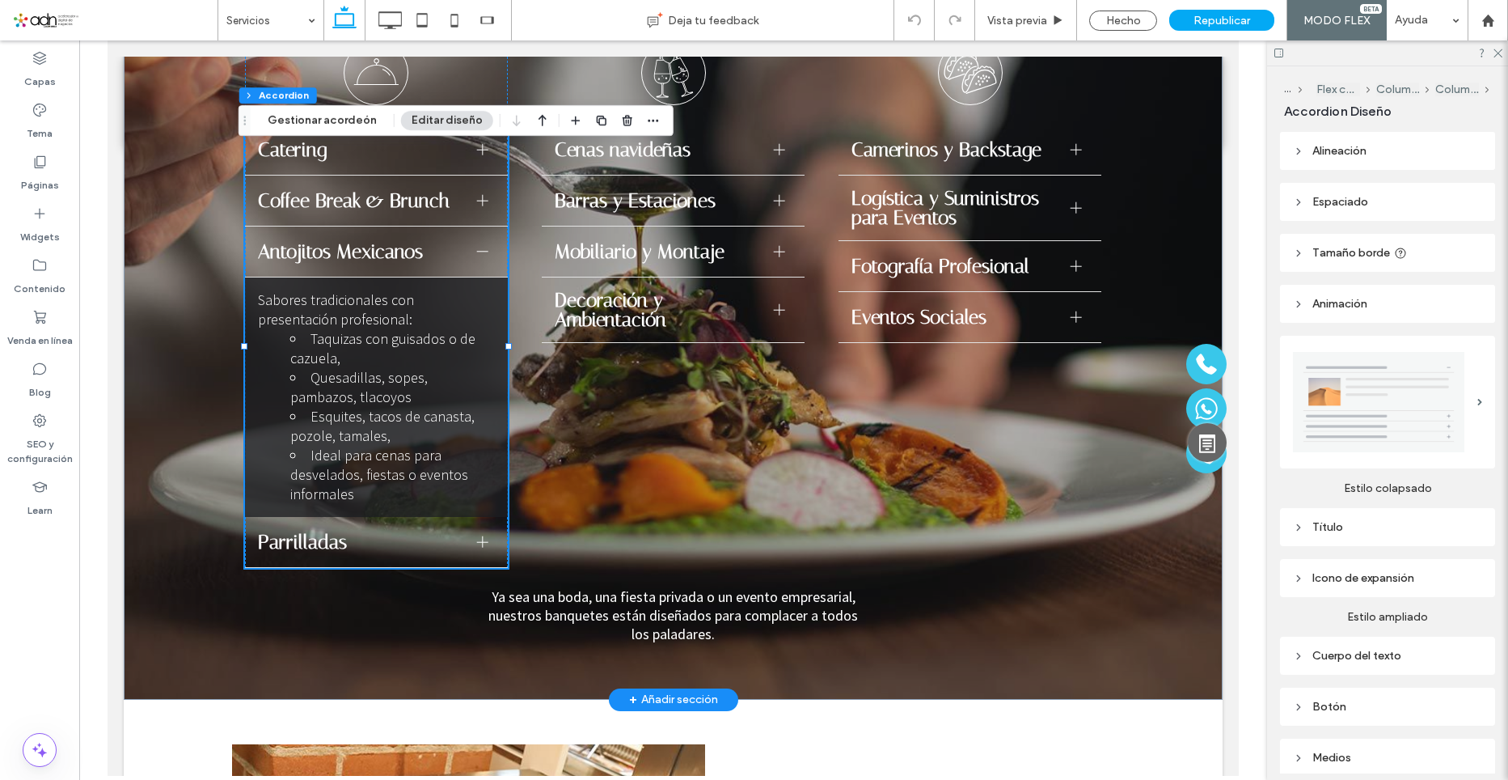
click at [355, 358] on li "Taquizas con guisados o de cazuela," at bounding box center [392, 348] width 205 height 39
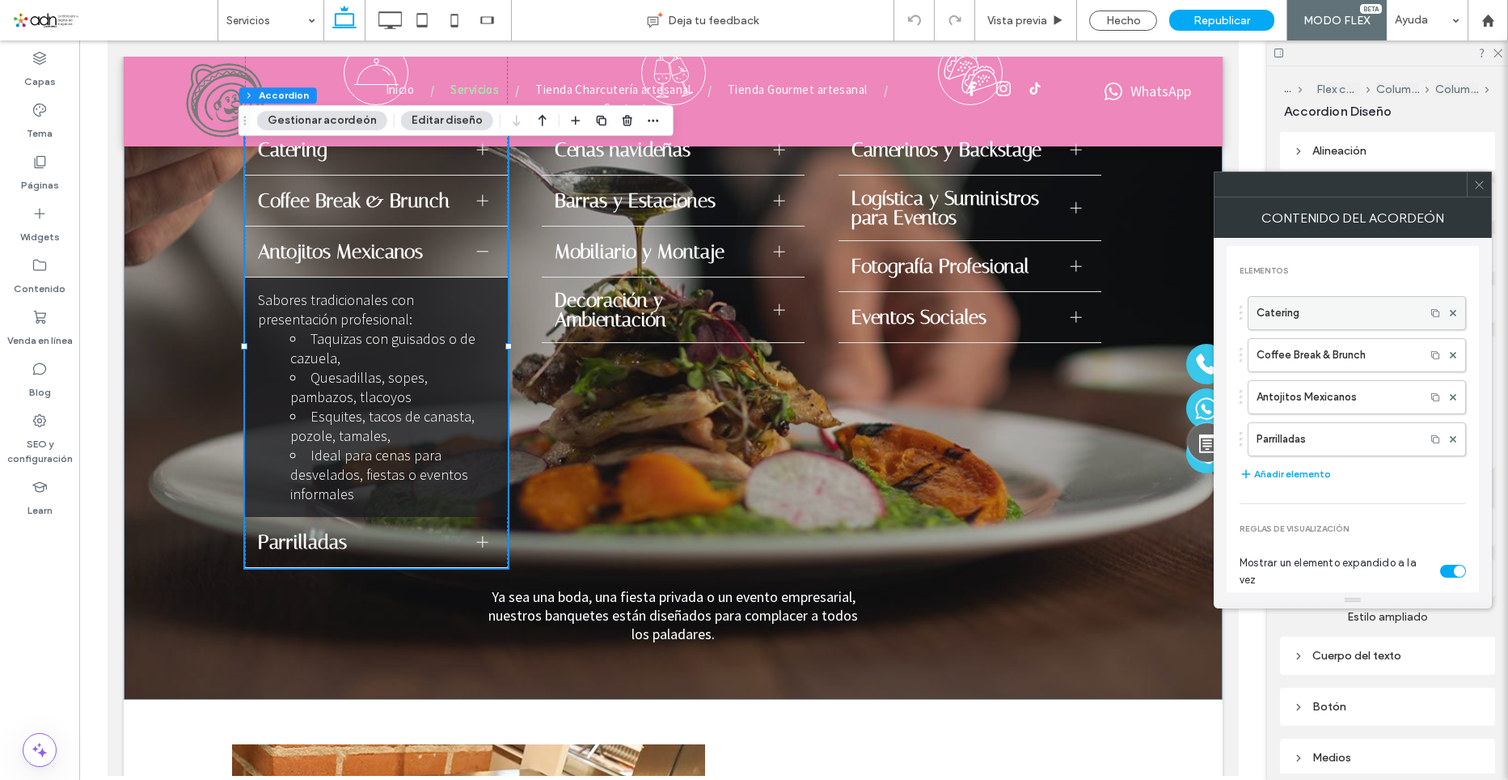
click at [1325, 314] on label "Catering" at bounding box center [1337, 313] width 160 height 32
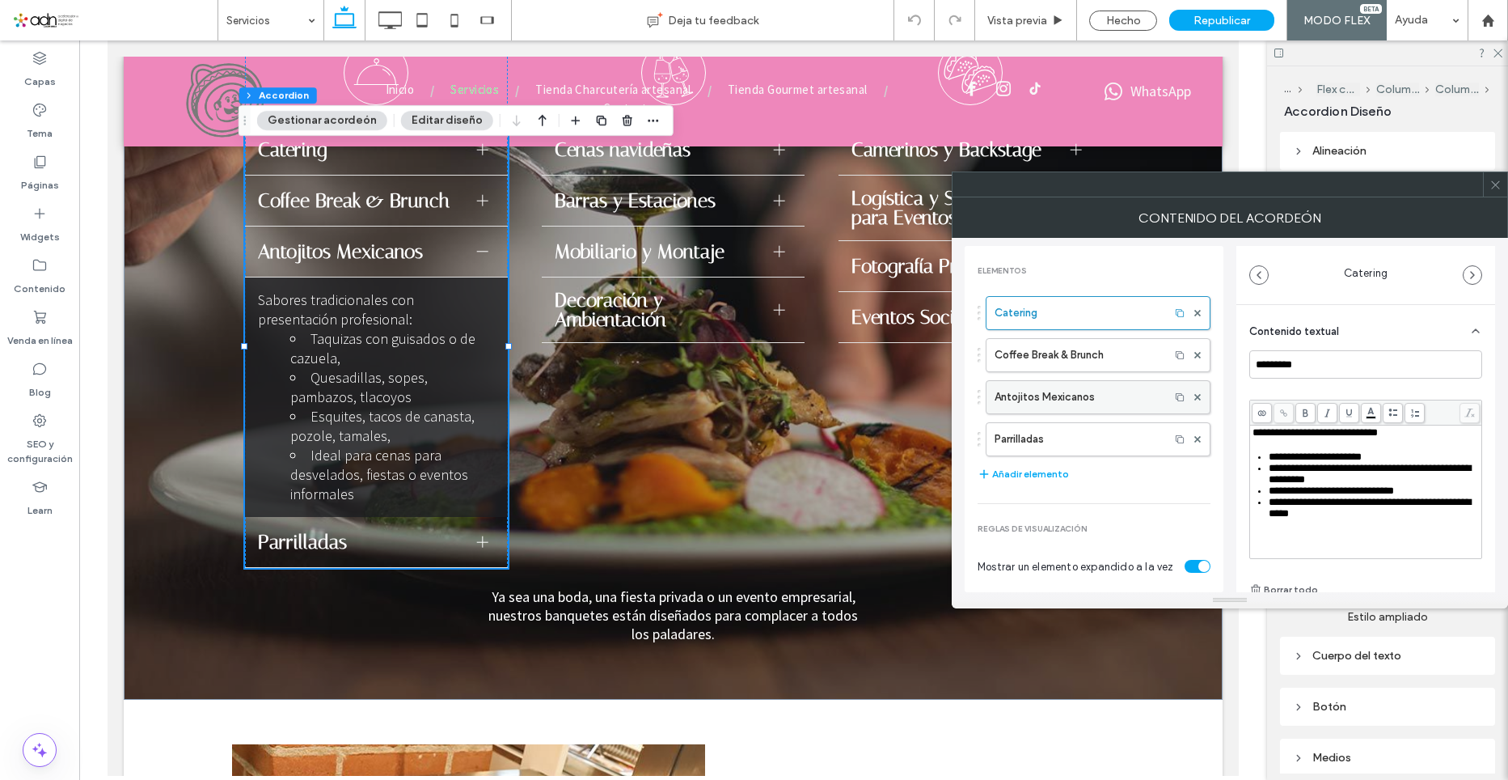
click at [1028, 405] on label "Antojitos Mexicanos" at bounding box center [1078, 397] width 167 height 32
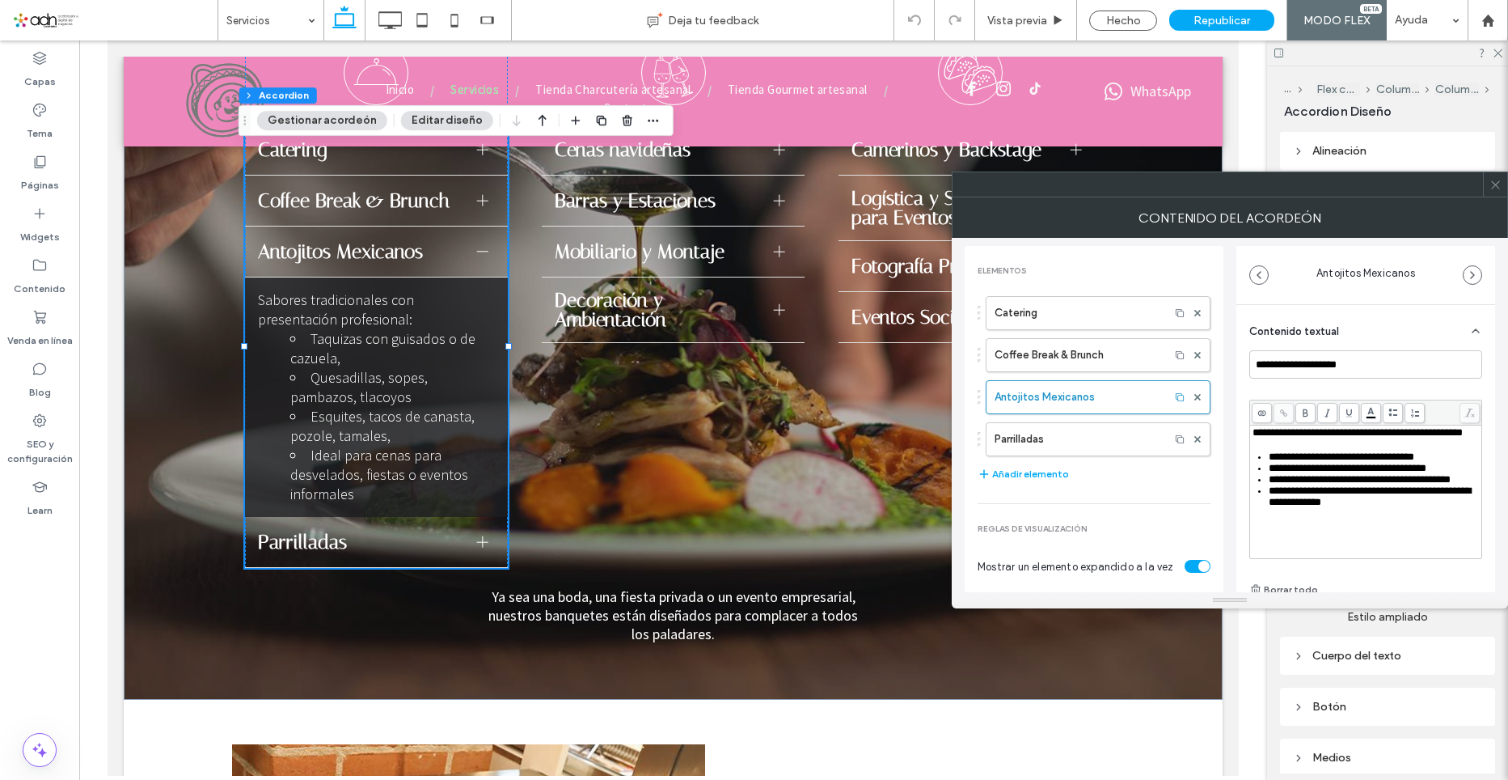
click at [1414, 462] on span "**********" at bounding box center [1342, 456] width 146 height 11
click at [1309, 484] on span "**********" at bounding box center [1360, 479] width 182 height 11
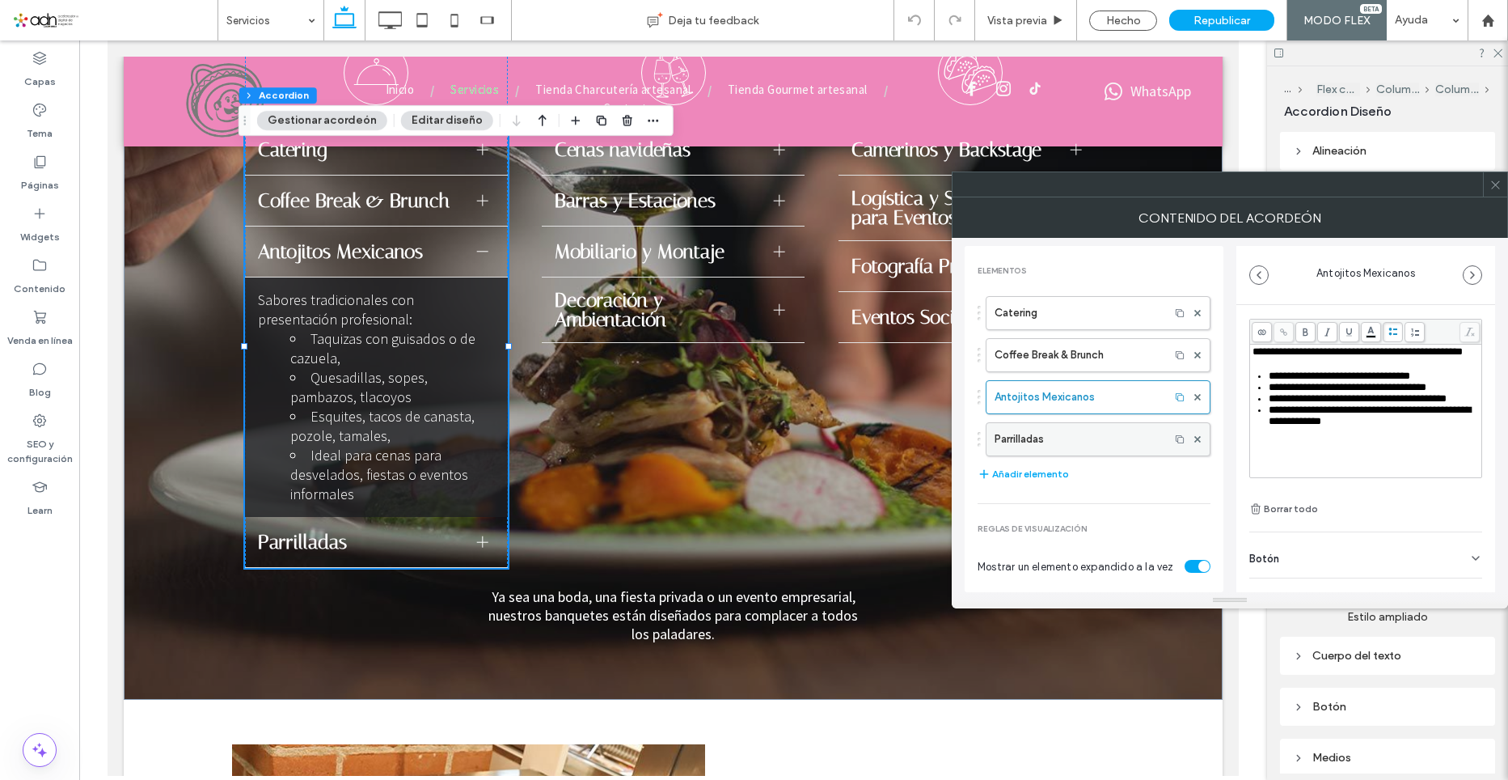
click at [1054, 441] on label "Parrilladas" at bounding box center [1078, 439] width 167 height 32
type input "**********"
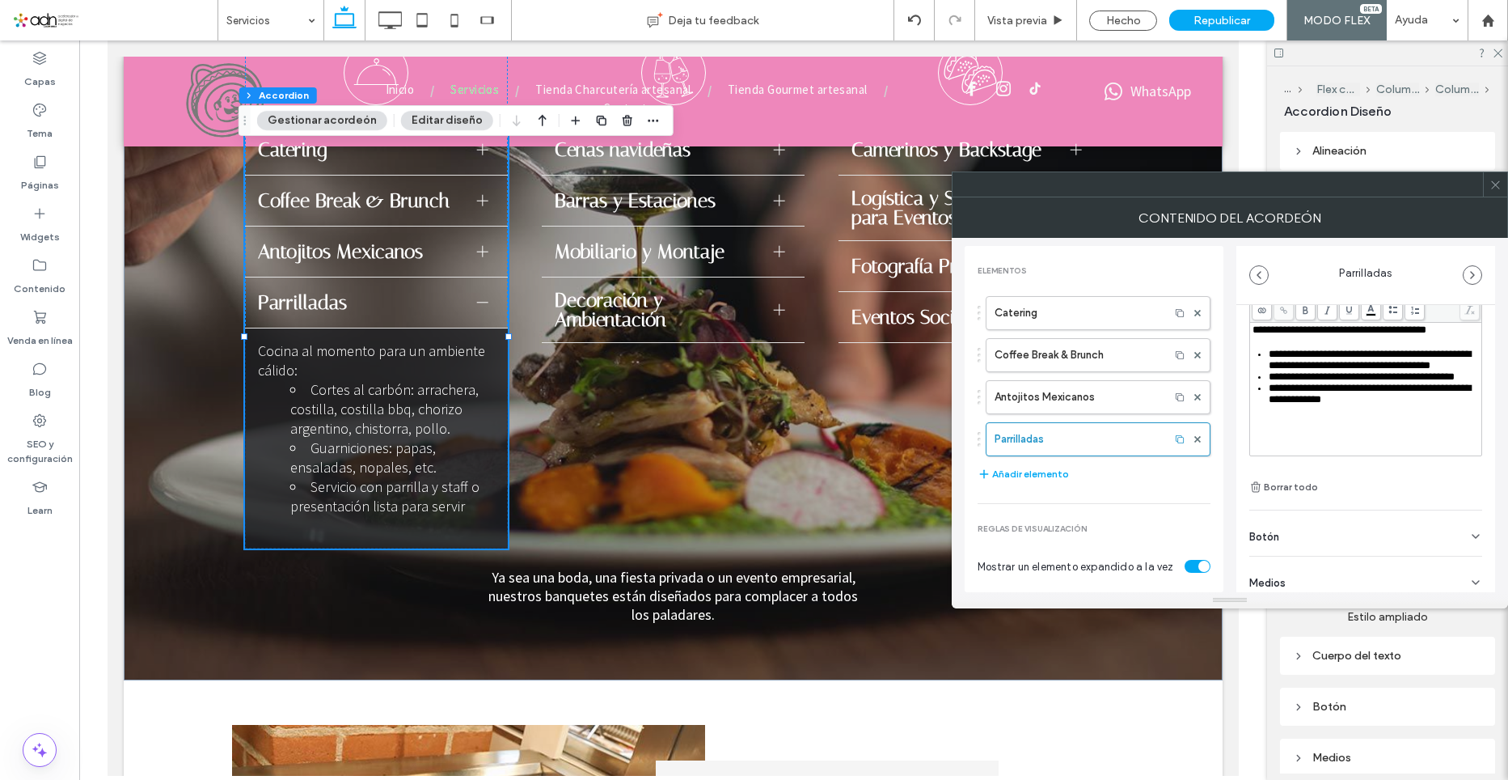
scroll to position [113, 0]
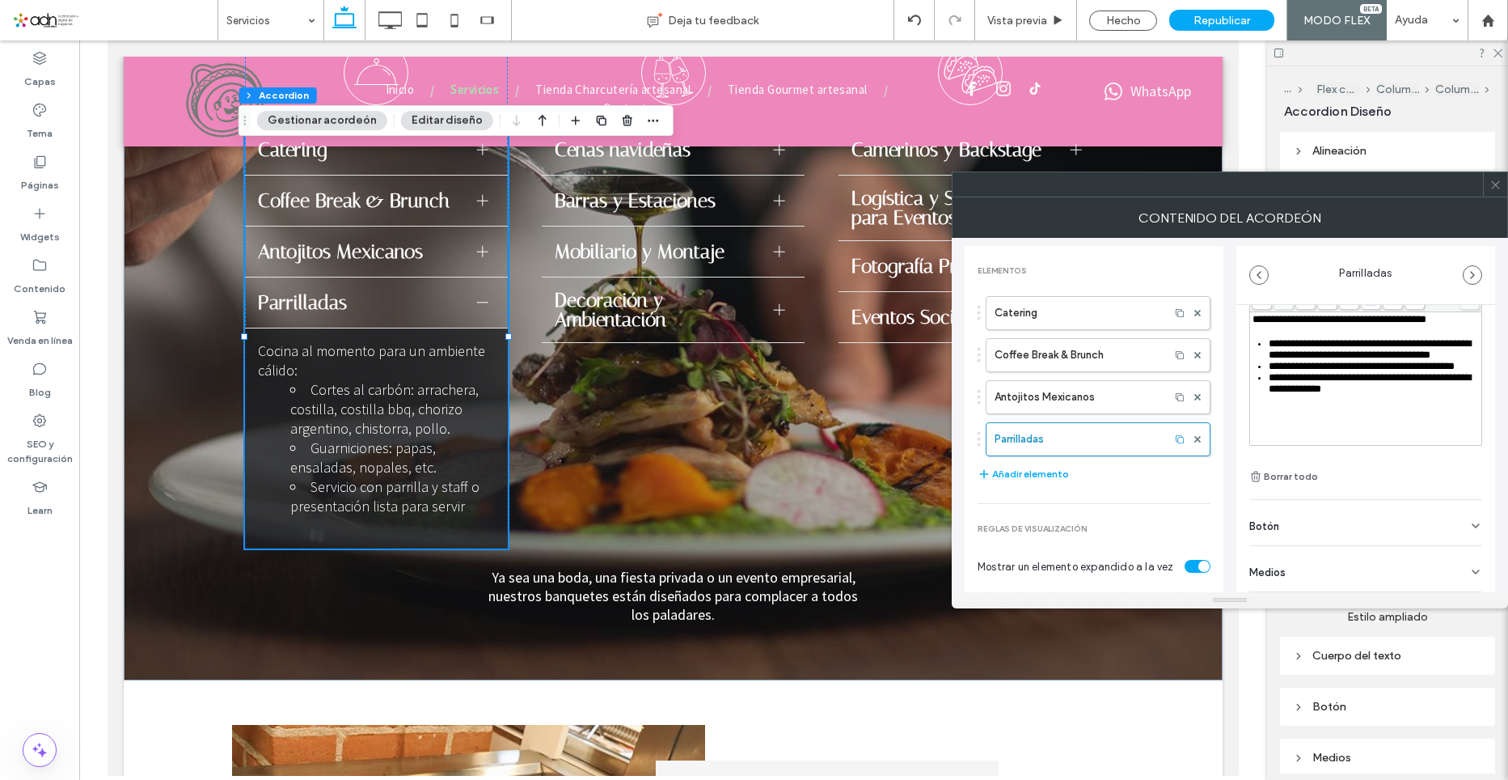
click at [1412, 395] on div "**********" at bounding box center [1375, 383] width 212 height 23
click at [1495, 192] on span at bounding box center [1496, 184] width 12 height 24
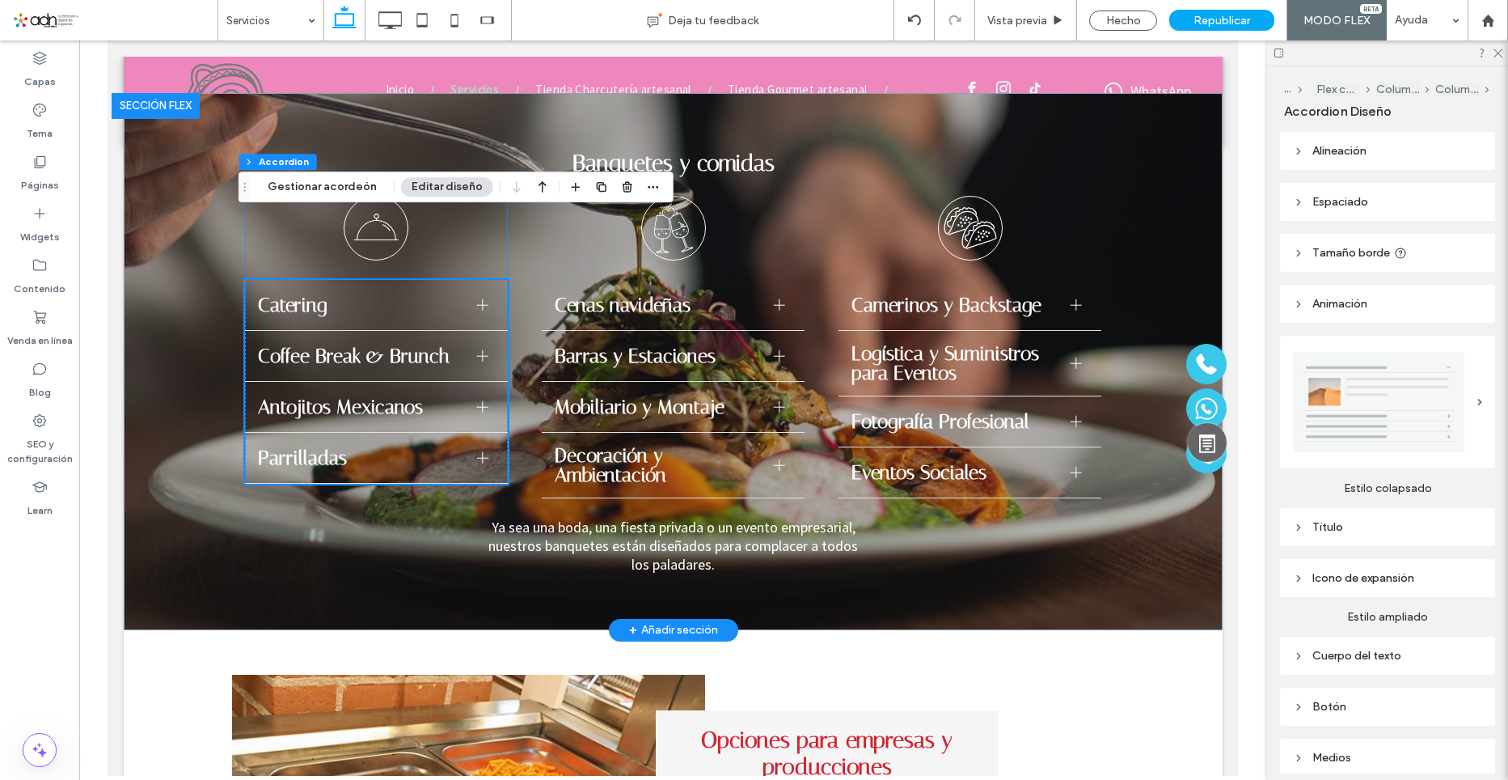
scroll to position [1028, 0]
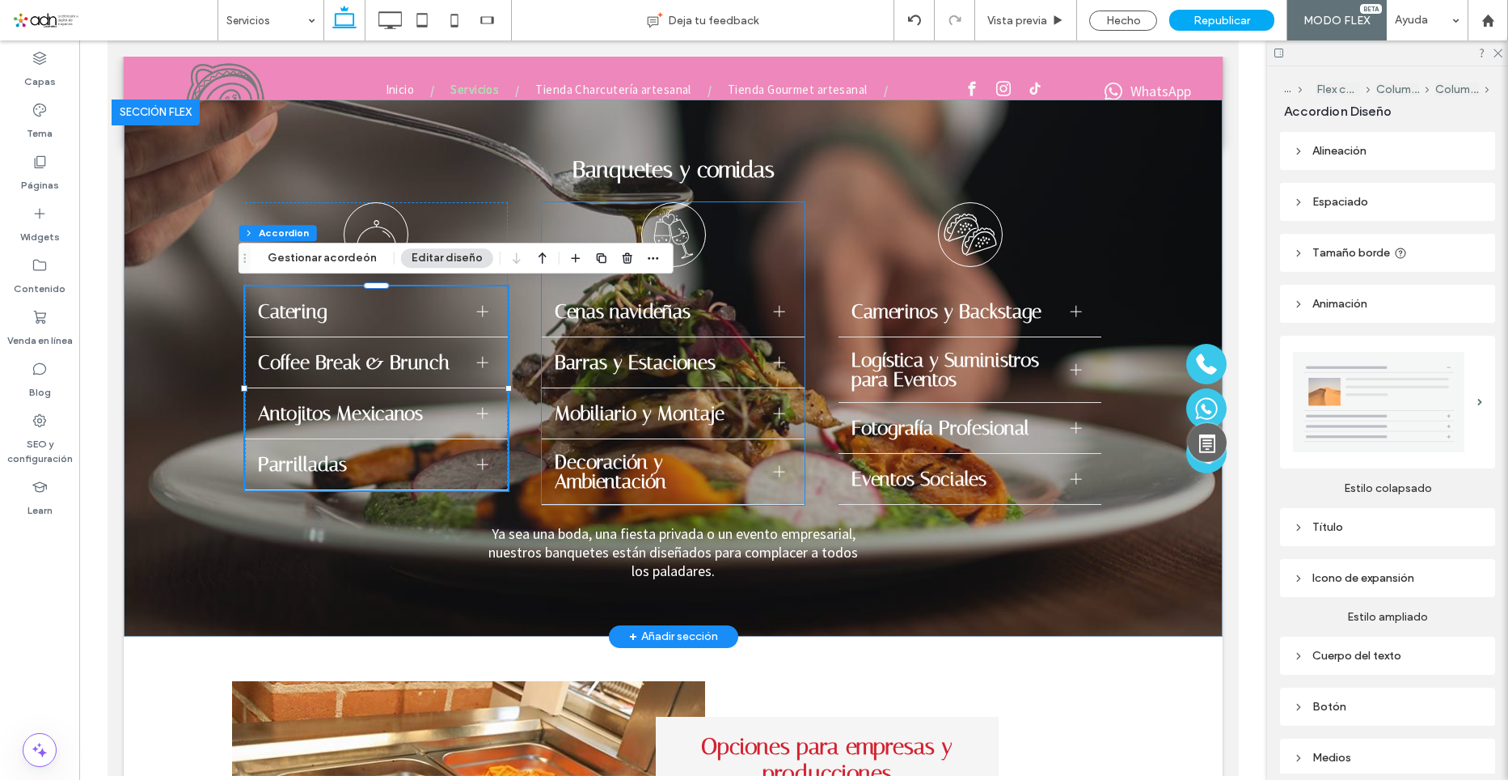
click at [631, 312] on span "Cenas navideñas" at bounding box center [658, 311] width 206 height 19
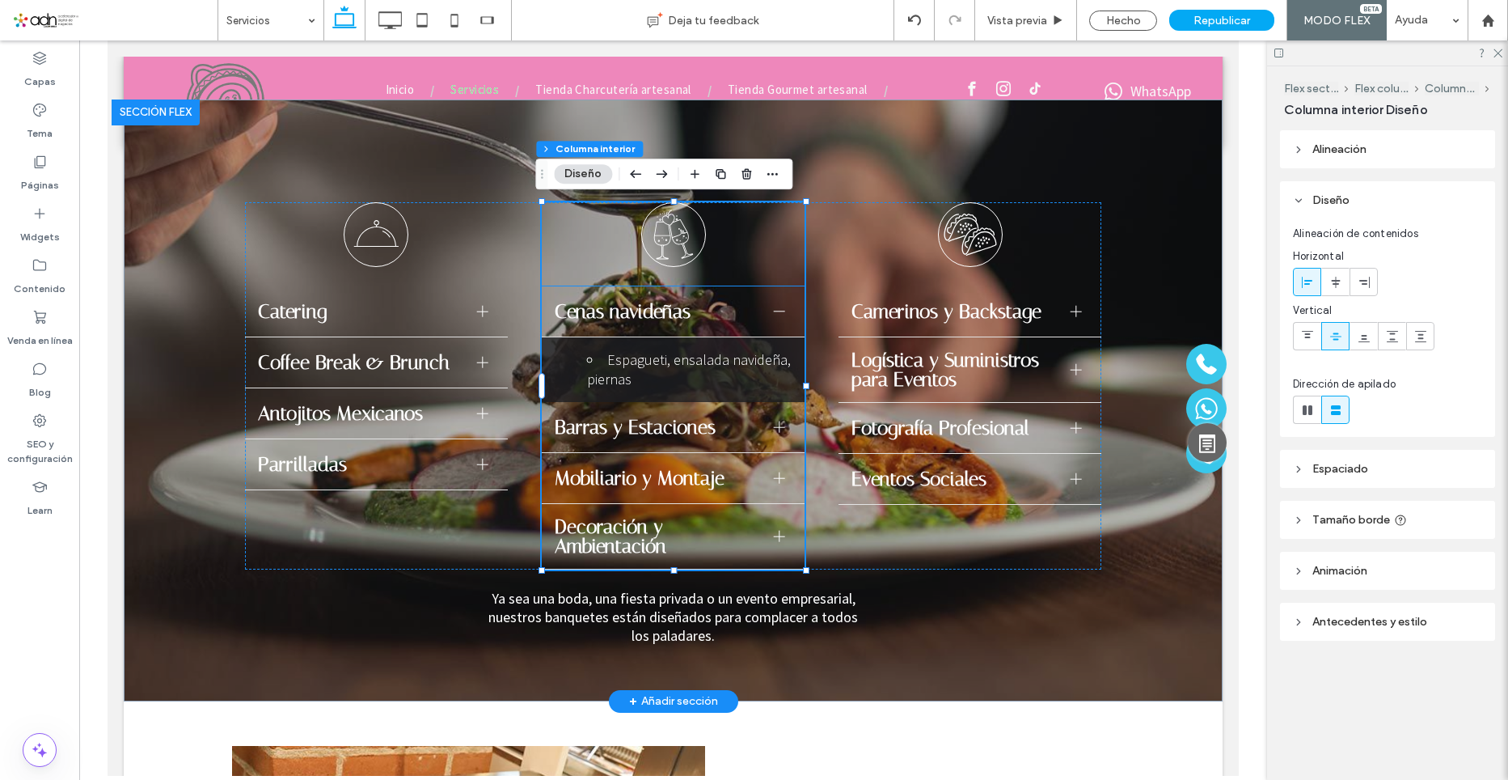
click at [658, 417] on span "Barras y Estaciones" at bounding box center [658, 426] width 206 height 19
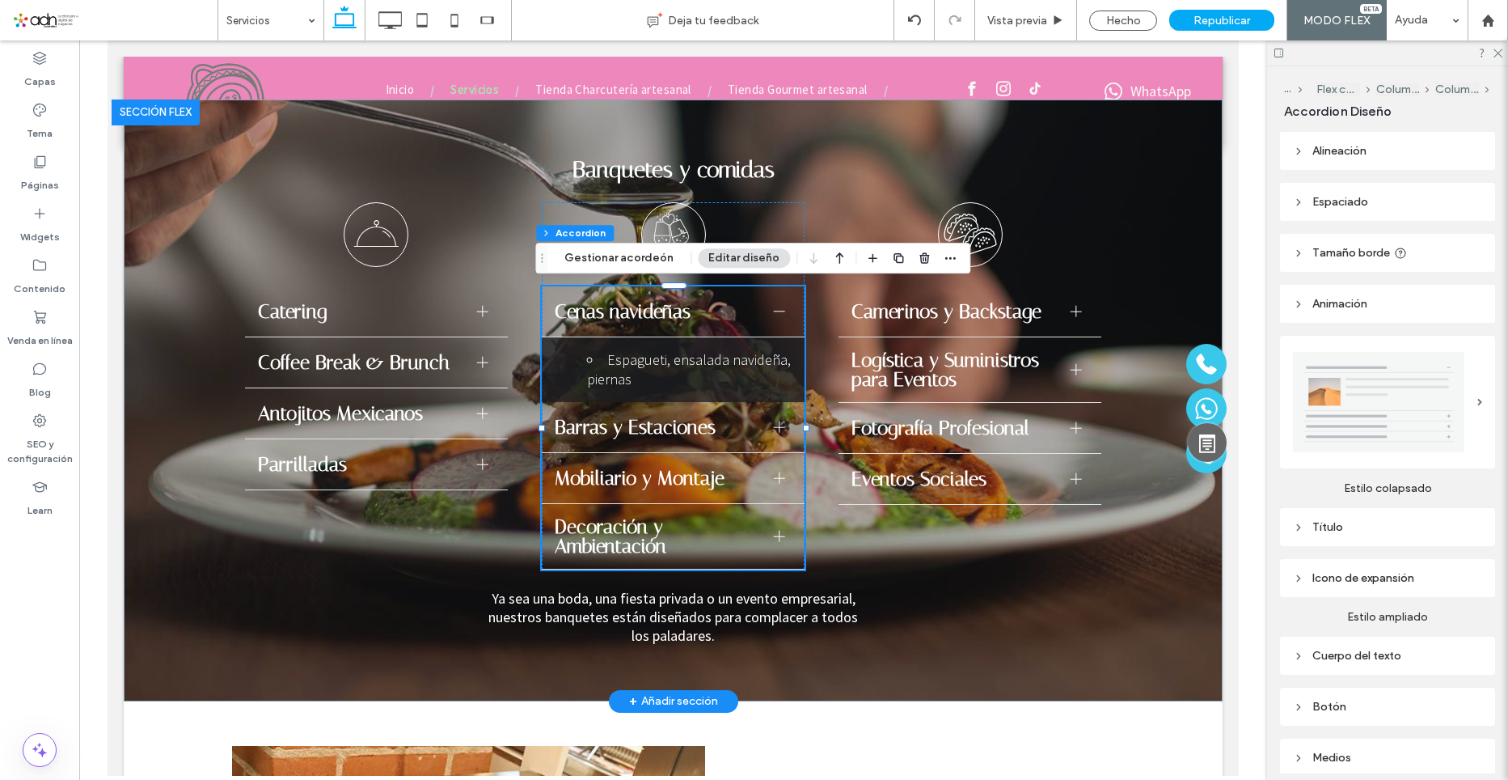
click at [667, 411] on div "Barras y Estaciones" at bounding box center [673, 427] width 263 height 51
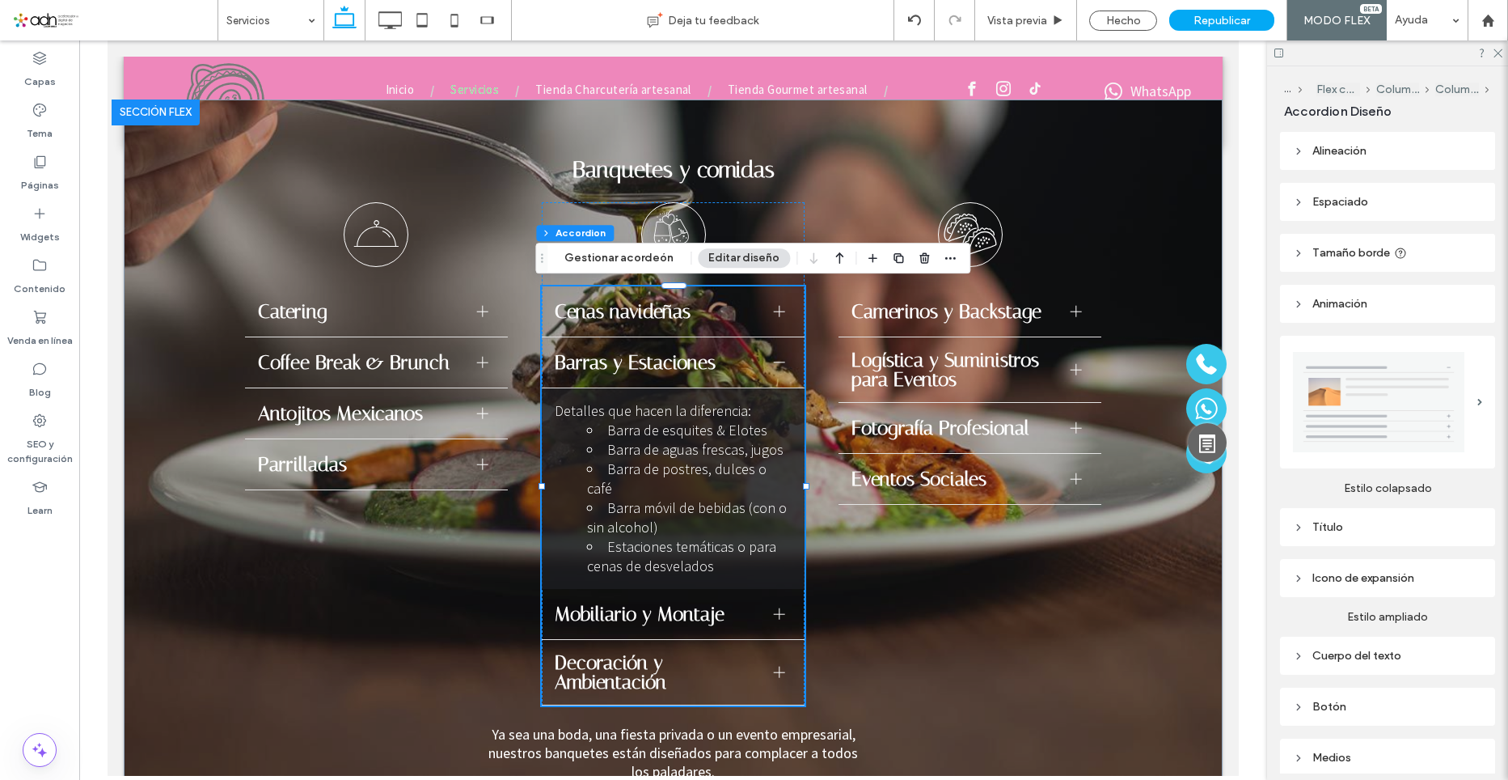
click at [680, 604] on span "Mobiliario y Montaje" at bounding box center [658, 613] width 206 height 19
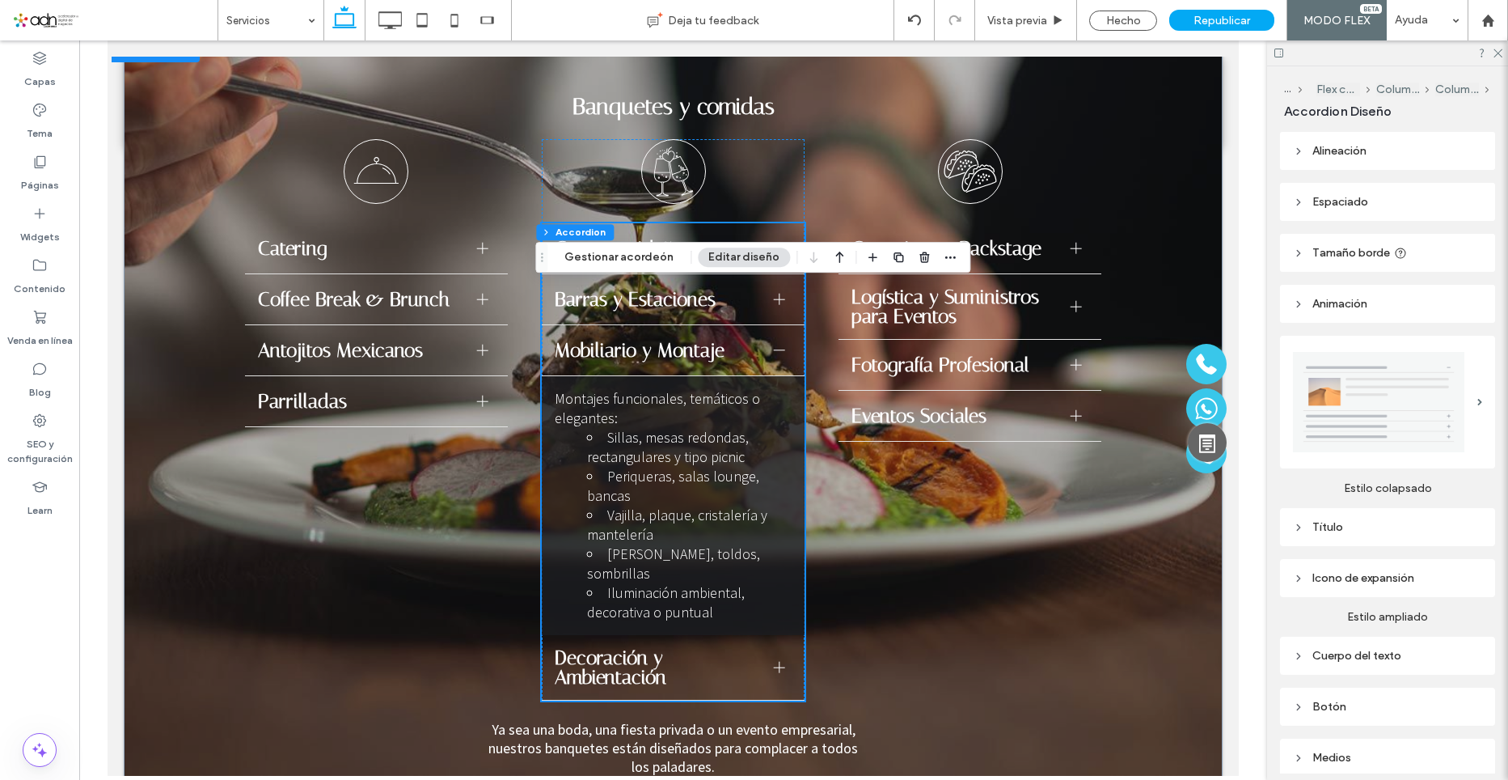
scroll to position [1109, 0]
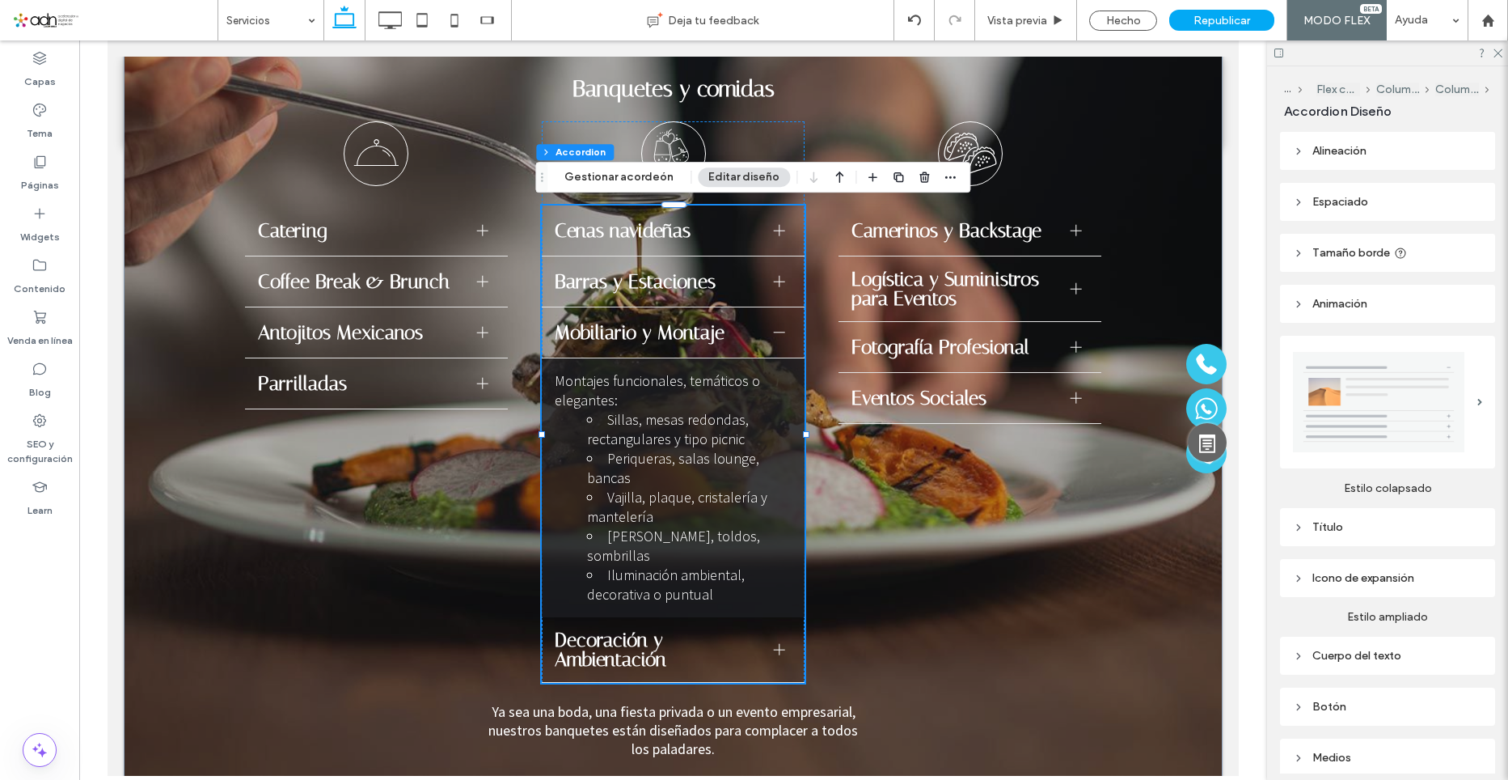
click at [628, 630] on span "Decoración y Ambientación" at bounding box center [658, 649] width 206 height 39
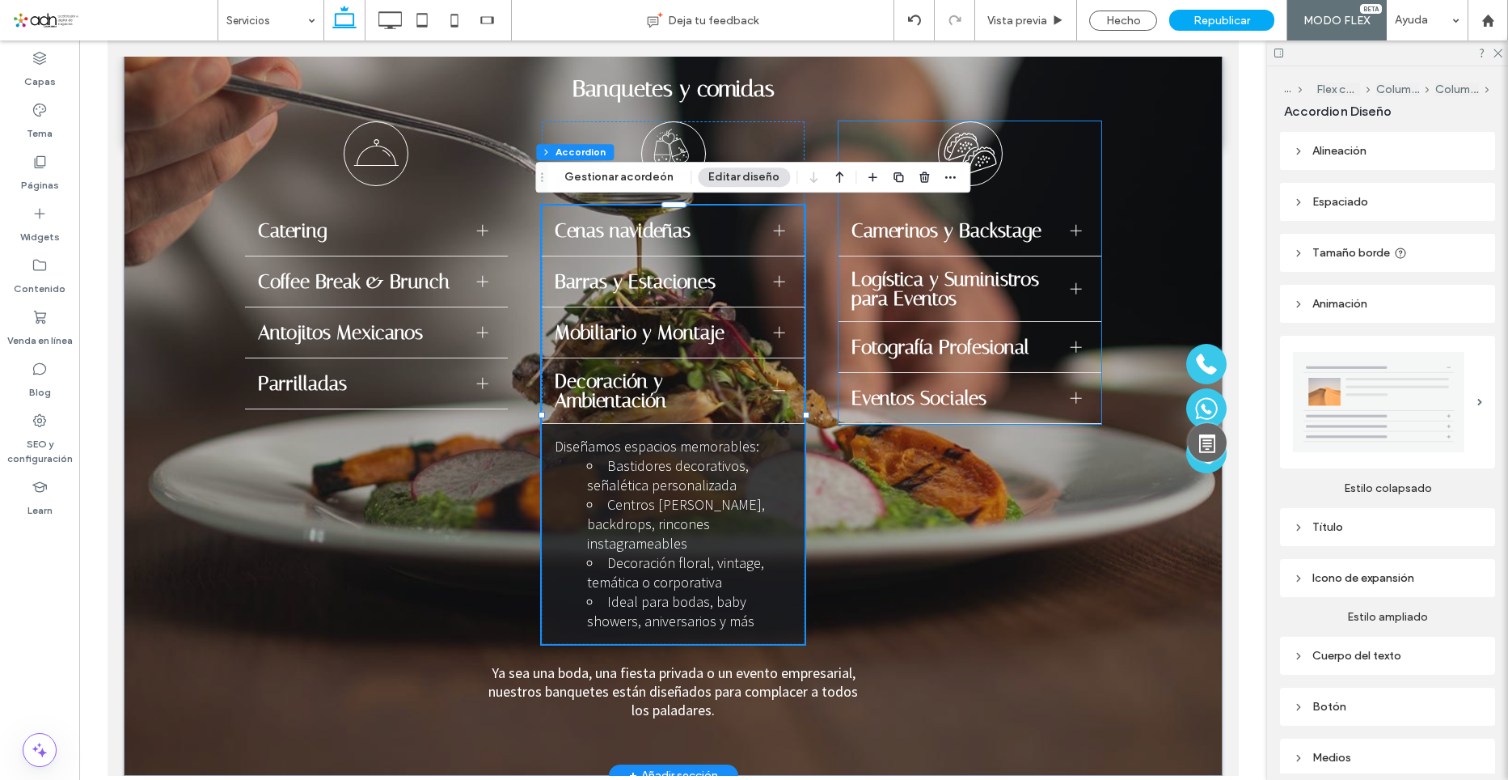
click at [937, 235] on span "Camerinos y Backstage" at bounding box center [954, 230] width 206 height 19
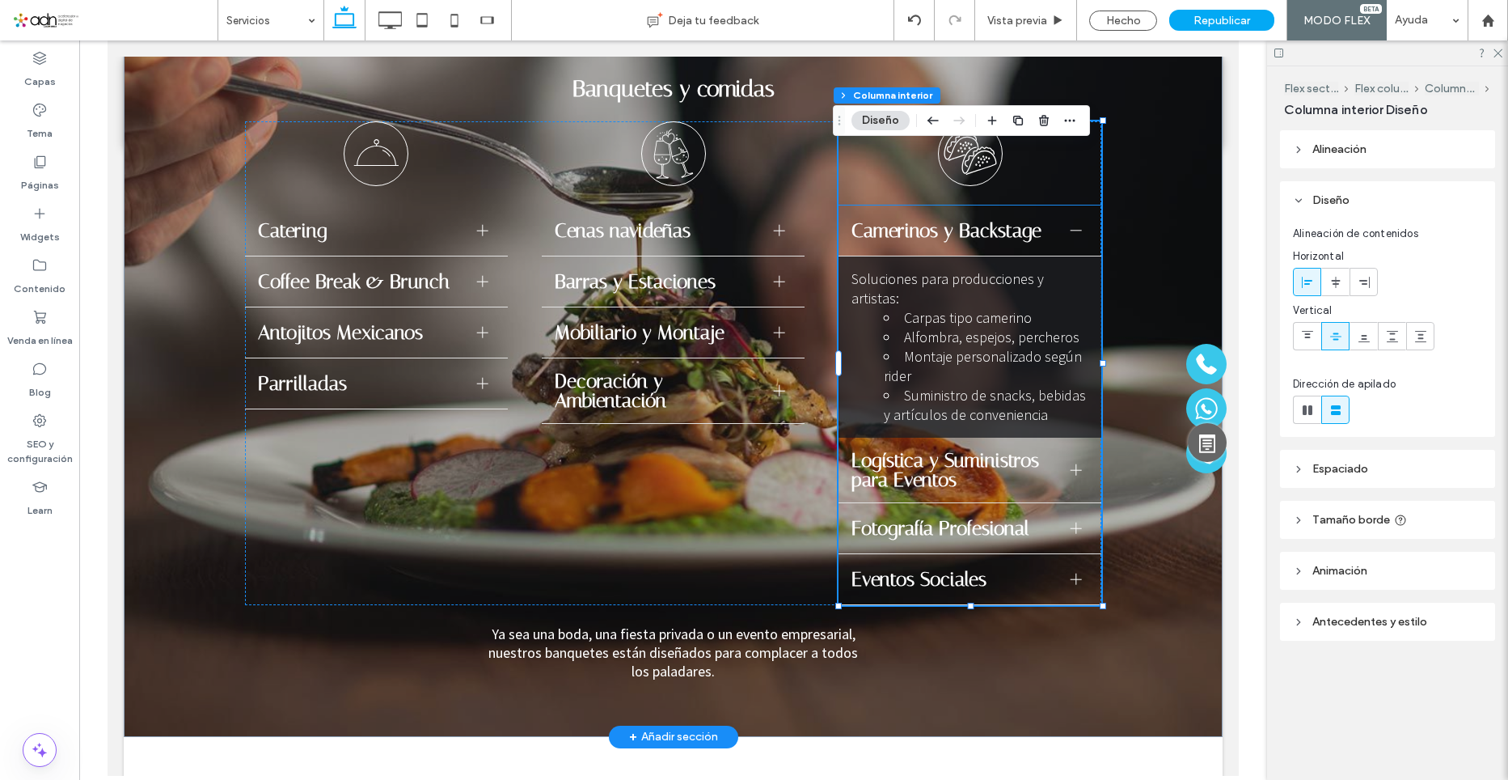
click at [986, 450] on span "Logística y Suministros para Eventos" at bounding box center [954, 469] width 206 height 39
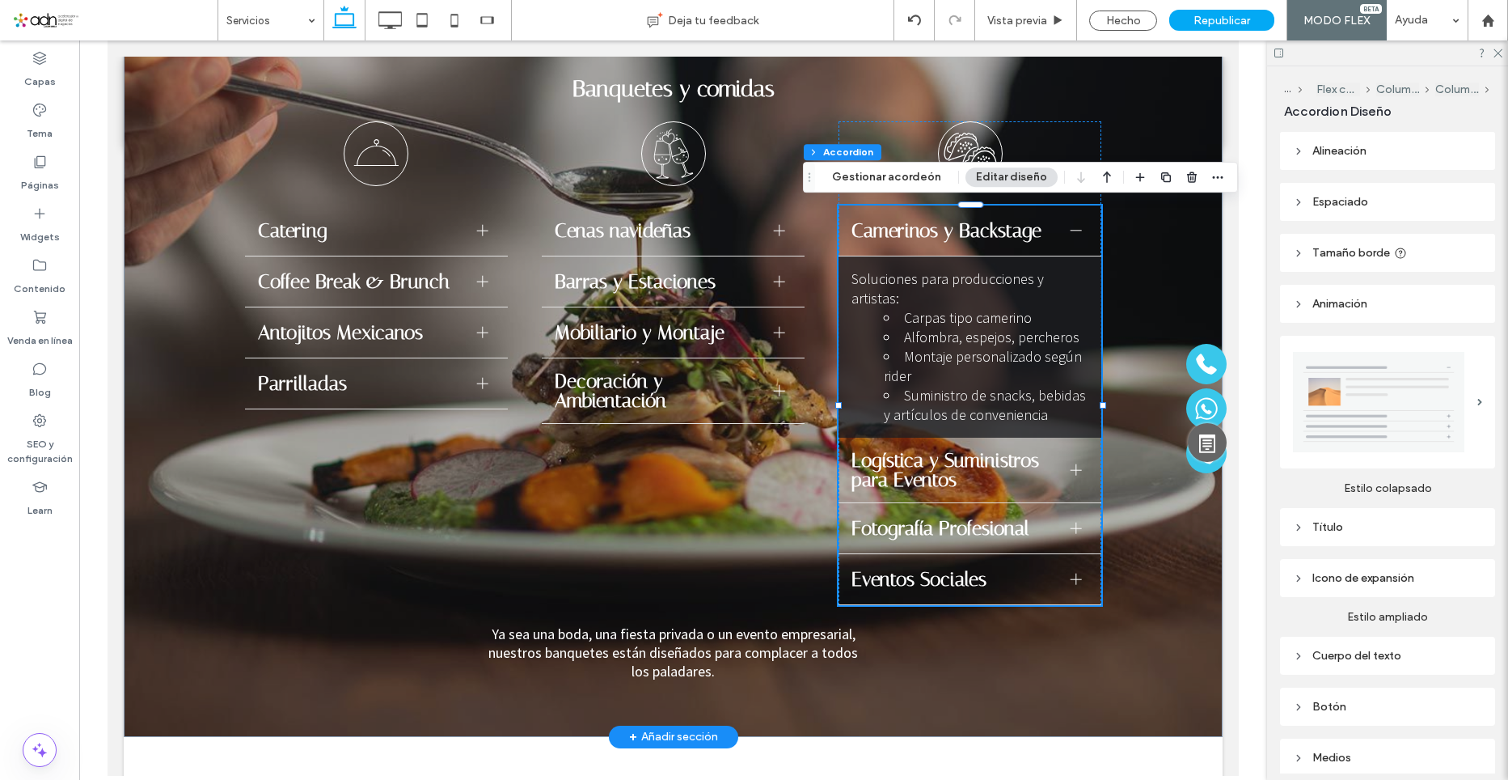
click at [1007, 452] on span "Logística y Suministros para Eventos" at bounding box center [954, 469] width 206 height 39
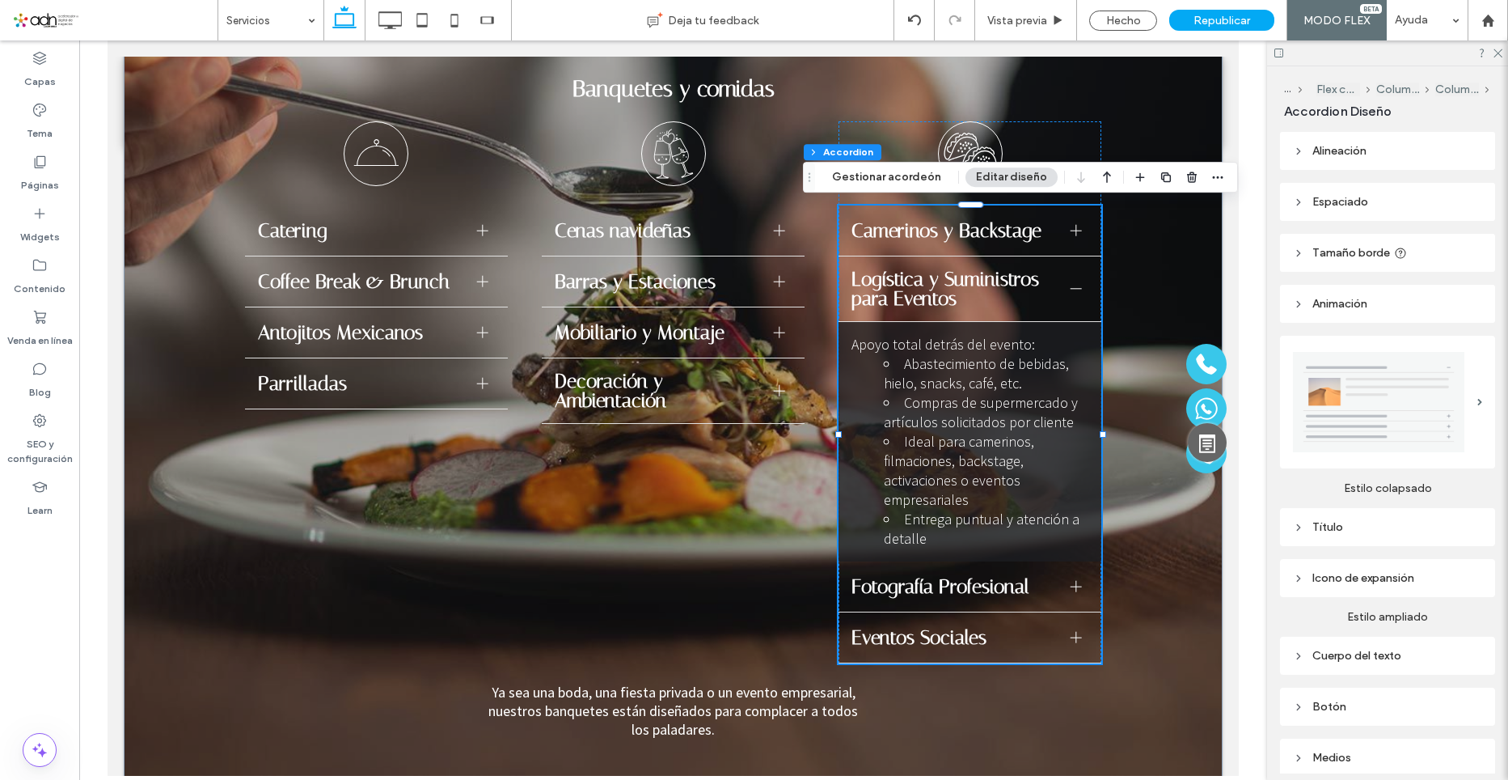
click at [941, 577] on span "Fotografía Profesional" at bounding box center [954, 586] width 206 height 19
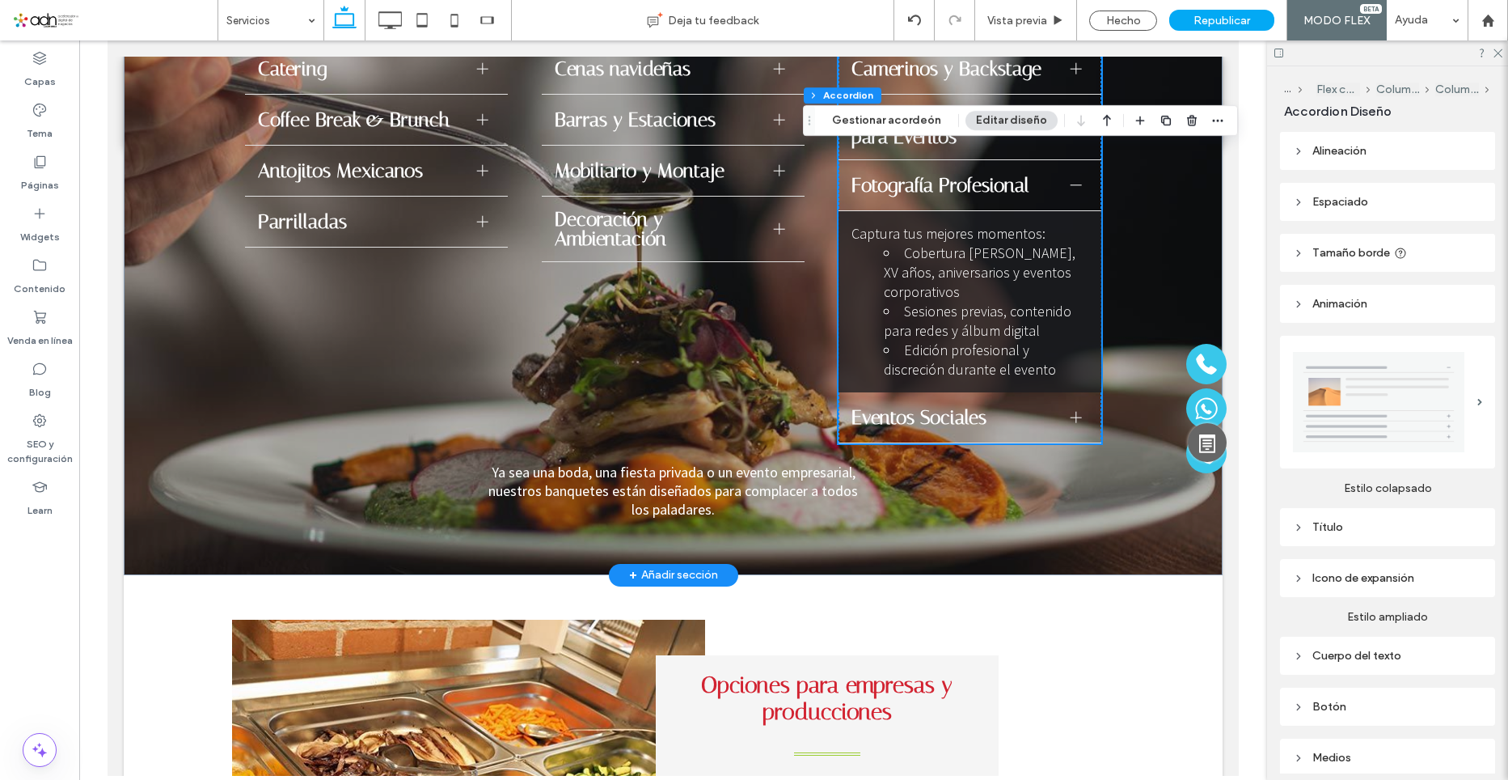
scroll to position [1028, 0]
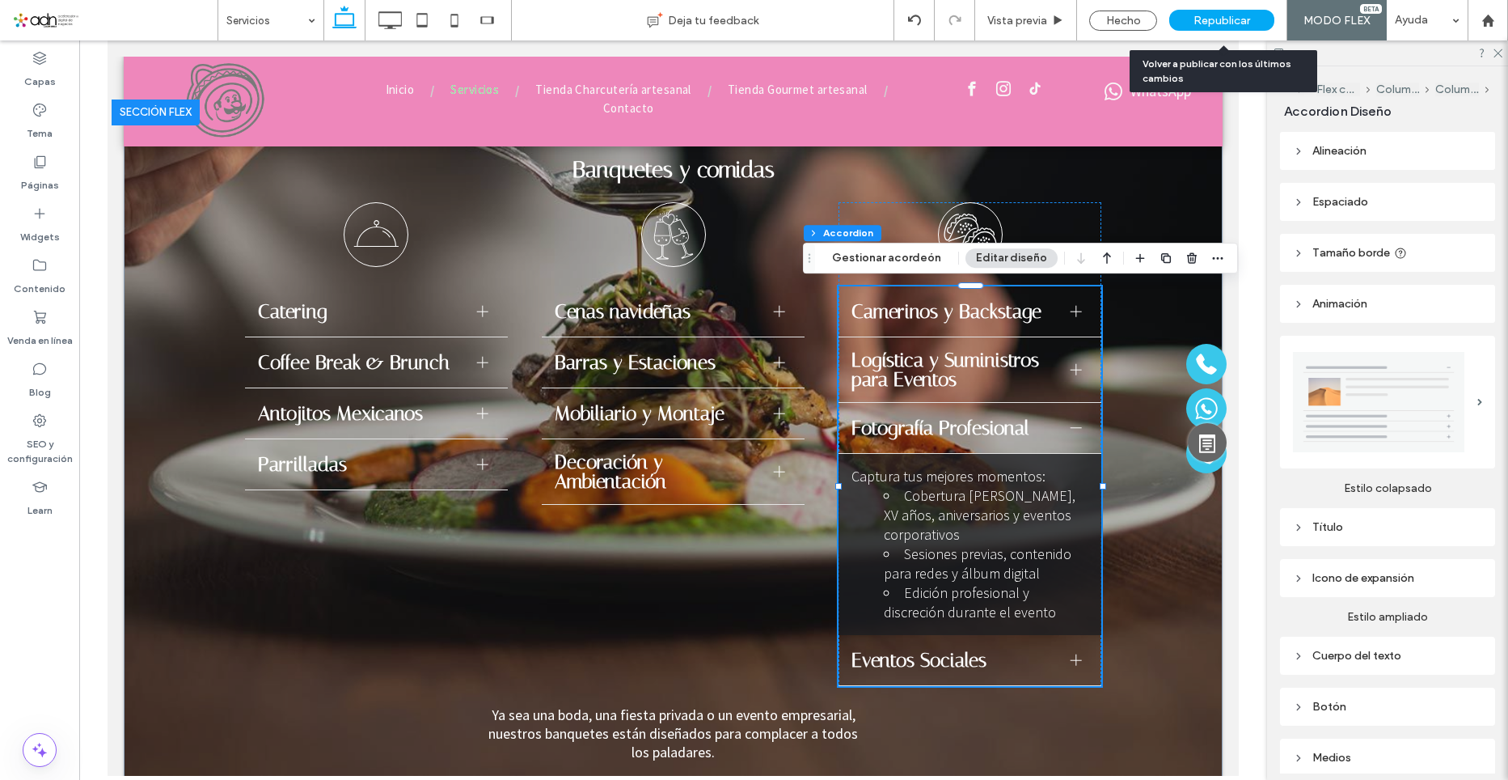
click at [1210, 20] on span "Republicar" at bounding box center [1222, 21] width 57 height 14
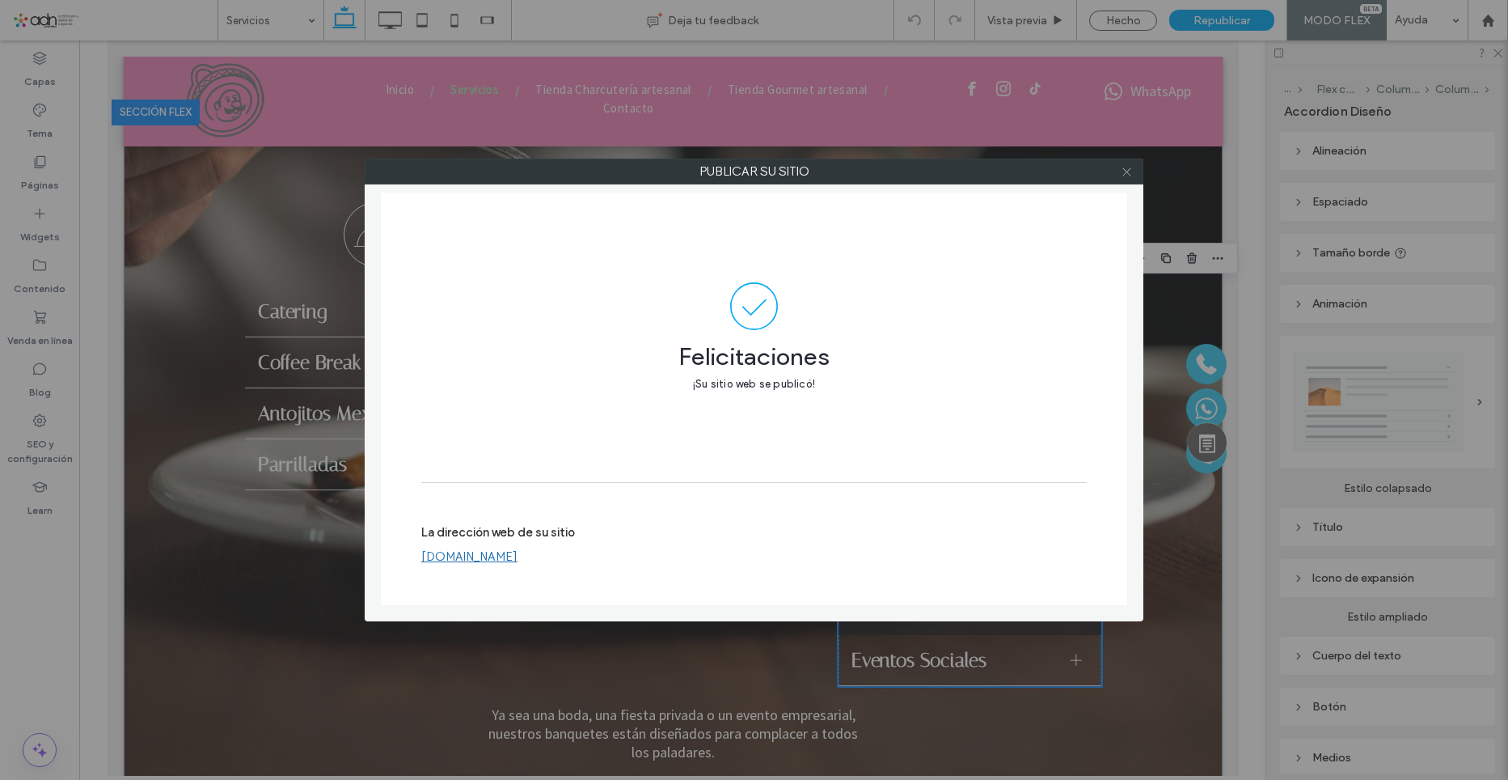
click at [1127, 173] on icon at bounding box center [1127, 172] width 12 height 12
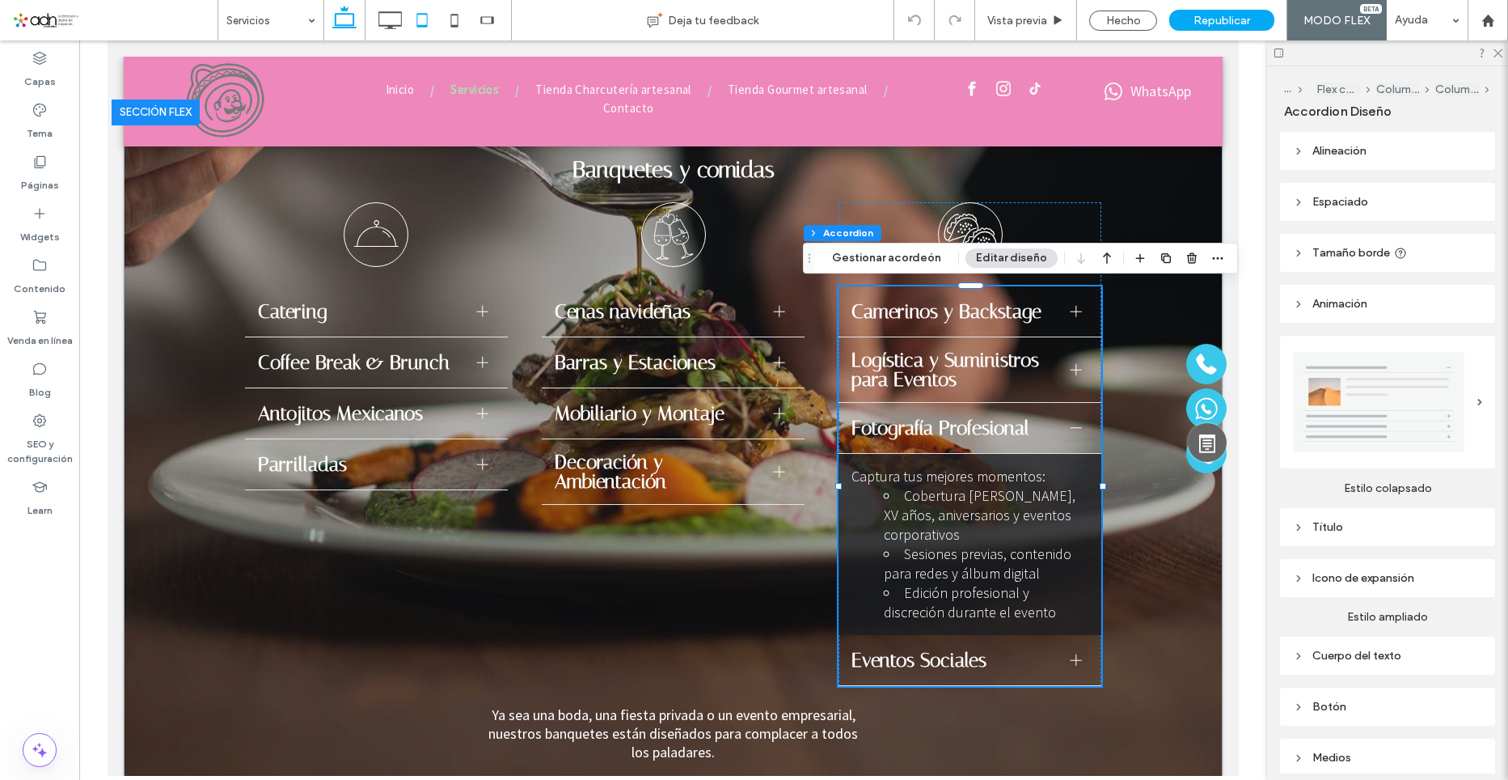
click at [428, 20] on icon at bounding box center [422, 20] width 32 height 32
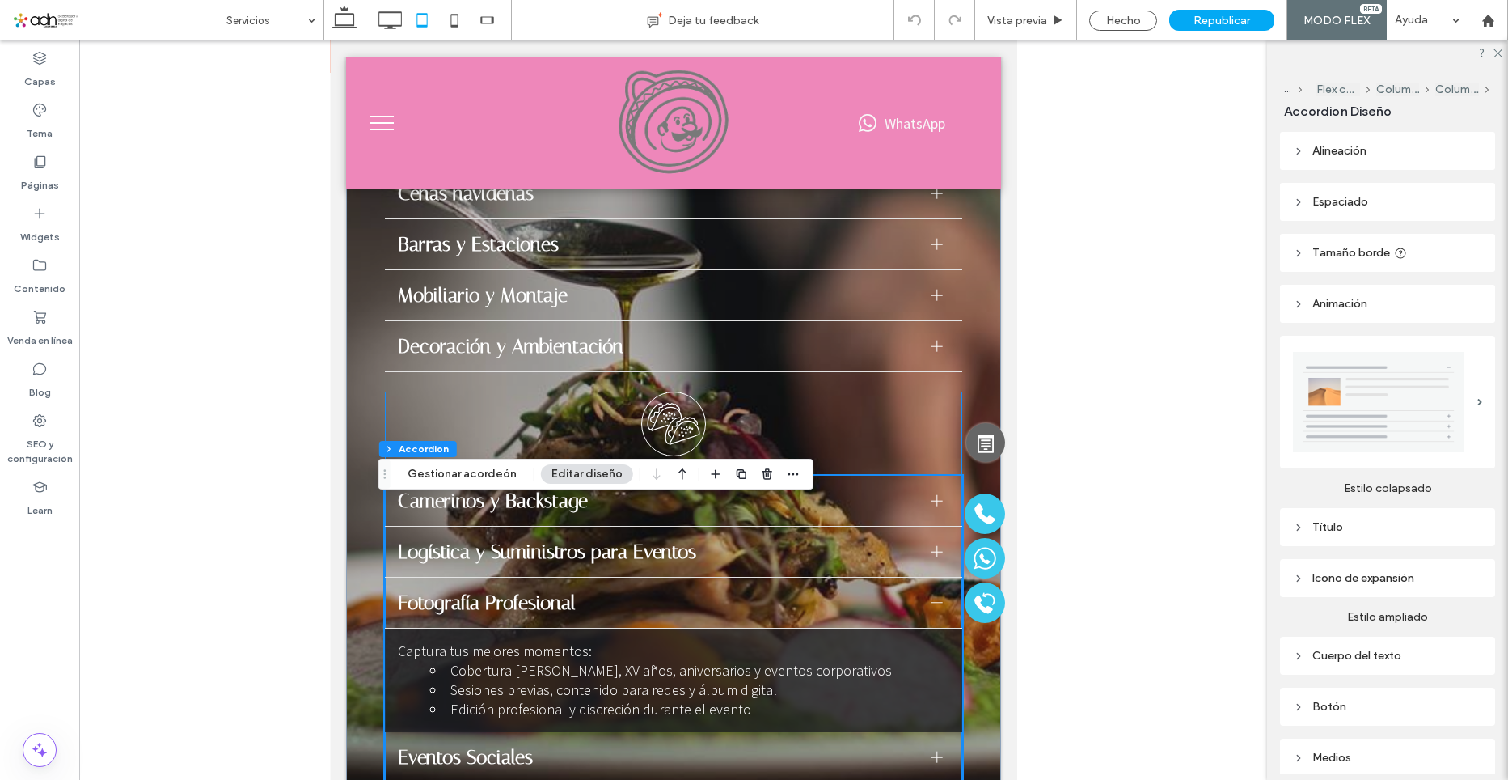
scroll to position [1565, 0]
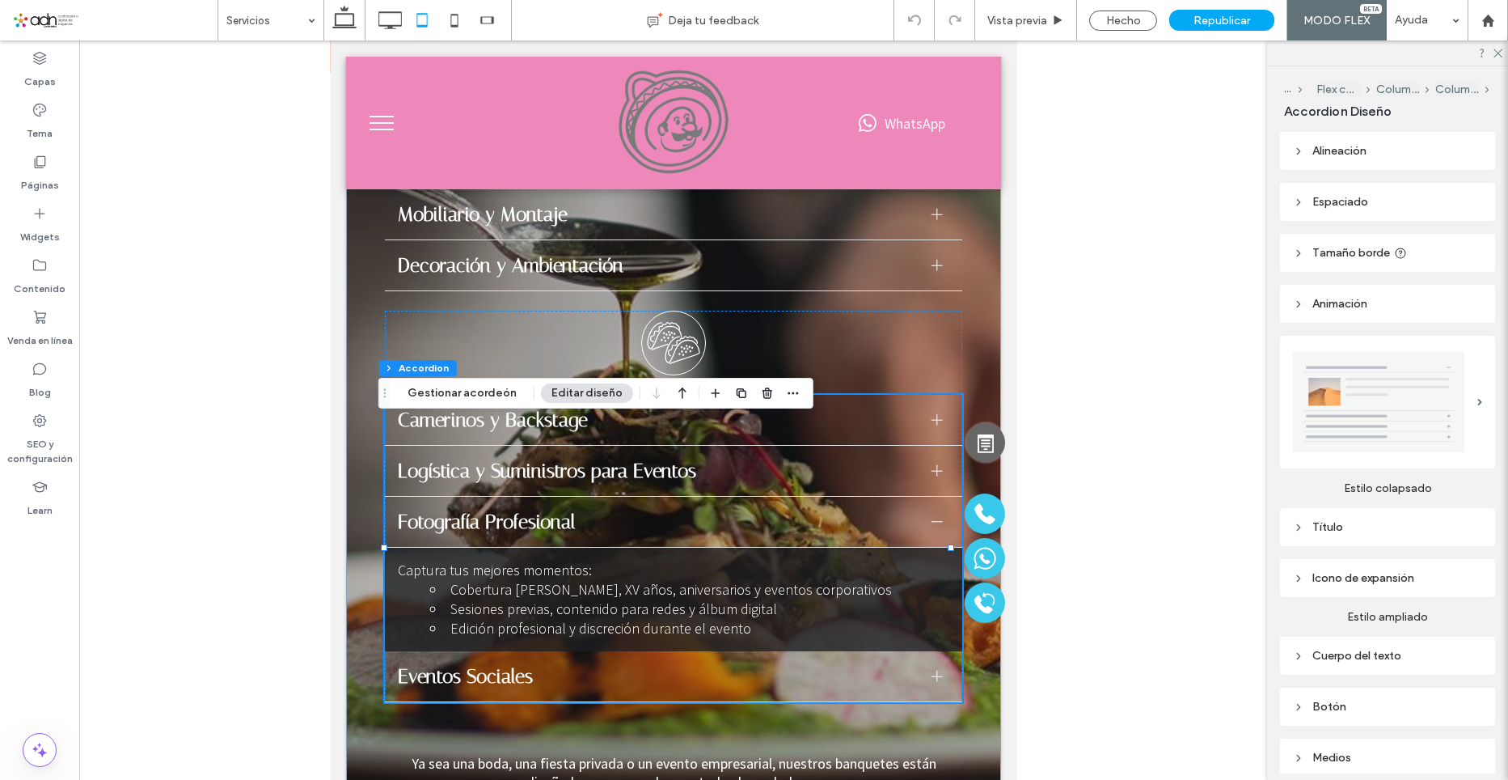
click at [931, 527] on div at bounding box center [936, 521] width 11 height 11
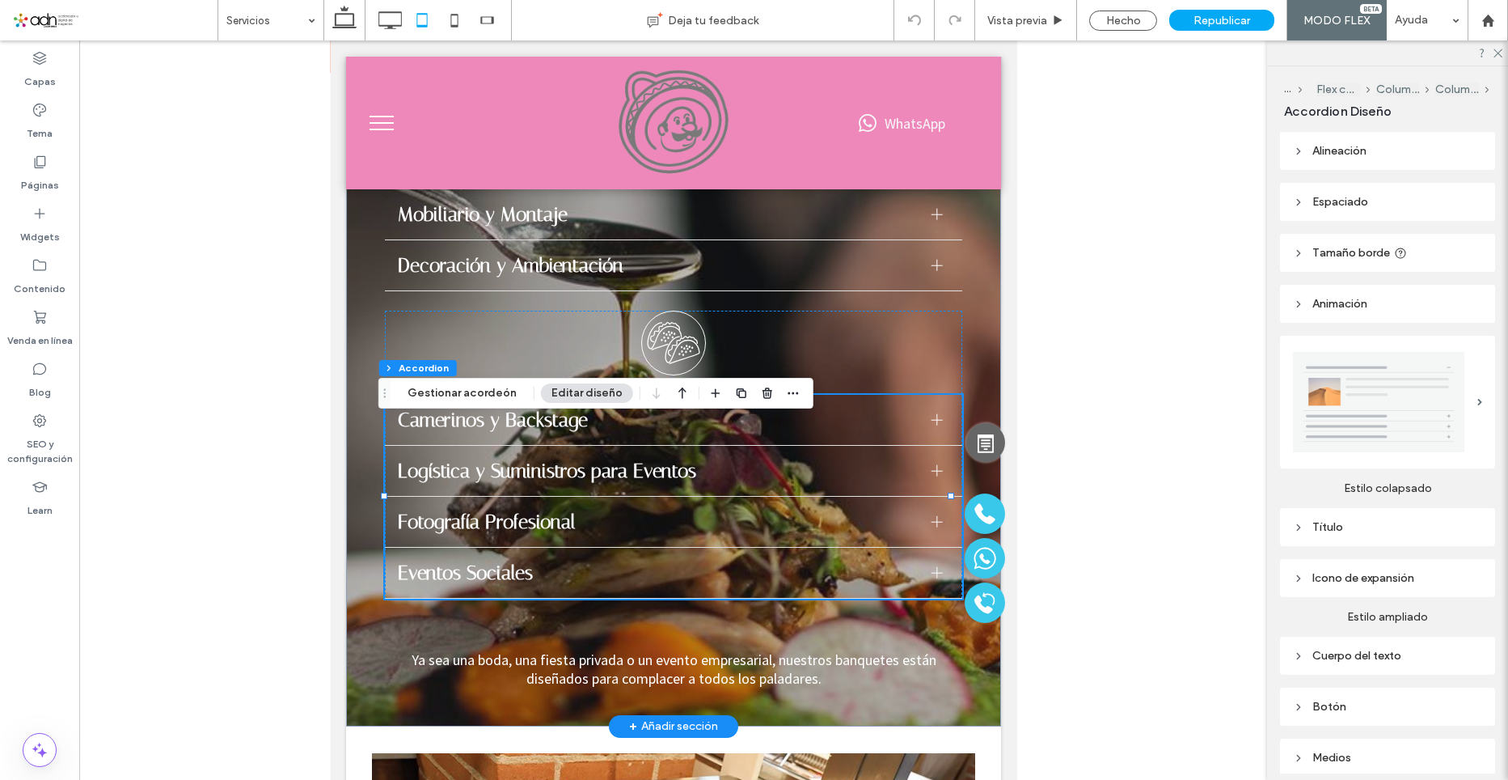
click at [931, 476] on div at bounding box center [936, 470] width 11 height 11
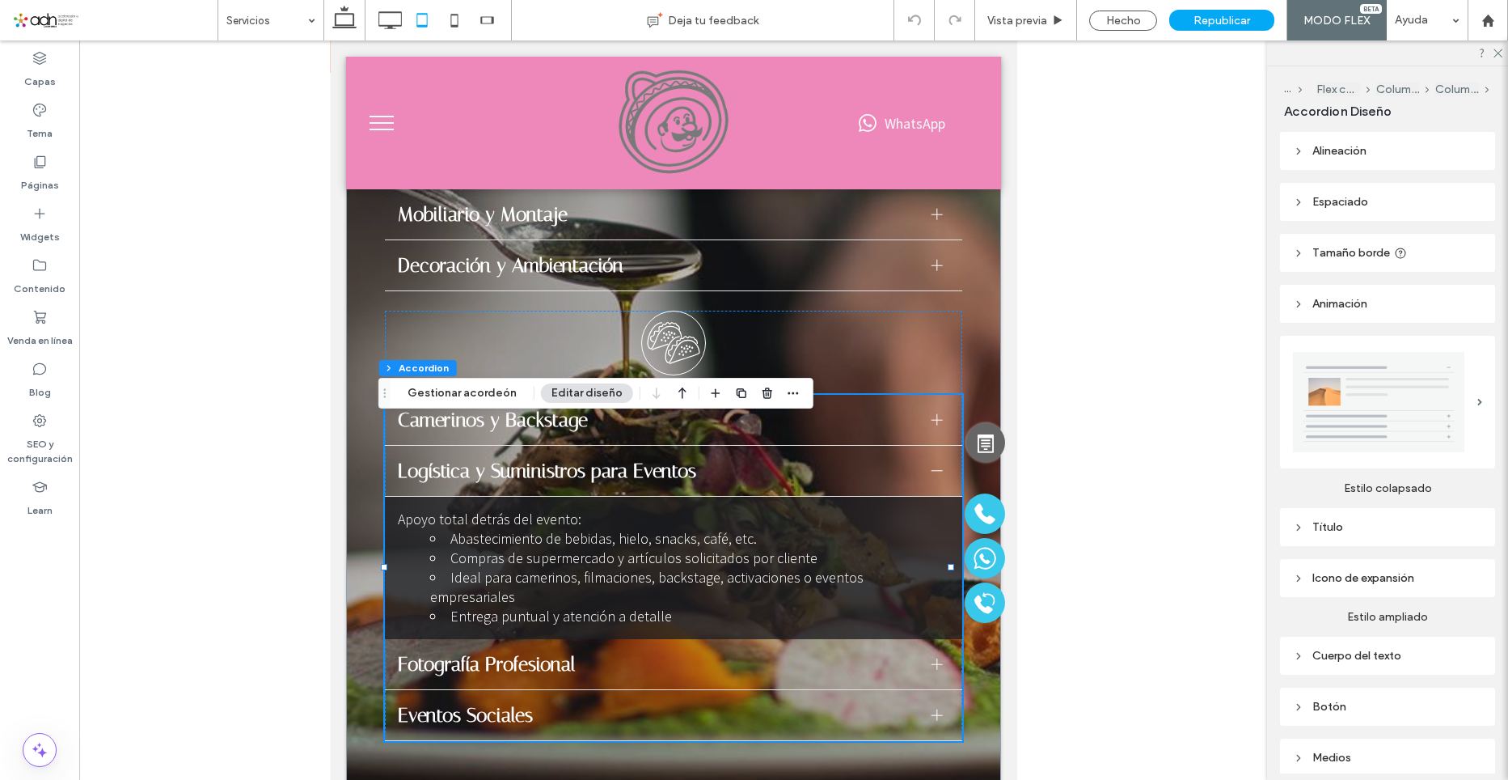
click at [931, 476] on div at bounding box center [936, 470] width 11 height 11
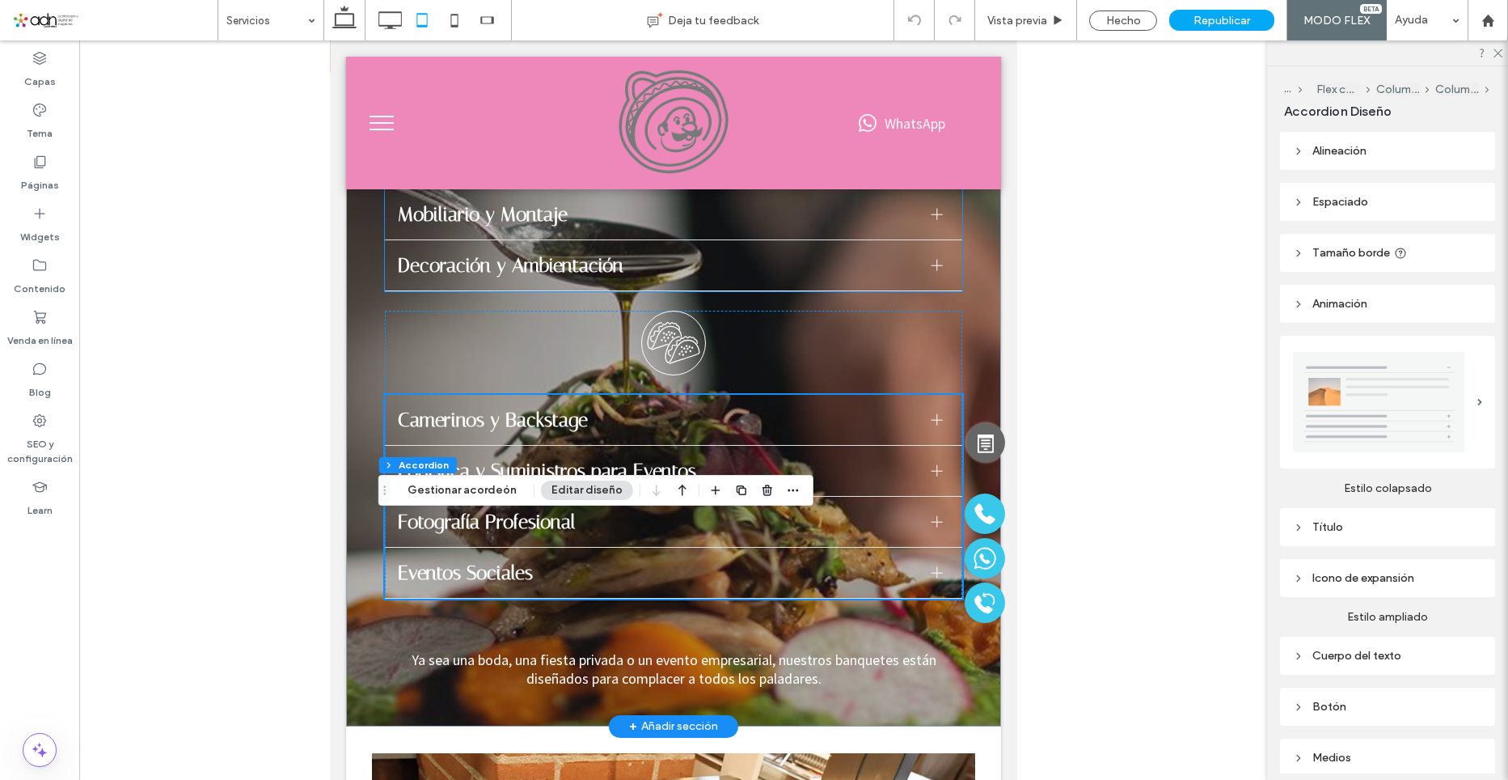
scroll to position [1241, 0]
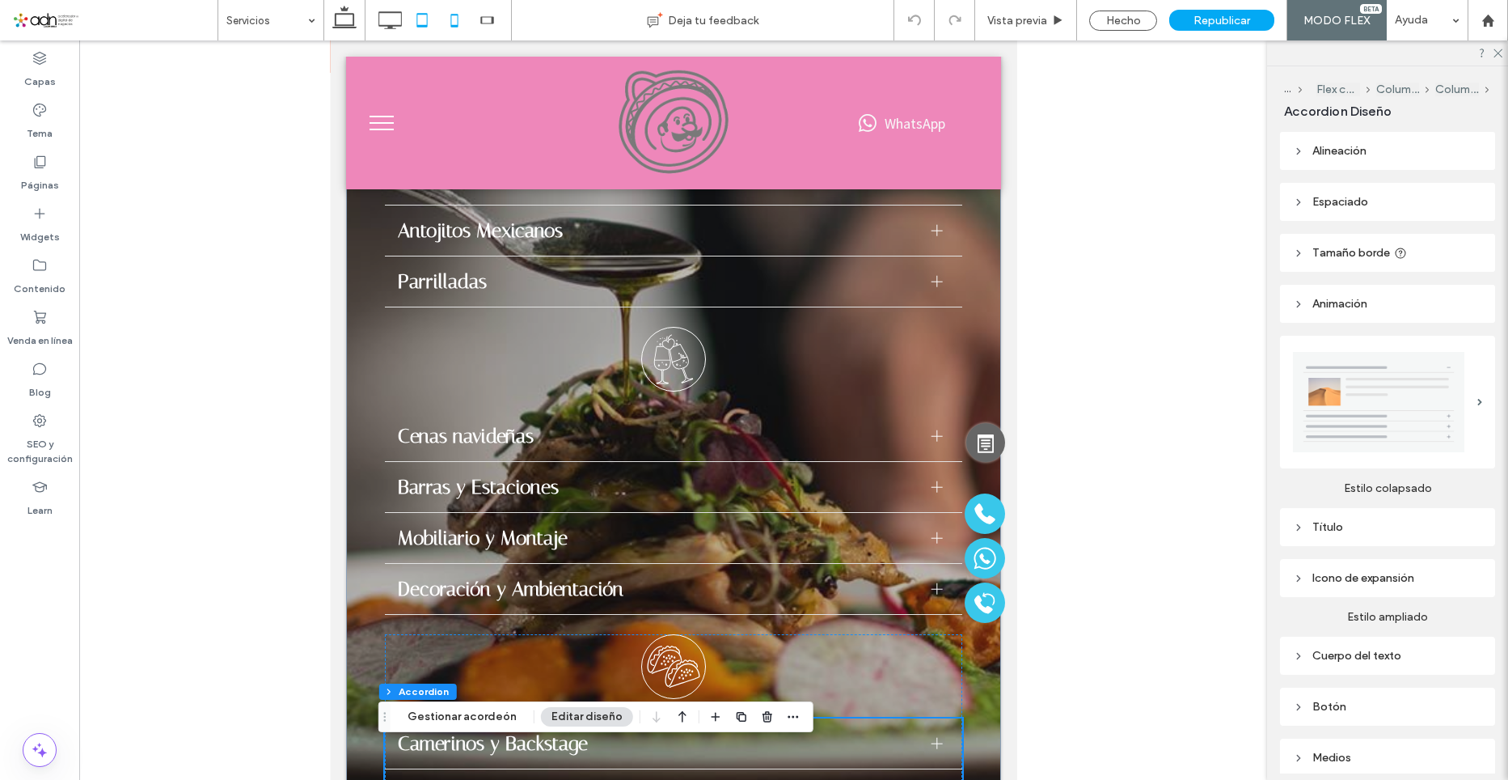
click at [449, 21] on icon at bounding box center [454, 20] width 32 height 32
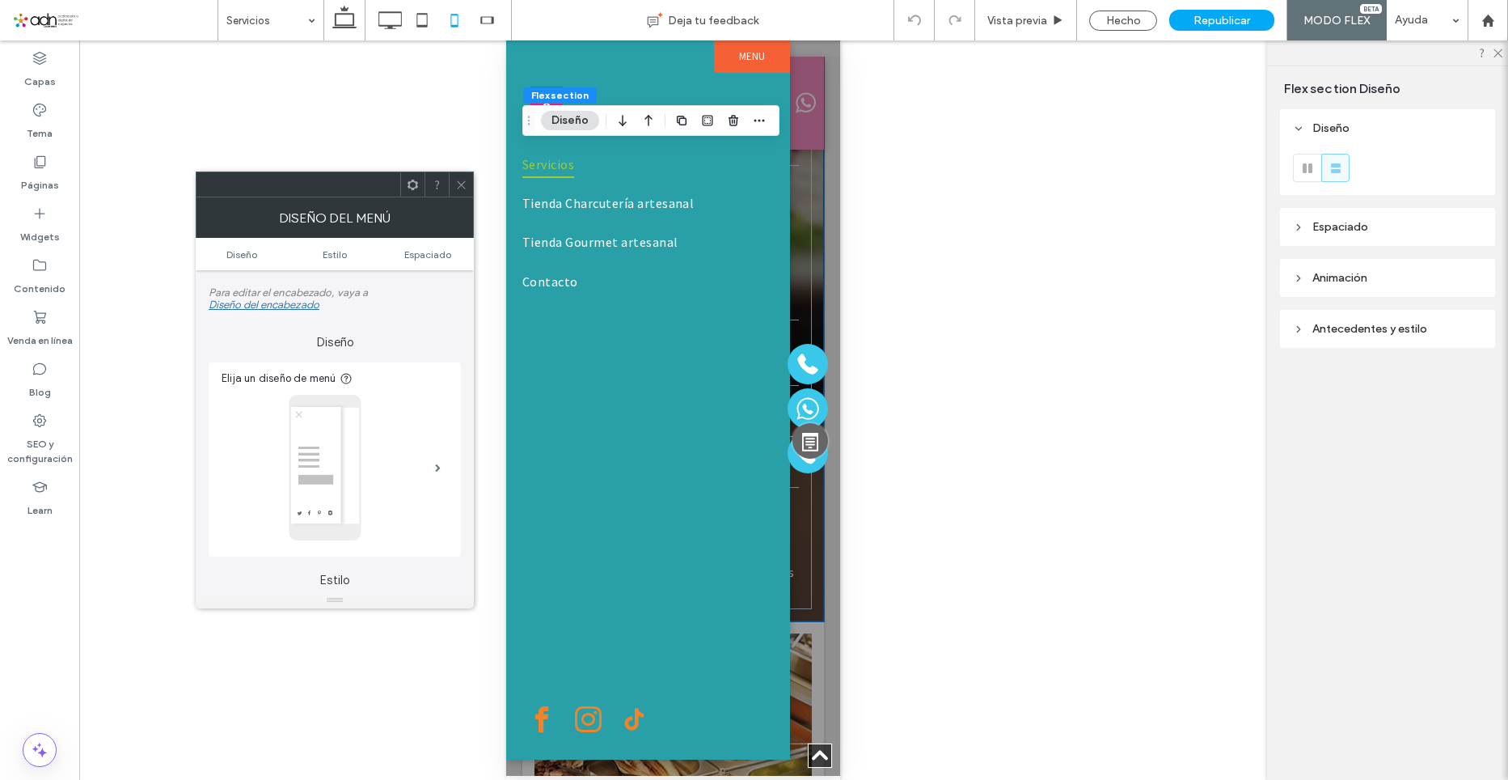
scroll to position [0, 0]
click at [828, 273] on div at bounding box center [673, 407] width 334 height 735
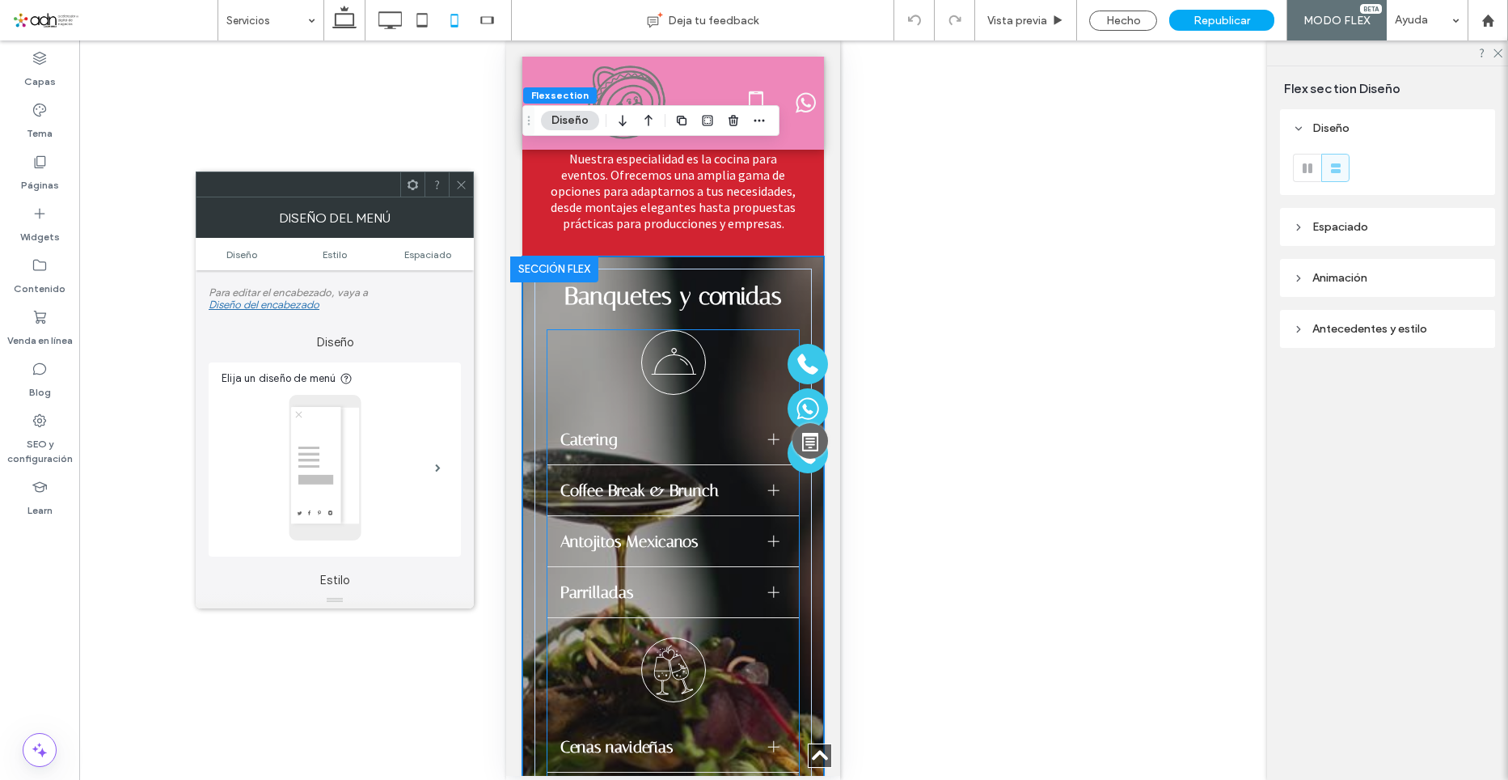
scroll to position [902, 0]
